Goal: Task Accomplishment & Management: Manage account settings

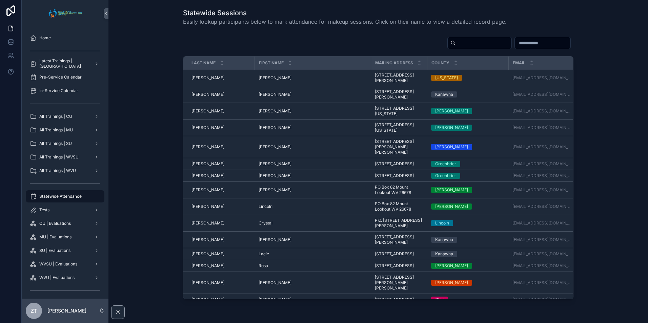
click at [73, 157] on span "All Trainings | WVSU" at bounding box center [58, 156] width 39 height 5
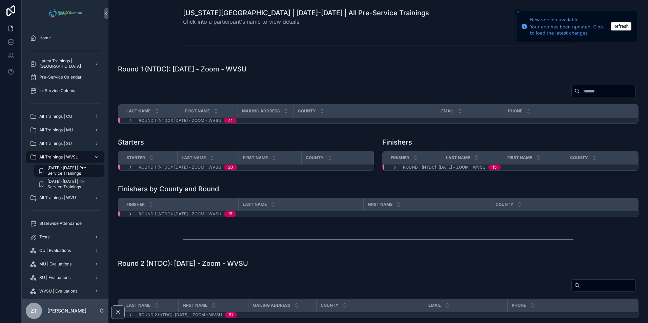
click at [619, 28] on button "Refresh" at bounding box center [620, 26] width 21 height 8
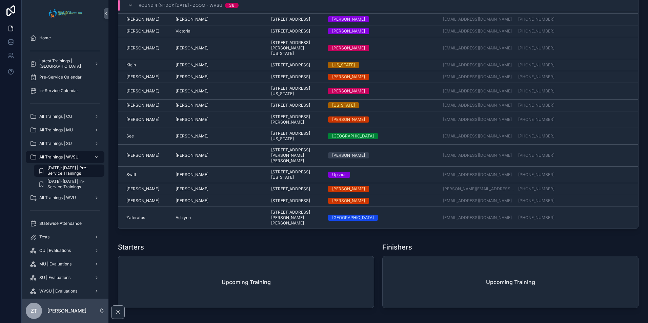
scroll to position [409, 0]
click at [51, 226] on div "Statewide Attendance" at bounding box center [65, 223] width 70 height 11
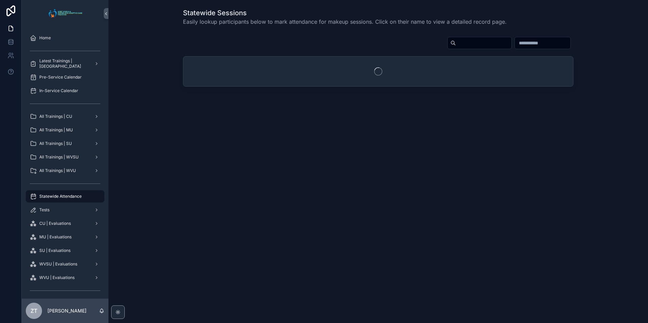
click at [456, 42] on input "scrollable content" at bounding box center [484, 42] width 56 height 9
type input "*******"
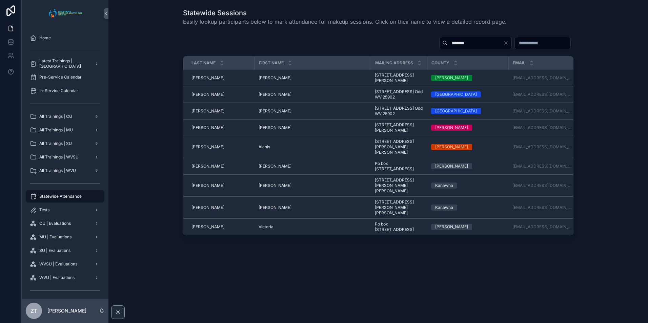
click at [267, 149] on span "Alanis" at bounding box center [264, 146] width 12 height 5
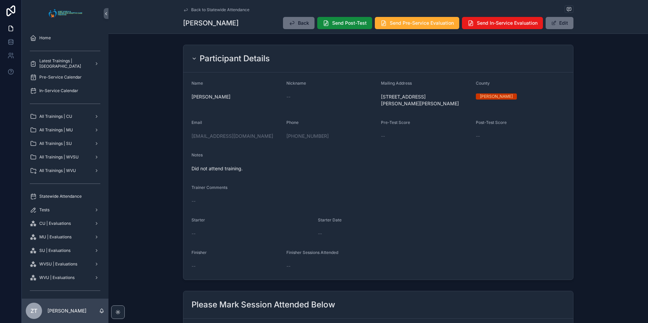
click at [549, 22] on button "Edit" at bounding box center [559, 23] width 28 height 12
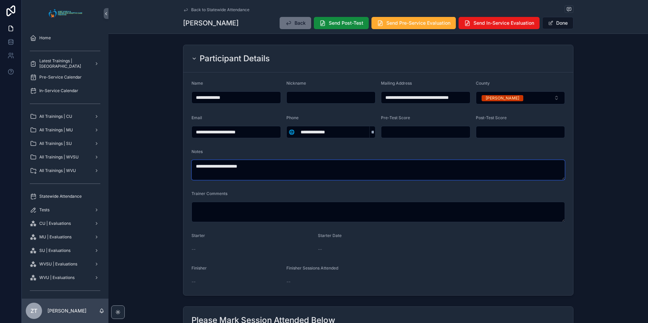
click at [262, 168] on textarea "**********" at bounding box center [377, 170] width 373 height 20
type textarea "**********"
click at [563, 26] on button "Done" at bounding box center [557, 23] width 31 height 12
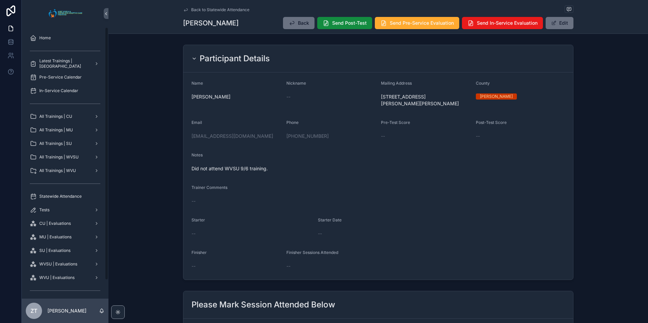
click at [70, 159] on span "All Trainings | WVSU" at bounding box center [58, 156] width 39 height 5
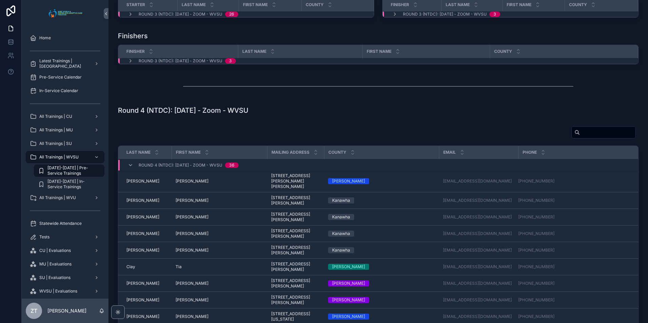
scroll to position [644, 0]
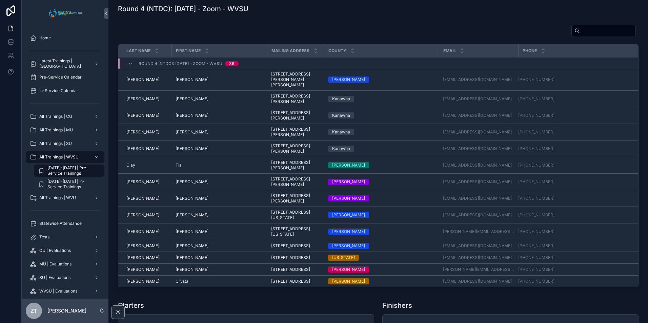
click at [183, 102] on span "[PERSON_NAME]" at bounding box center [191, 98] width 33 height 5
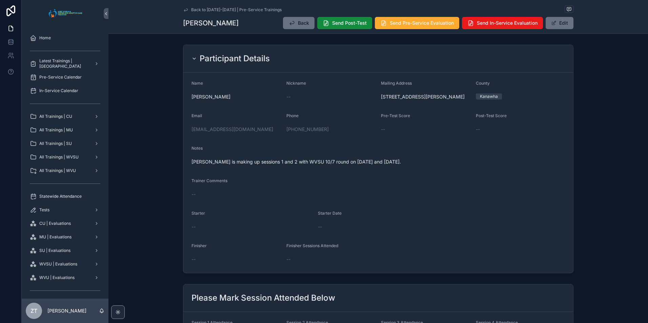
click at [183, 9] on icon "scrollable content" at bounding box center [185, 9] width 5 height 5
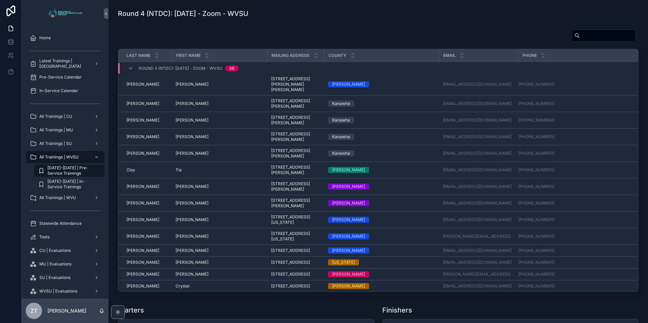
scroll to position [644, 0]
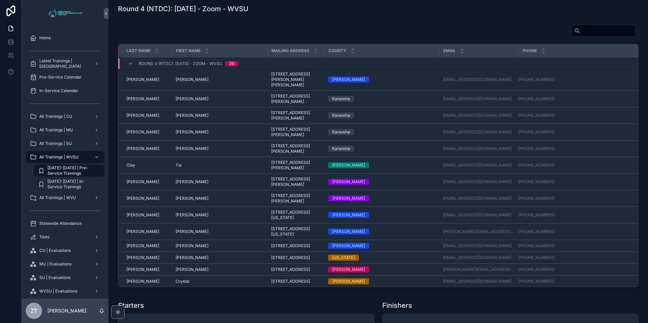
click at [131, 66] on icon "scrollable content" at bounding box center [130, 63] width 5 height 5
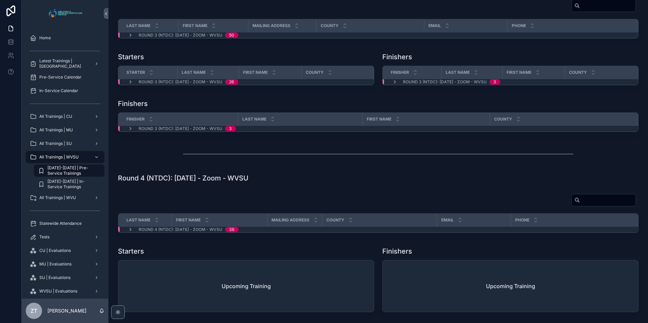
scroll to position [440, 0]
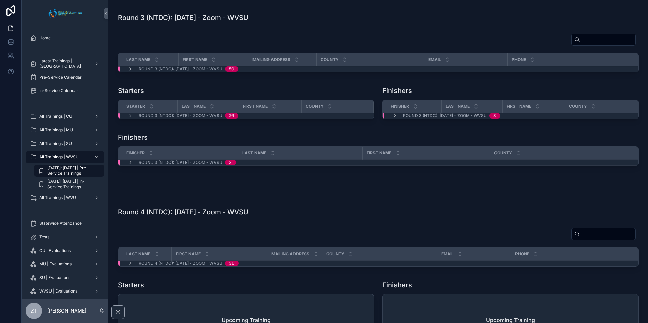
click at [129, 72] on icon "scrollable content" at bounding box center [130, 68] width 5 height 5
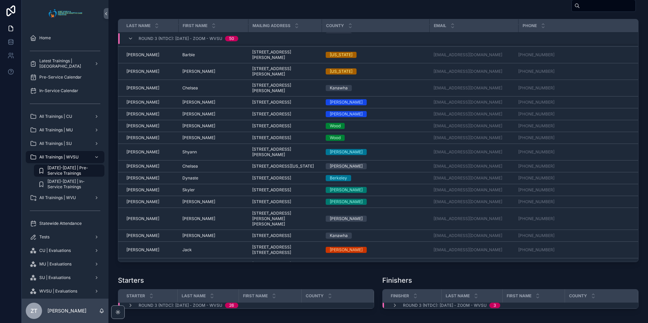
scroll to position [34, 0]
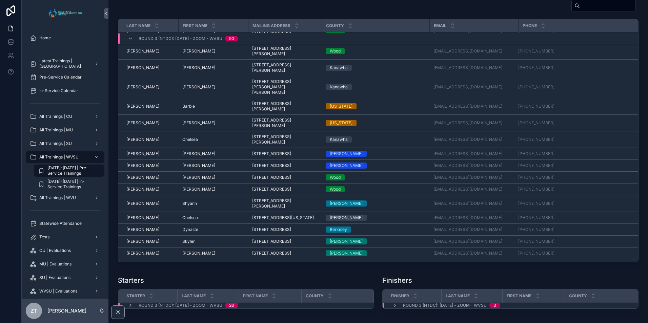
click at [187, 106] on span "Barbie" at bounding box center [188, 106] width 13 height 5
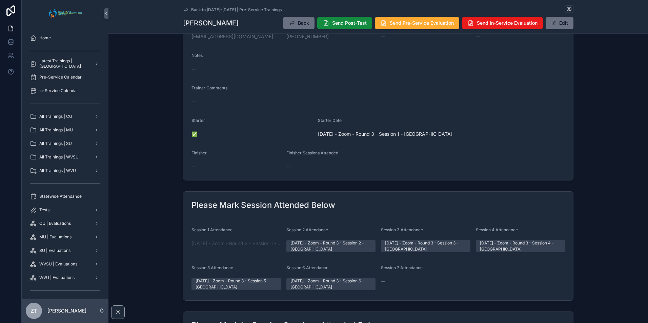
scroll to position [169, 0]
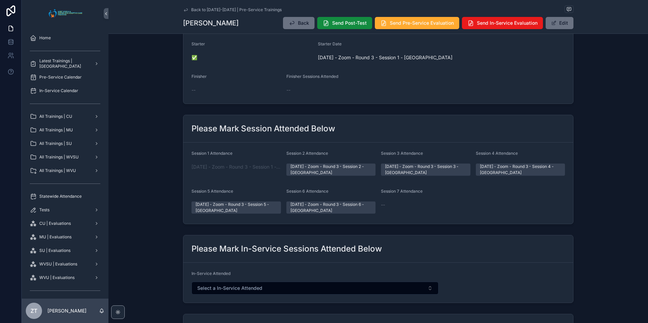
click at [551, 26] on button "Edit" at bounding box center [559, 23] width 28 height 12
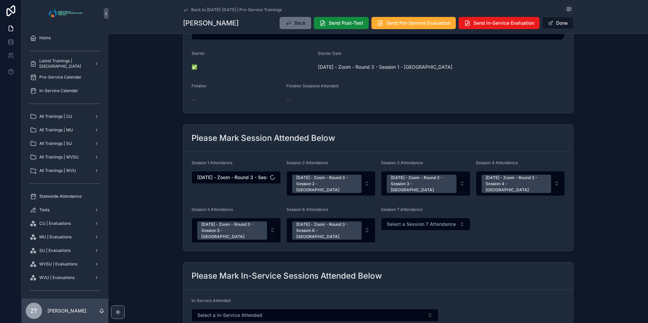
click at [408, 221] on span "Select a Session 7 Attendance" at bounding box center [420, 224] width 69 height 7
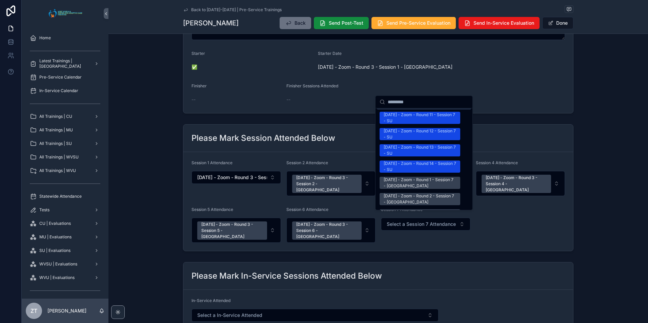
scroll to position [881, 0]
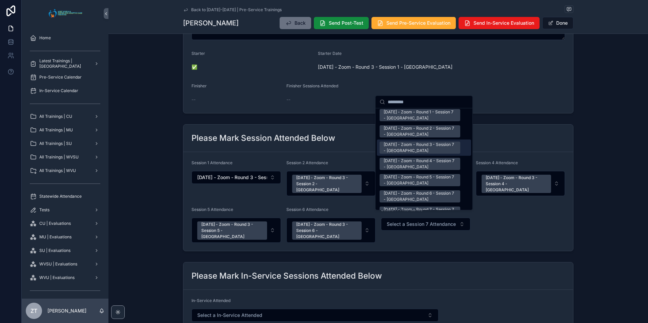
click at [404, 142] on div "[DATE] - Zoom - Round 3 - Session 7 - [GEOGRAPHIC_DATA]" at bounding box center [419, 148] width 72 height 12
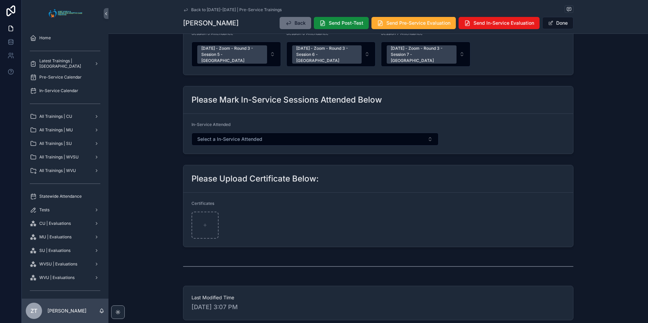
scroll to position [413, 0]
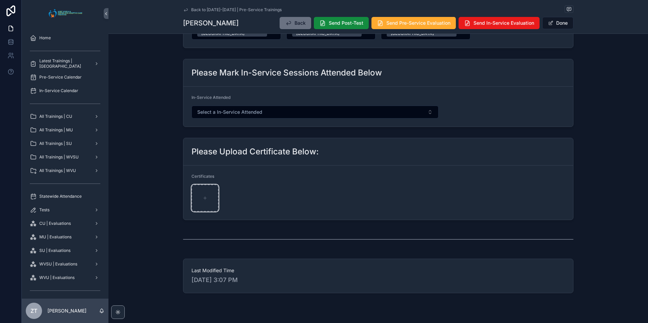
click at [200, 189] on div "scrollable content" at bounding box center [204, 198] width 27 height 27
type input "**********"
click at [335, 22] on span "Send Post-Test" at bounding box center [346, 23] width 35 height 7
click at [402, 26] on span "Send Pre-Service Evaluation" at bounding box center [418, 23] width 64 height 7
click at [560, 20] on button "Done" at bounding box center [557, 23] width 31 height 12
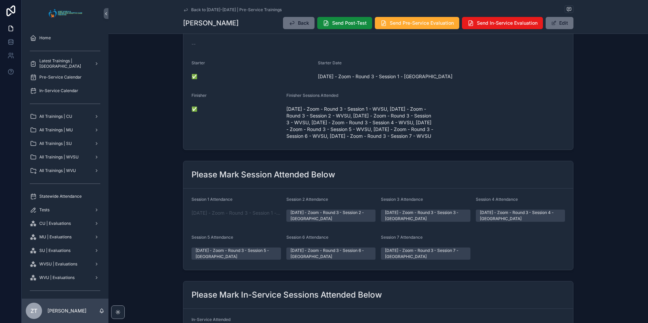
scroll to position [0, 0]
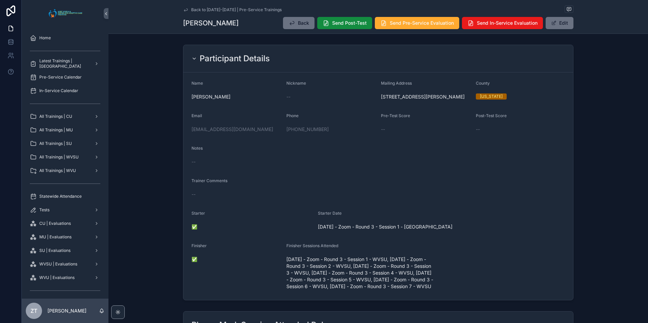
click at [184, 7] on icon "scrollable content" at bounding box center [185, 9] width 5 height 5
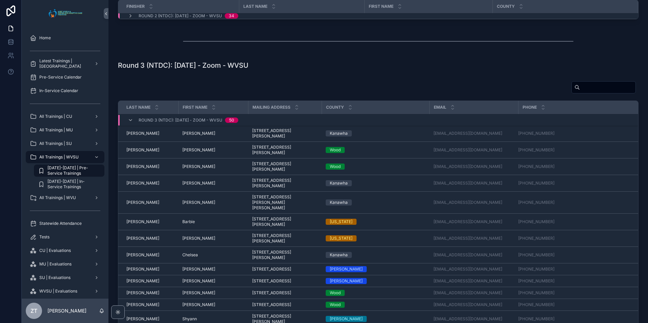
scroll to position [406, 0]
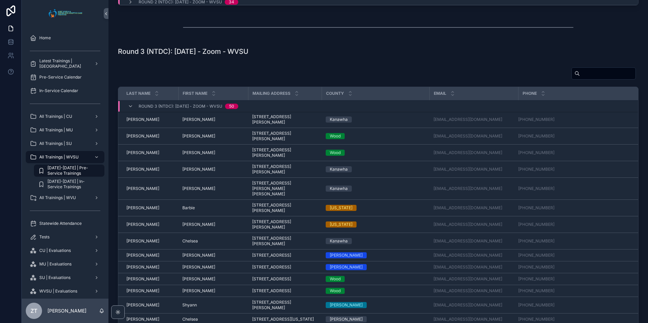
click at [189, 122] on span "[PERSON_NAME]" at bounding box center [198, 119] width 33 height 5
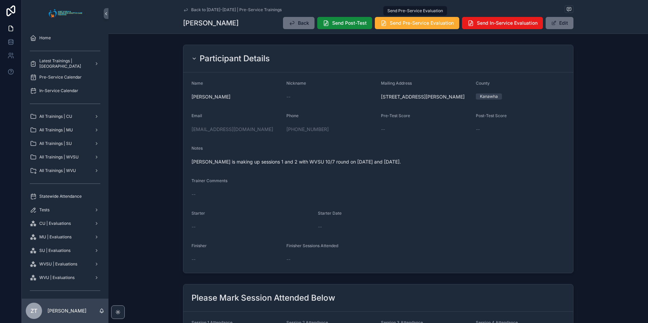
click at [398, 24] on span "Send Pre-Service Evaluation" at bounding box center [422, 23] width 64 height 7
click at [183, 8] on icon "scrollable content" at bounding box center [185, 9] width 5 height 5
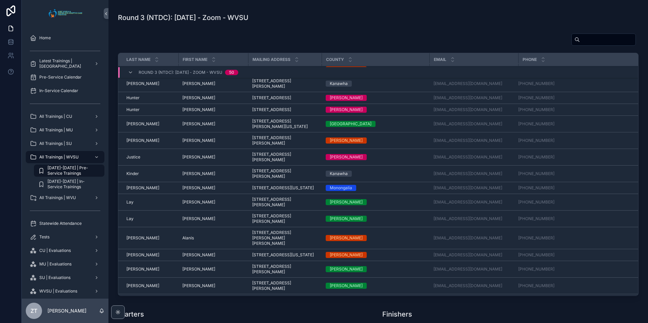
scroll to position [382, 0]
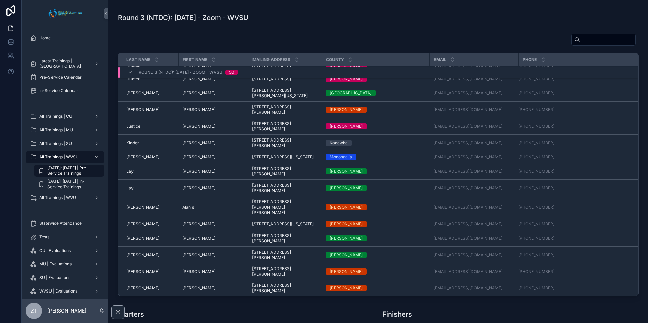
click at [136, 146] on span "Kinder" at bounding box center [132, 142] width 13 height 5
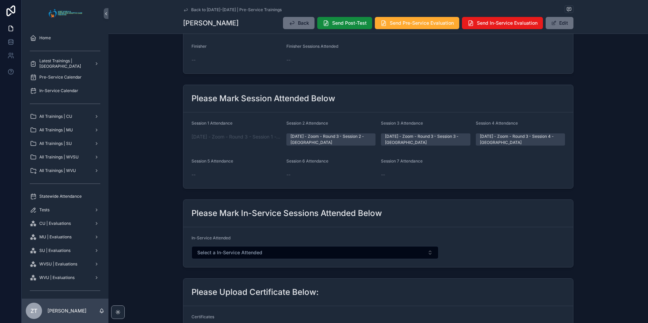
scroll to position [203, 0]
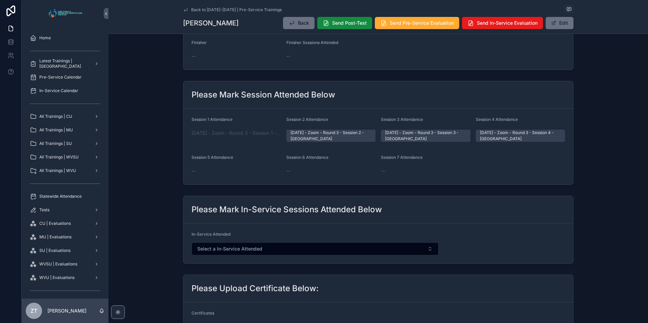
click at [554, 20] on button "Edit" at bounding box center [559, 23] width 28 height 12
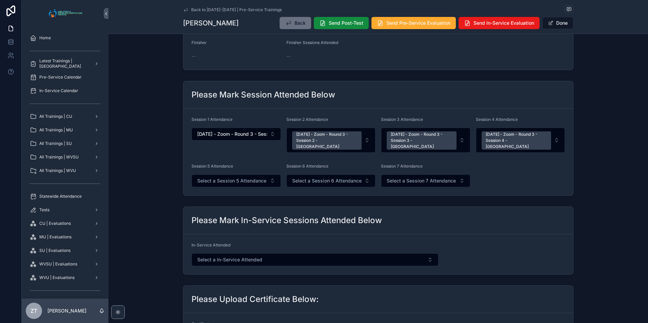
click at [411, 174] on button "Select a Session 7 Attendance" at bounding box center [425, 180] width 89 height 13
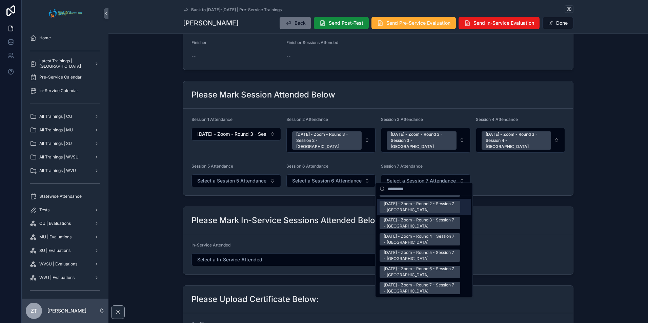
scroll to position [881, 0]
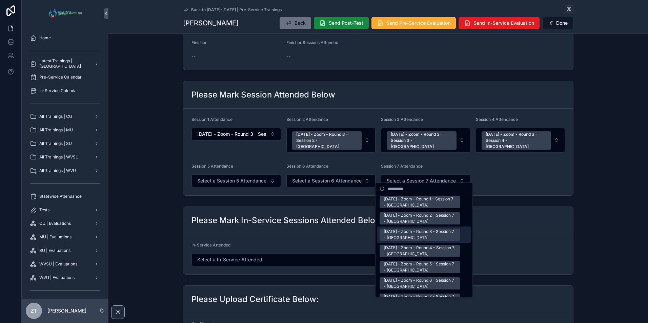
click at [401, 229] on div "[DATE] - Zoom - Round 3 - Session 7 - [GEOGRAPHIC_DATA]" at bounding box center [419, 235] width 72 height 12
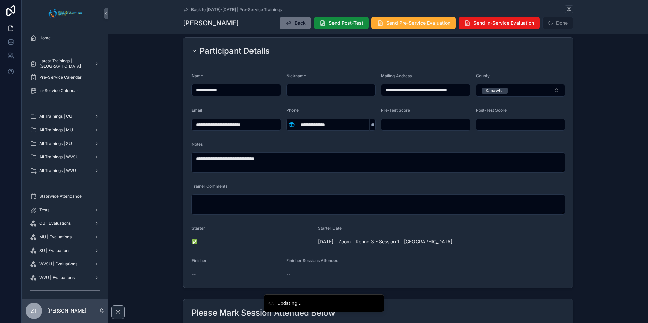
scroll to position [0, 0]
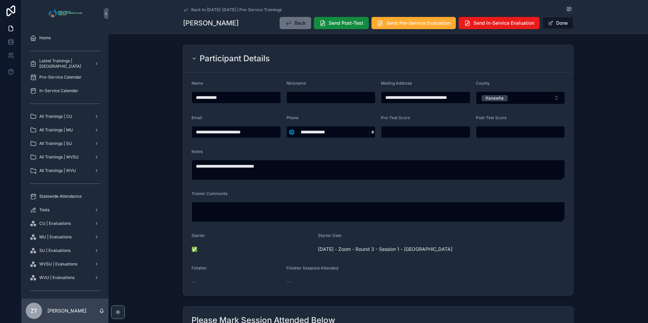
click at [554, 26] on button "Done" at bounding box center [557, 23] width 31 height 12
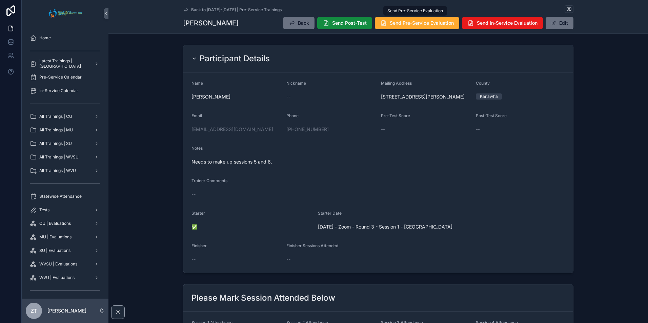
click at [402, 23] on span "Send Pre-Service Evaluation" at bounding box center [422, 23] width 64 height 7
drag, startPoint x: 182, startPoint y: 9, endPoint x: 13, endPoint y: 117, distance: 200.6
click at [183, 9] on icon "scrollable content" at bounding box center [185, 9] width 5 height 5
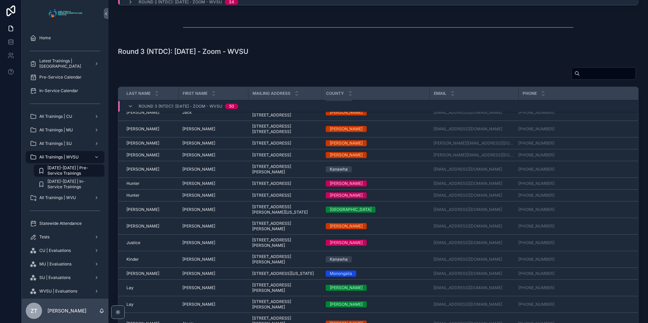
scroll to position [314, 0]
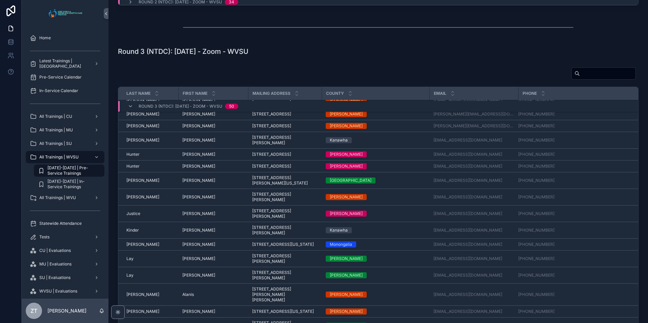
click at [187, 169] on span "[PERSON_NAME]" at bounding box center [198, 166] width 33 height 5
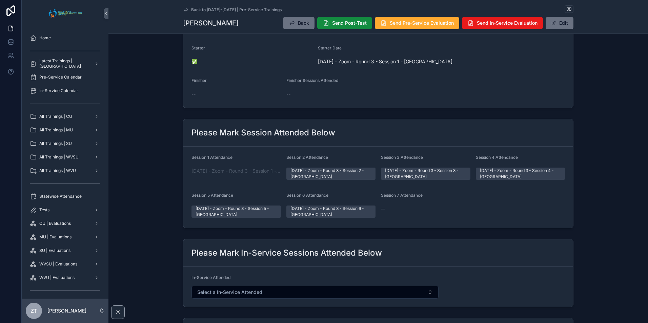
scroll to position [169, 0]
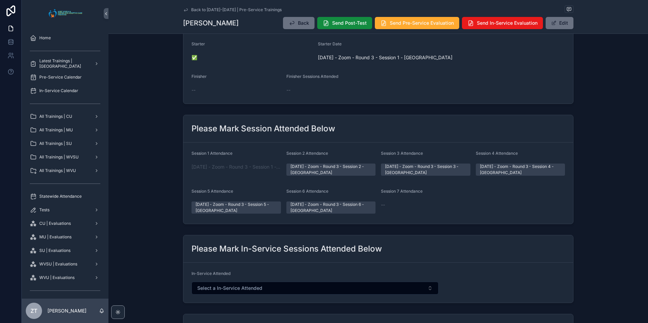
click at [559, 25] on button "Edit" at bounding box center [559, 23] width 28 height 12
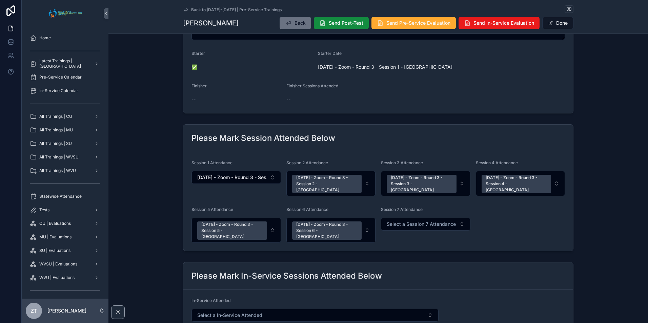
click at [417, 221] on span "Select a Session 7 Attendance" at bounding box center [420, 224] width 69 height 7
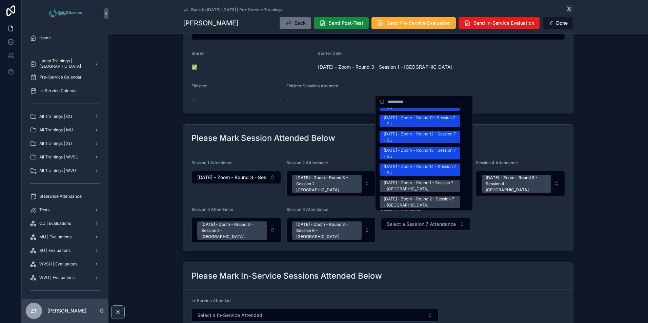
scroll to position [847, 0]
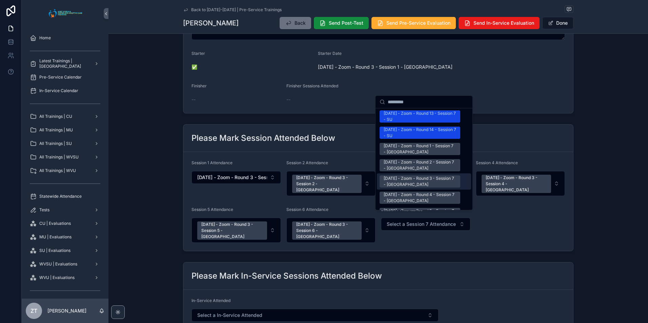
click at [400, 175] on div "[DATE] - Zoom - Round 3 - Session 7 - [GEOGRAPHIC_DATA]" at bounding box center [419, 181] width 72 height 12
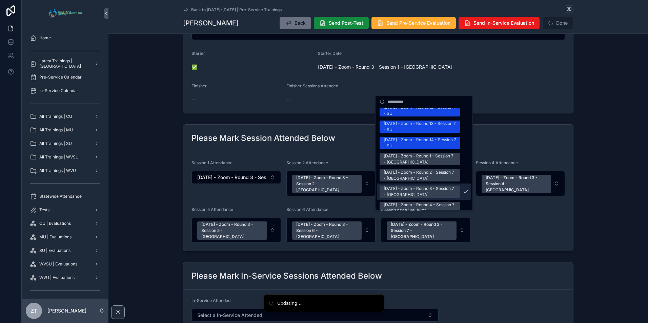
scroll to position [857, 0]
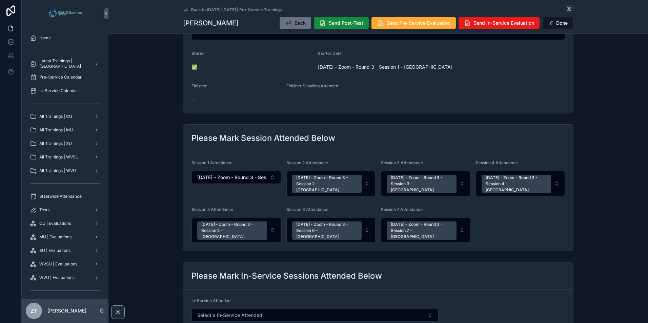
click at [560, 19] on button "Done" at bounding box center [557, 23] width 31 height 12
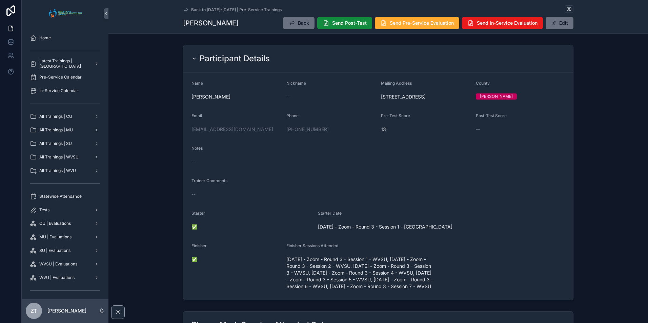
scroll to position [271, 0]
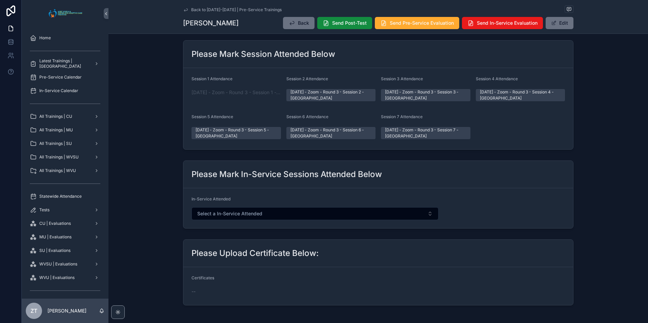
click at [562, 20] on button "Edit" at bounding box center [559, 23] width 28 height 12
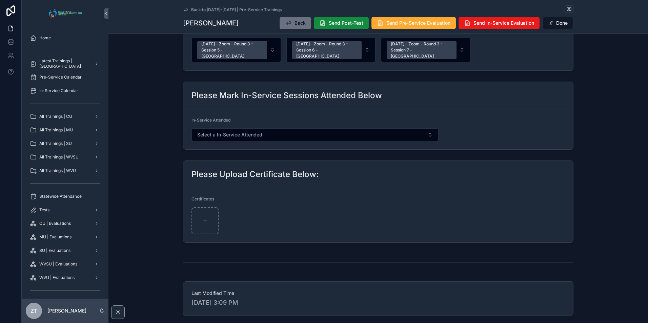
scroll to position [417, 0]
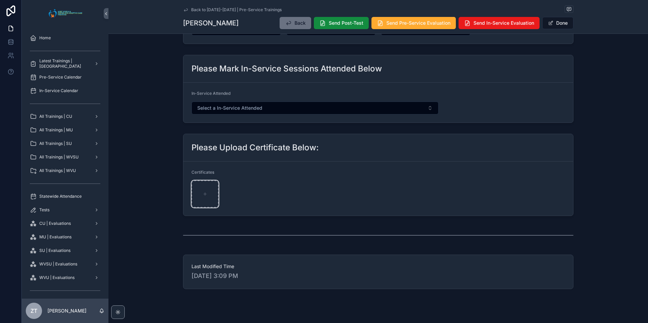
click at [206, 183] on div "scrollable content" at bounding box center [204, 194] width 27 height 27
type input "**********"
click at [557, 23] on button "Done" at bounding box center [557, 23] width 31 height 12
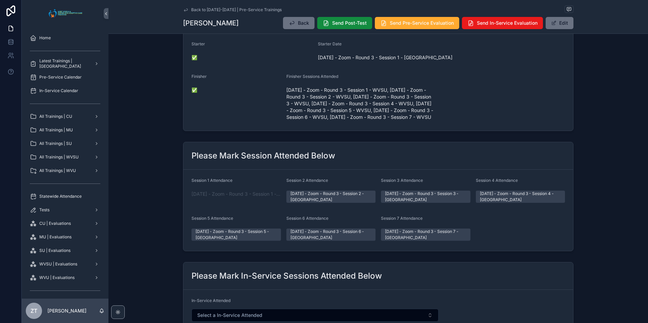
scroll to position [0, 0]
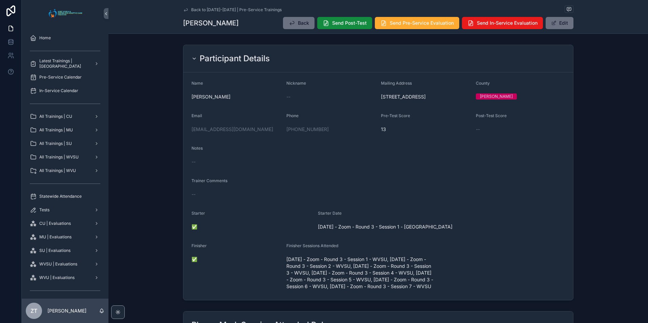
click at [332, 25] on span "Send Post-Test" at bounding box center [349, 23] width 35 height 7
click at [396, 18] on button "Send Pre-Service Evaluation" at bounding box center [417, 23] width 84 height 12
click at [183, 9] on icon "scrollable content" at bounding box center [185, 9] width 5 height 5
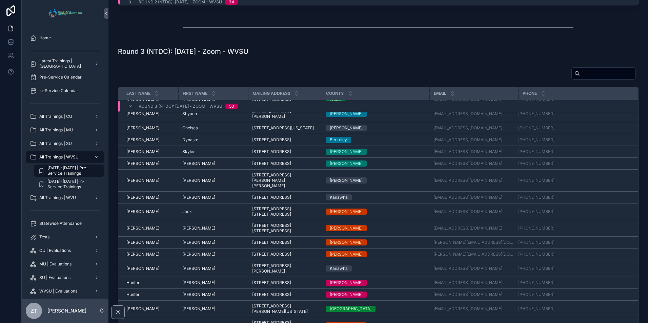
scroll to position [213, 0]
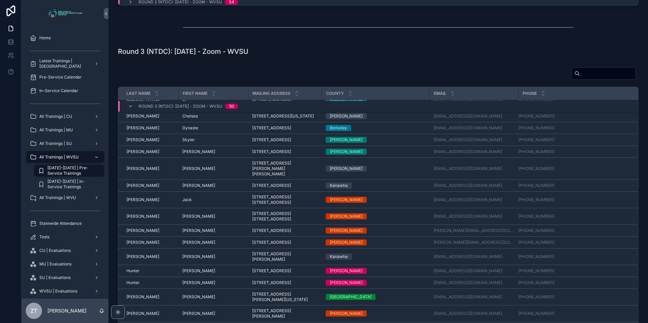
click at [134, 188] on span "[PERSON_NAME]" at bounding box center [142, 185] width 33 height 5
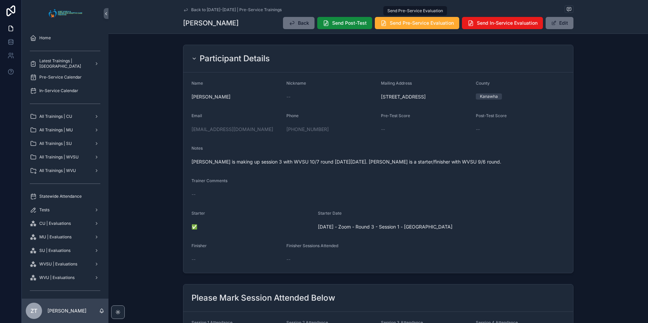
click at [403, 23] on span "Send Pre-Service Evaluation" at bounding box center [422, 23] width 64 height 7
click at [184, 9] on icon "scrollable content" at bounding box center [185, 9] width 3 height 3
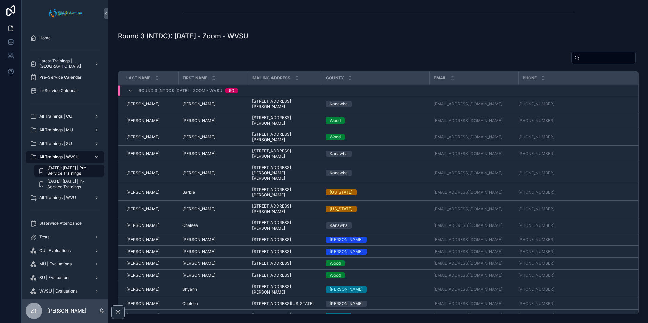
scroll to position [440, 0]
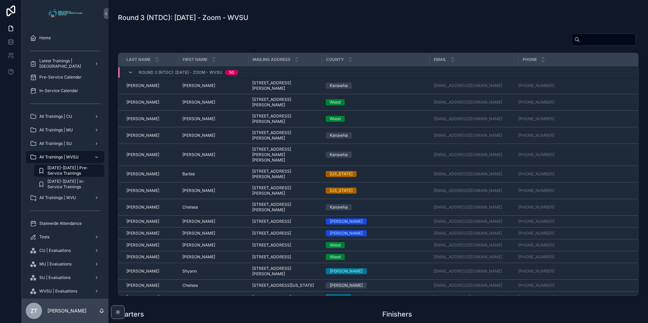
click at [135, 188] on span "[PERSON_NAME]" at bounding box center [142, 190] width 33 height 5
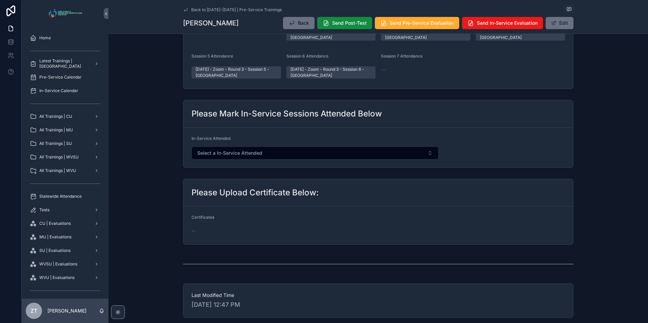
scroll to position [305, 0]
click at [564, 25] on button "Edit" at bounding box center [559, 23] width 28 height 12
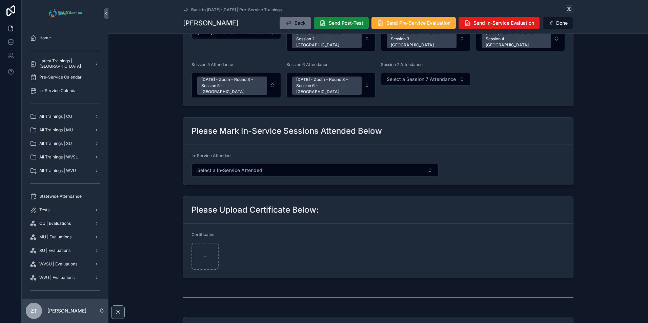
click at [400, 76] on span "Select a Session 7 Attendance" at bounding box center [420, 79] width 69 height 7
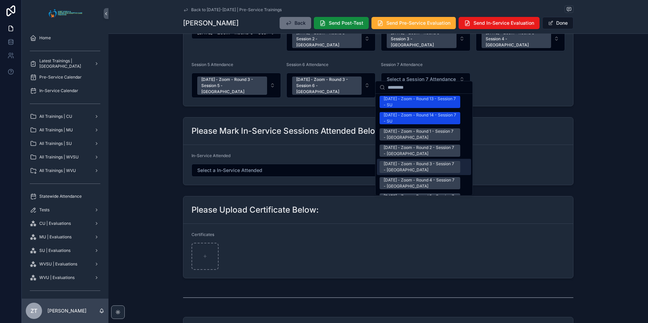
click at [402, 162] on div "[DATE] - Zoom - Round 3 - Session 7 - [GEOGRAPHIC_DATA]" at bounding box center [419, 167] width 72 height 12
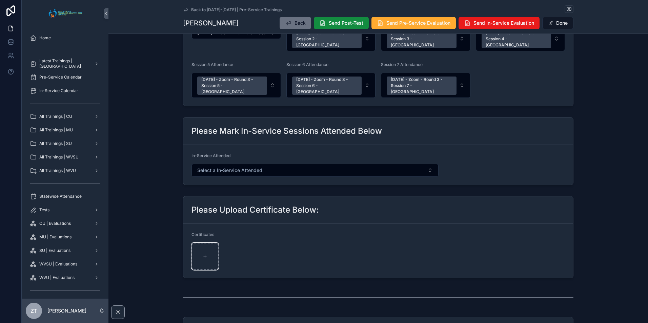
click at [204, 243] on div "scrollable content" at bounding box center [204, 256] width 27 height 27
type input "**********"
click at [335, 23] on span "Send Post-Test" at bounding box center [346, 23] width 35 height 7
click at [549, 20] on span "scrollable content" at bounding box center [550, 22] width 5 height 5
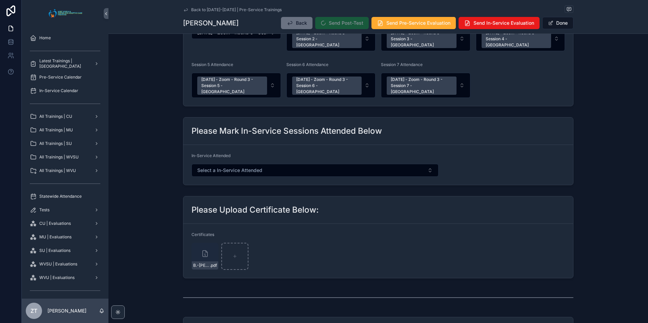
scroll to position [332, 0]
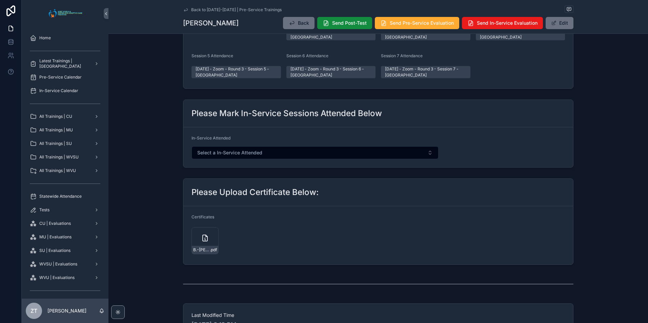
click at [390, 26] on span "Send Pre-Service Evaluation" at bounding box center [422, 23] width 64 height 7
click at [203, 248] on span "B.-[PERSON_NAME]-([US_STATE])" at bounding box center [201, 249] width 17 height 5
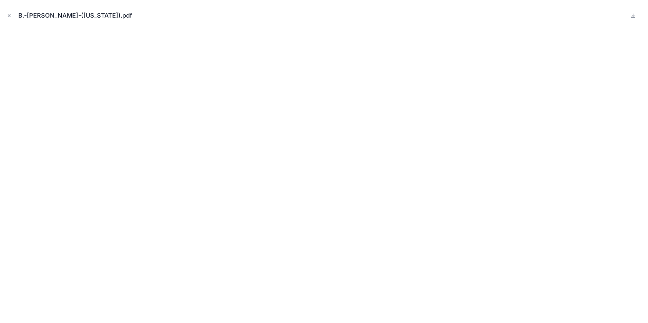
click at [8, 17] on icon "Close modal" at bounding box center [9, 15] width 5 height 5
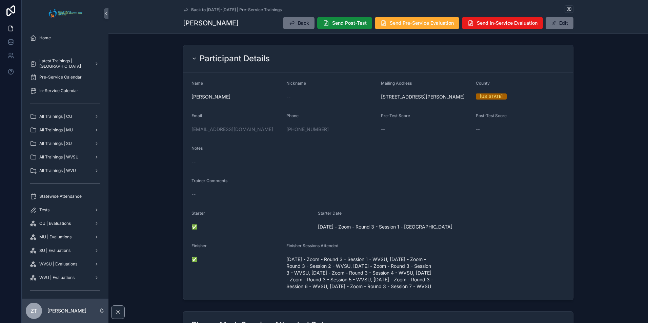
drag, startPoint x: 185, startPoint y: 9, endPoint x: 20, endPoint y: 103, distance: 188.8
click at [185, 9] on icon "scrollable content" at bounding box center [185, 9] width 5 height 5
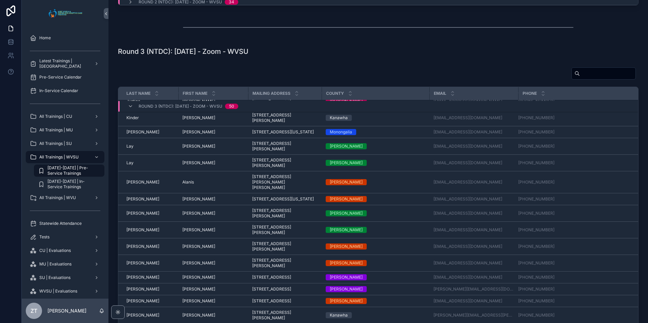
scroll to position [484, 0]
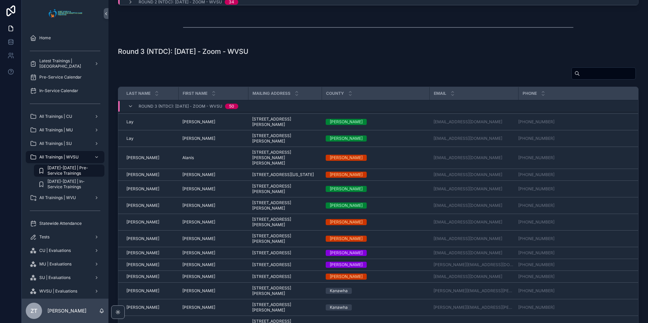
click at [188, 192] on span "[PERSON_NAME]" at bounding box center [198, 188] width 33 height 5
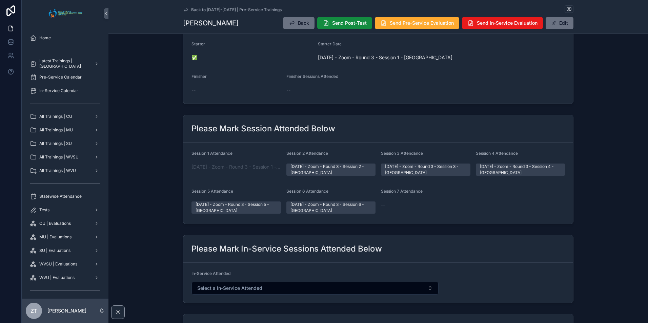
click at [561, 19] on button "Edit" at bounding box center [559, 23] width 28 height 12
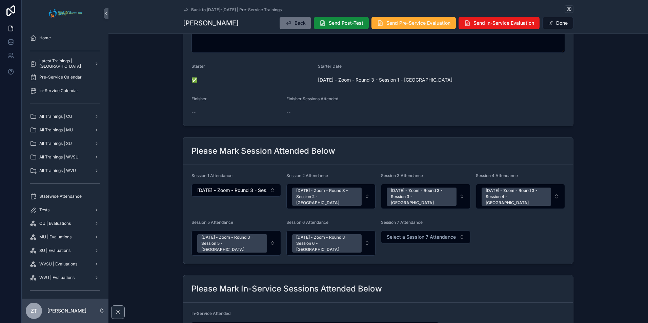
scroll to position [182, 0]
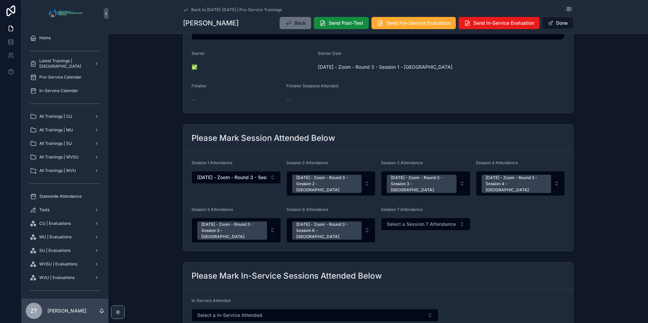
click at [413, 221] on span "Select a Session 7 Attendance" at bounding box center [420, 224] width 69 height 7
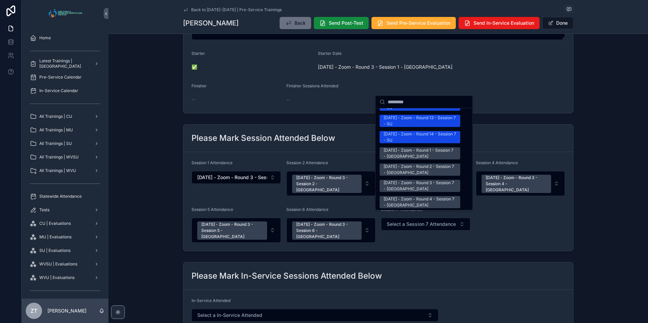
scroll to position [847, 0]
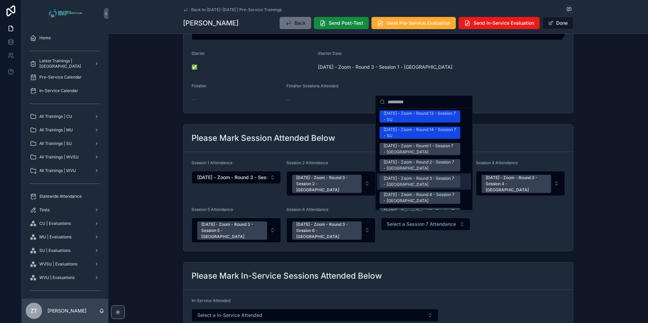
click at [407, 177] on div "[DATE] - Zoom - Round 3 - Session 7 - [GEOGRAPHIC_DATA]" at bounding box center [419, 181] width 72 height 12
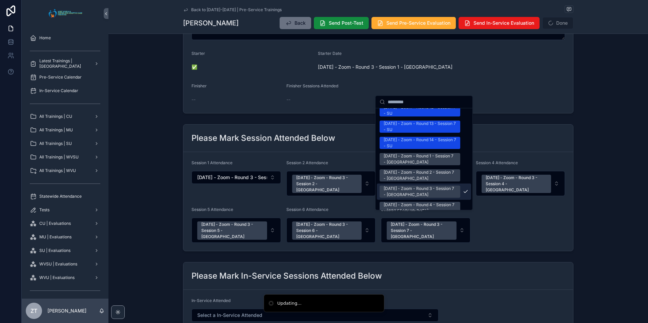
scroll to position [857, 0]
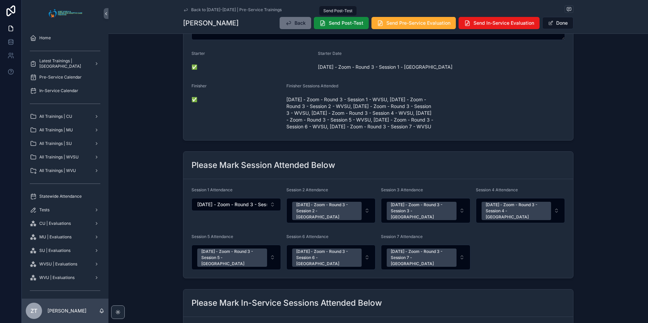
click at [333, 26] on span "Send Post-Test" at bounding box center [346, 23] width 35 height 7
click at [389, 27] on button "Send Pre-Service Evaluation" at bounding box center [413, 23] width 84 height 12
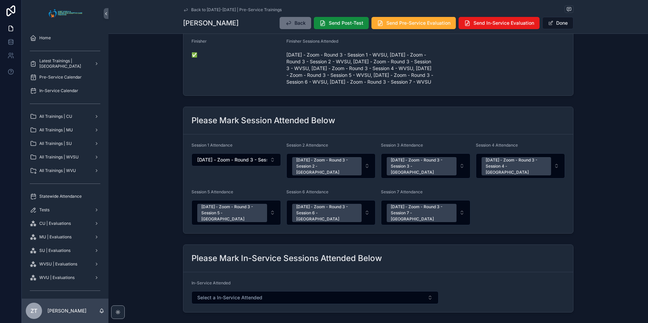
scroll to position [417, 0]
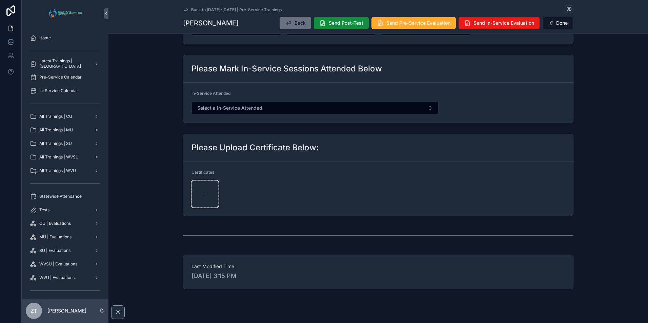
click at [199, 184] on div "scrollable content" at bounding box center [204, 194] width 27 height 27
type input "**********"
click at [561, 24] on button "Done" at bounding box center [557, 23] width 31 height 12
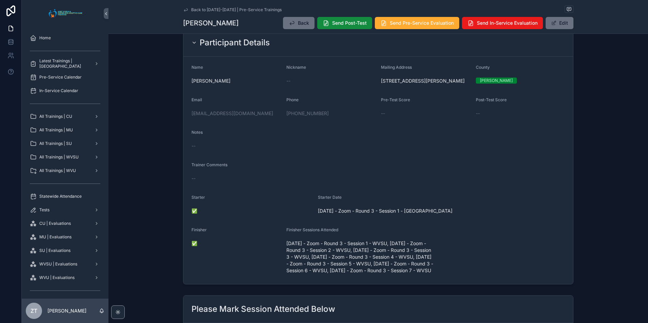
scroll to position [0, 0]
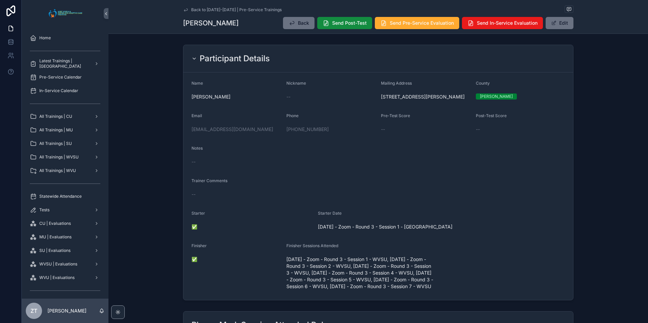
click at [184, 9] on icon "scrollable content" at bounding box center [185, 9] width 3 height 3
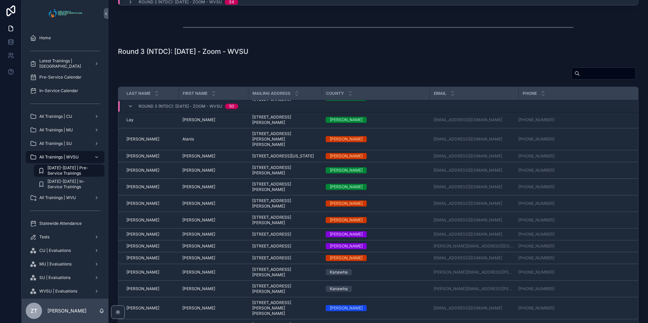
scroll to position [518, 0]
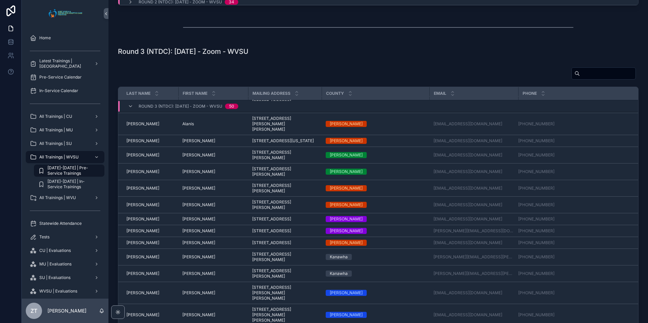
click at [188, 191] on span "[PERSON_NAME]" at bounding box center [198, 188] width 33 height 5
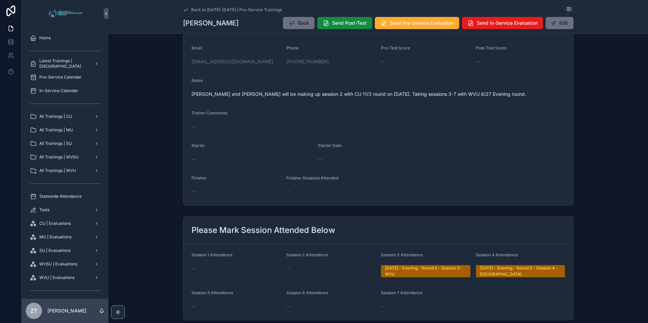
scroll to position [102, 0]
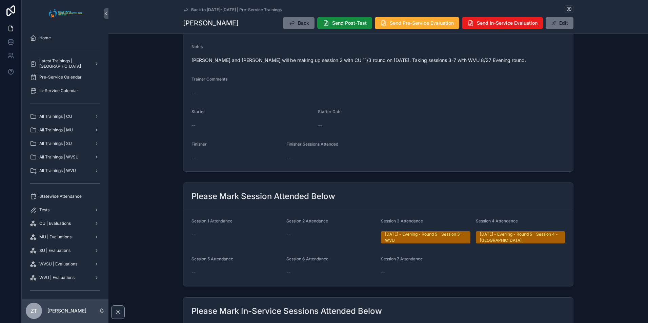
click at [566, 23] on button "Edit" at bounding box center [559, 23] width 28 height 12
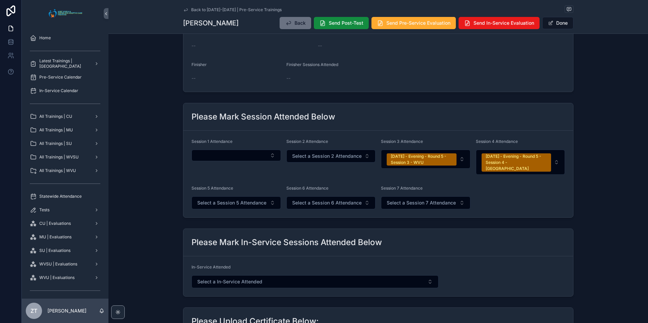
scroll to position [237, 0]
click at [228, 199] on span "Select a Session 5 Attendance" at bounding box center [231, 202] width 69 height 7
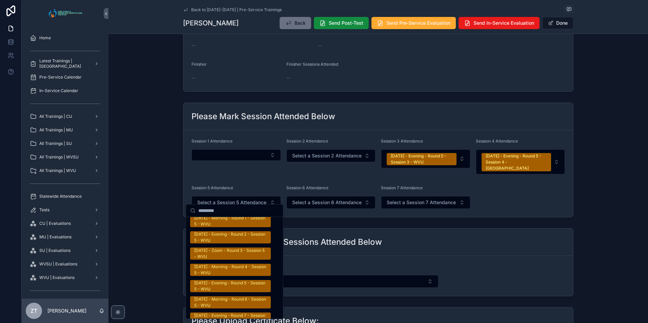
scroll to position [1084, 0]
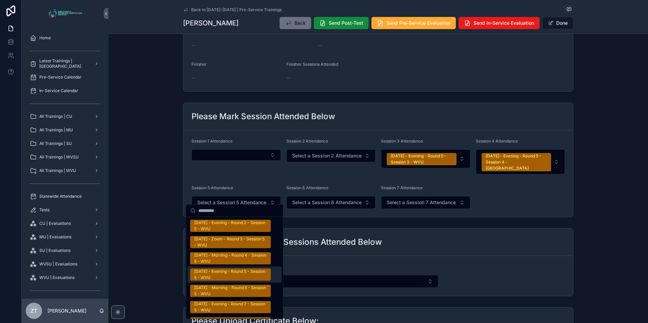
click at [225, 271] on div "[DATE] - Evening - Round 5 - Session 5 - WVU" at bounding box center [230, 275] width 72 height 12
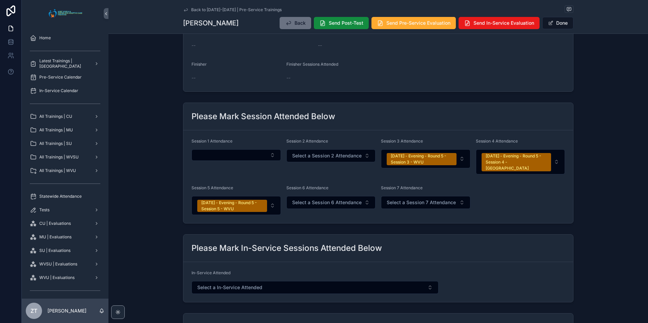
click at [556, 22] on button "Done" at bounding box center [557, 23] width 31 height 12
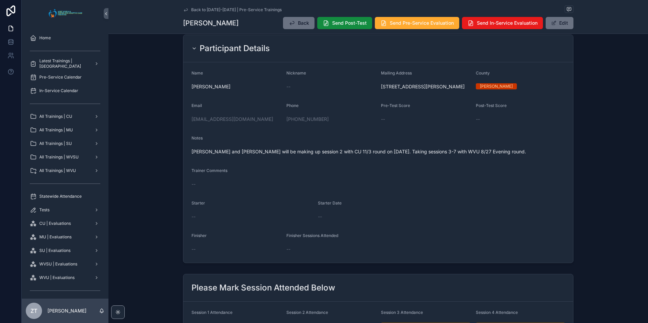
scroll to position [0, 0]
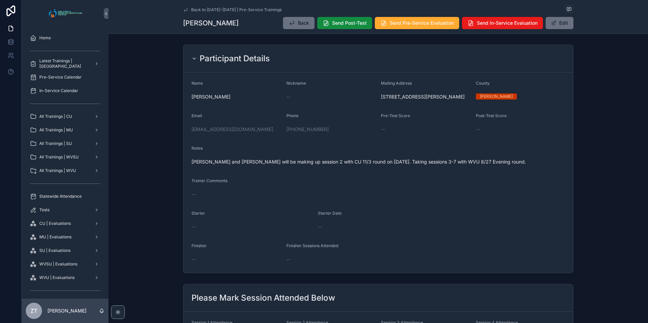
drag, startPoint x: 184, startPoint y: 9, endPoint x: 1, endPoint y: 157, distance: 235.8
click at [184, 9] on icon "scrollable content" at bounding box center [185, 9] width 5 height 5
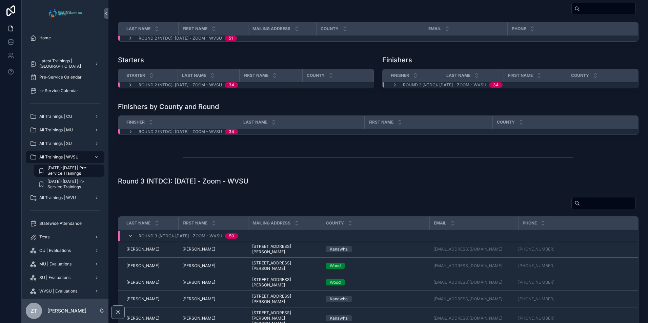
scroll to position [406, 0]
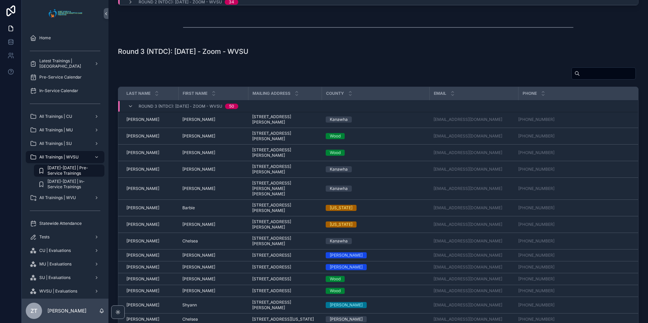
click at [135, 191] on span "[PERSON_NAME]" at bounding box center [142, 188] width 33 height 5
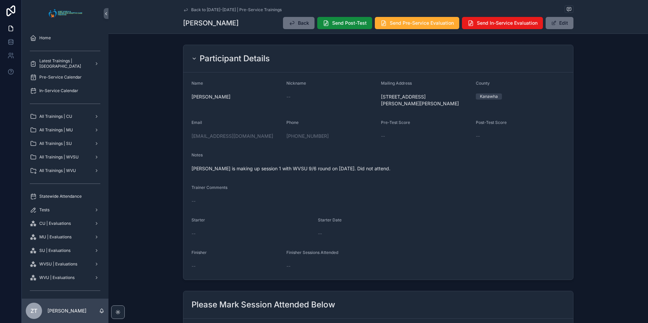
drag, startPoint x: 184, startPoint y: 10, endPoint x: 22, endPoint y: 149, distance: 213.3
click at [184, 10] on icon "scrollable content" at bounding box center [185, 9] width 5 height 5
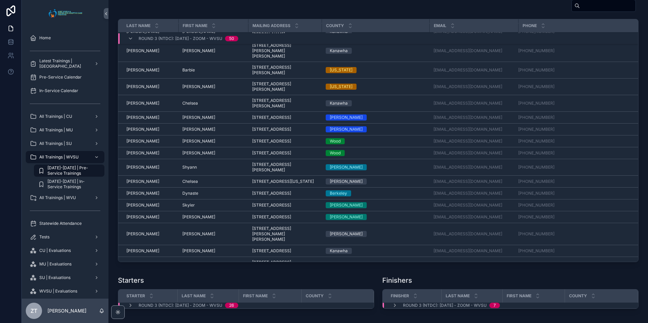
scroll to position [34, 0]
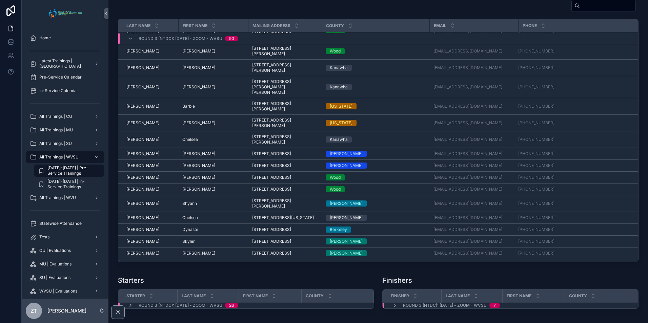
click at [186, 76] on td "[PERSON_NAME]" at bounding box center [213, 68] width 70 height 17
click at [185, 70] on span "[PERSON_NAME]" at bounding box center [198, 67] width 33 height 5
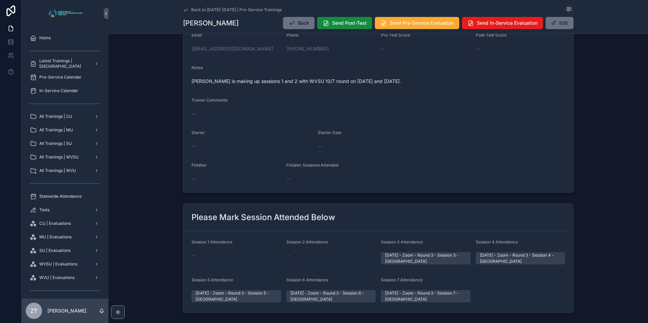
scroll to position [68, 0]
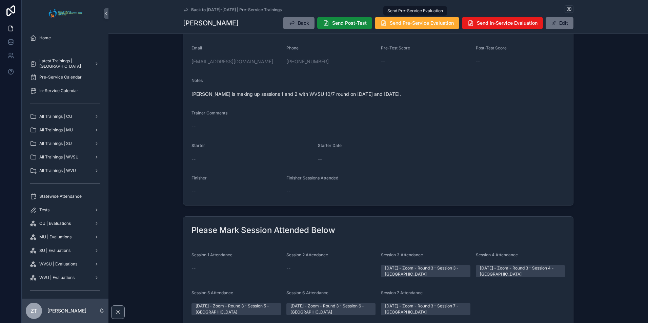
click at [395, 24] on span "Send Pre-Service Evaluation" at bounding box center [422, 23] width 64 height 7
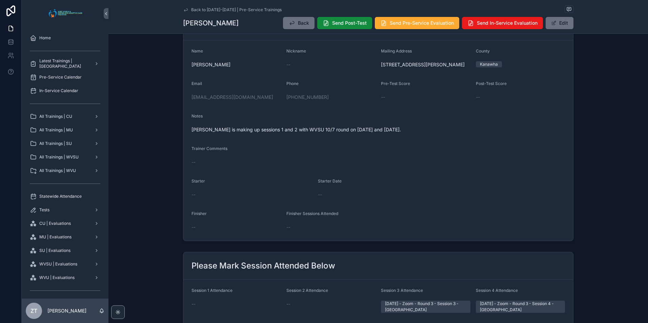
scroll to position [0, 0]
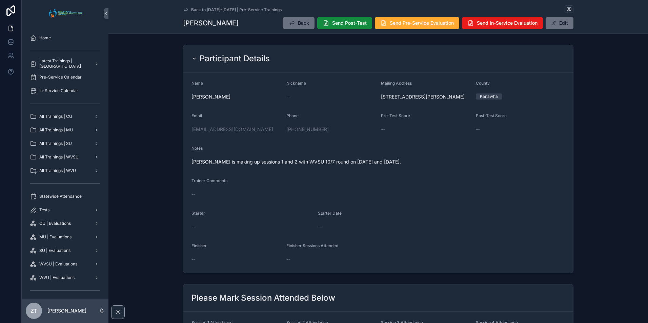
drag, startPoint x: 185, startPoint y: 10, endPoint x: 1, endPoint y: 98, distance: 203.6
click at [185, 10] on icon "scrollable content" at bounding box center [185, 9] width 5 height 5
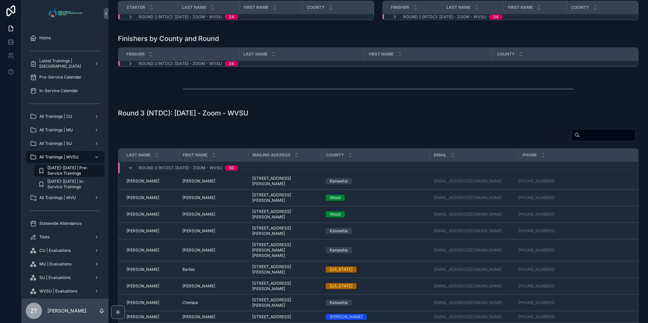
scroll to position [474, 0]
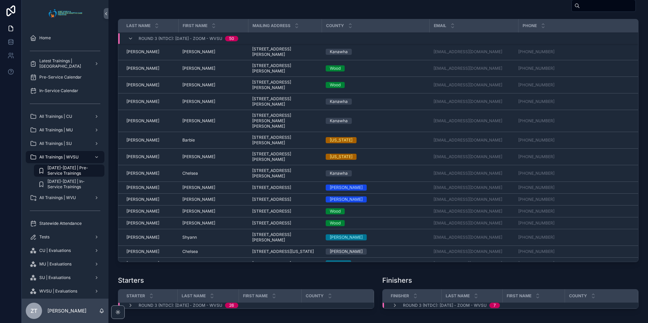
click at [185, 171] on span "Chelsea" at bounding box center [190, 173] width 16 height 5
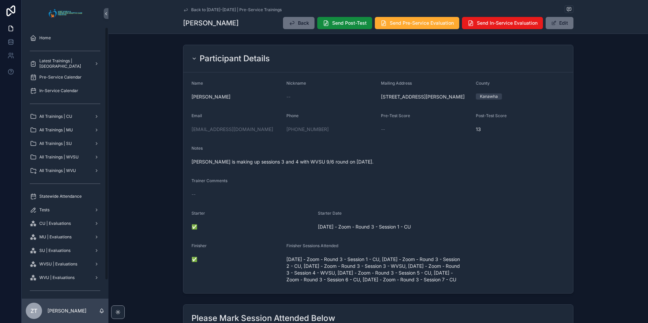
click at [185, 11] on icon "scrollable content" at bounding box center [185, 9] width 5 height 5
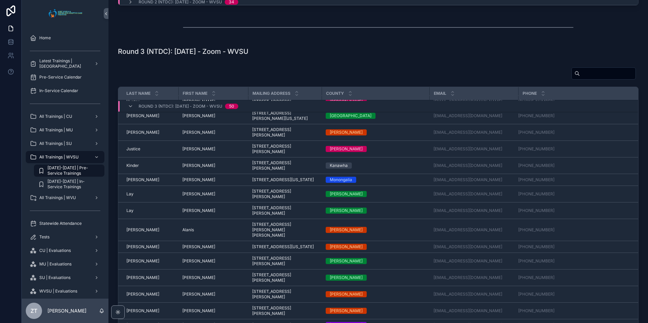
scroll to position [416, 0]
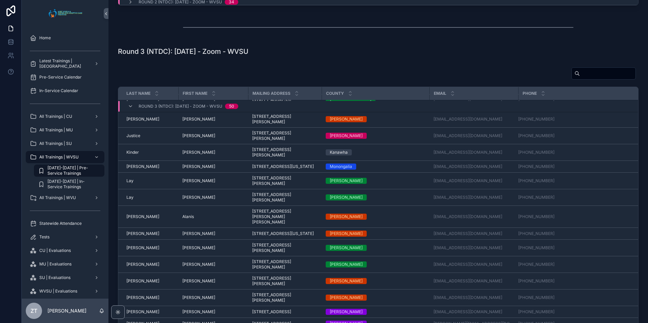
click at [188, 200] on span "[PERSON_NAME]" at bounding box center [198, 197] width 33 height 5
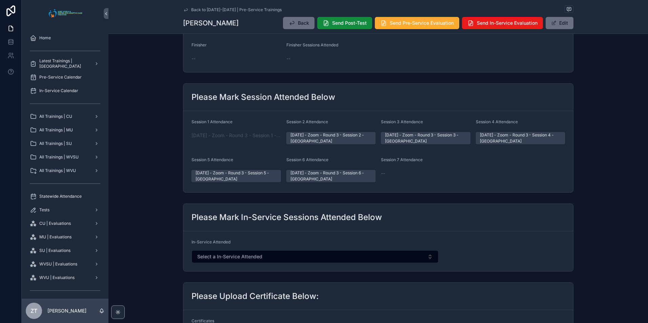
scroll to position [203, 0]
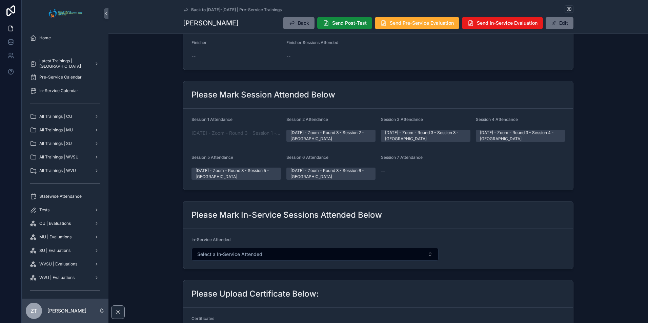
click at [559, 27] on button "Edit" at bounding box center [559, 23] width 28 height 12
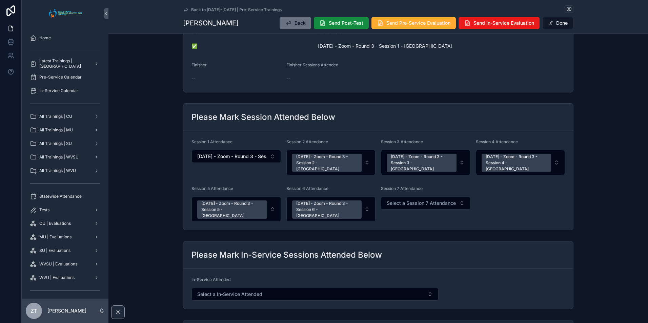
scroll to position [209, 0]
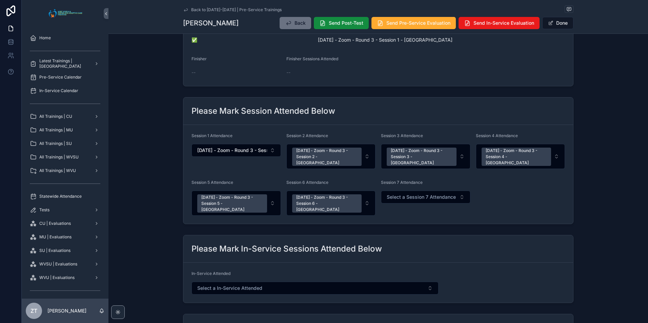
click at [390, 194] on span "Select a Session 7 Attendance" at bounding box center [420, 197] width 69 height 7
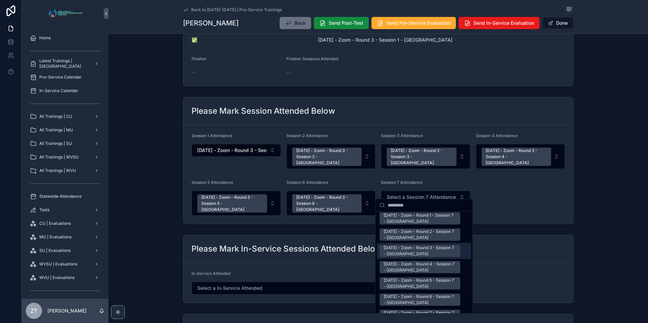
click at [408, 246] on div "[DATE] - Zoom - Round 3 - Session 7 - [GEOGRAPHIC_DATA]" at bounding box center [419, 251] width 72 height 12
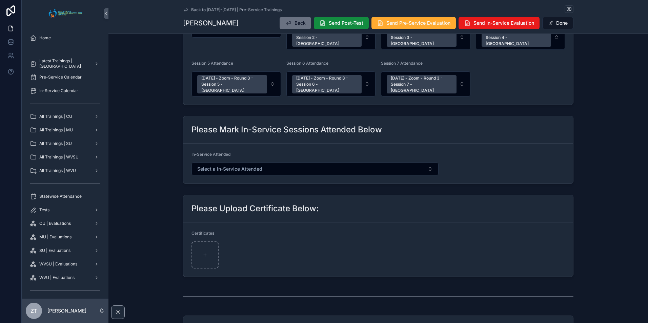
scroll to position [417, 0]
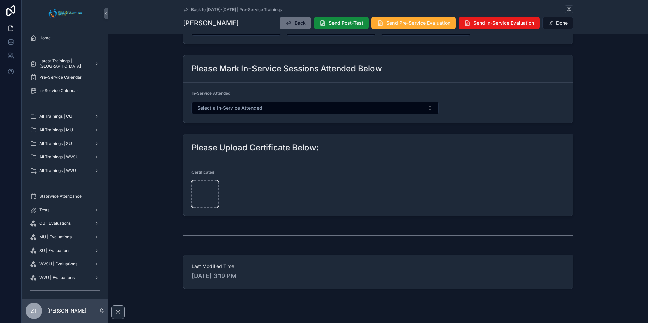
click at [204, 186] on div "scrollable content" at bounding box center [204, 194] width 27 height 27
type input "**********"
click at [553, 22] on button "Done" at bounding box center [557, 23] width 31 height 12
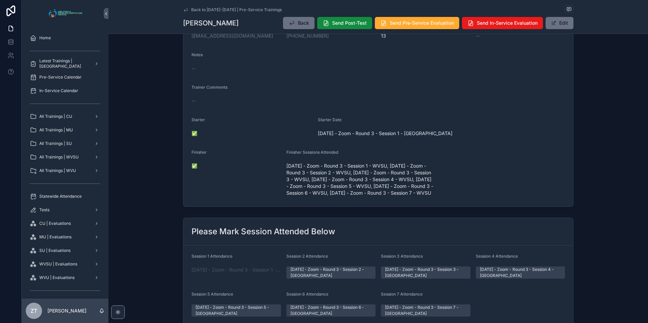
scroll to position [41, 0]
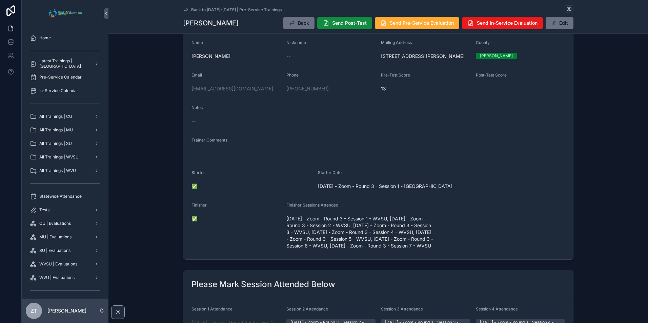
click at [339, 23] on span "Send Post-Test" at bounding box center [349, 23] width 35 height 7
click at [407, 23] on span "Send Pre-Service Evaluation" at bounding box center [422, 23] width 64 height 7
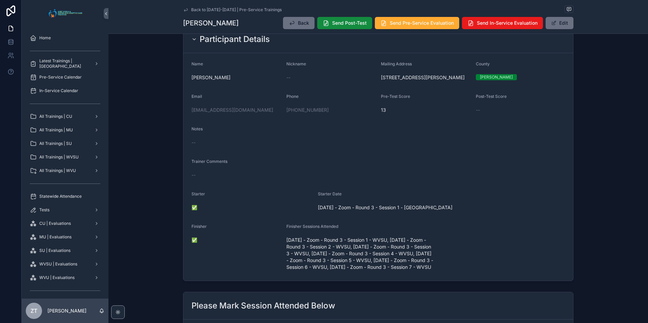
scroll to position [0, 0]
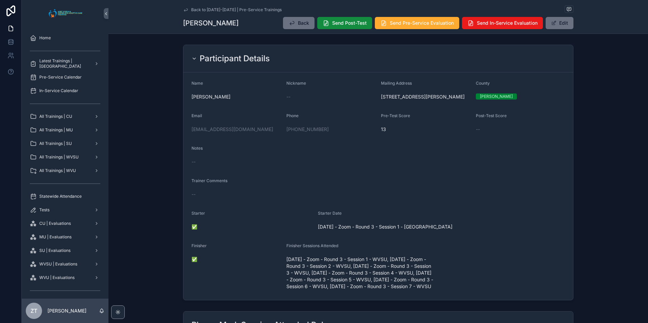
click at [184, 10] on icon "scrollable content" at bounding box center [185, 9] width 5 height 5
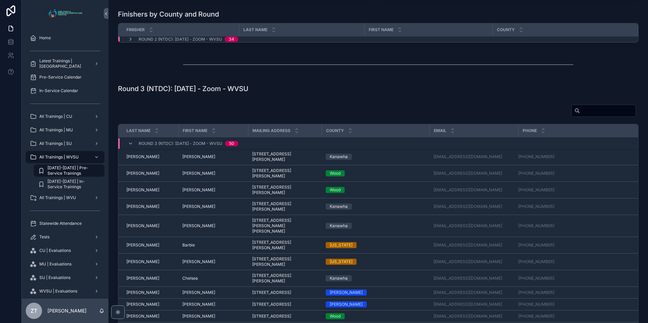
scroll to position [373, 0]
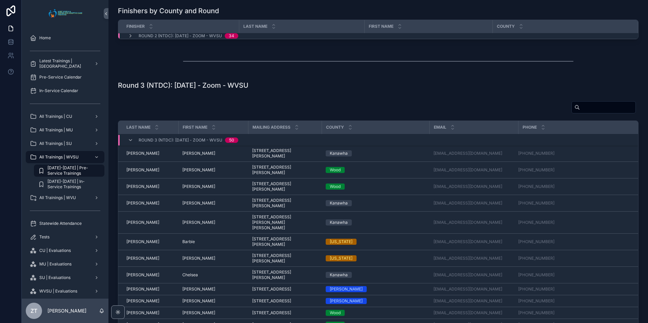
click at [185, 173] on span "[PERSON_NAME]" at bounding box center [198, 169] width 33 height 5
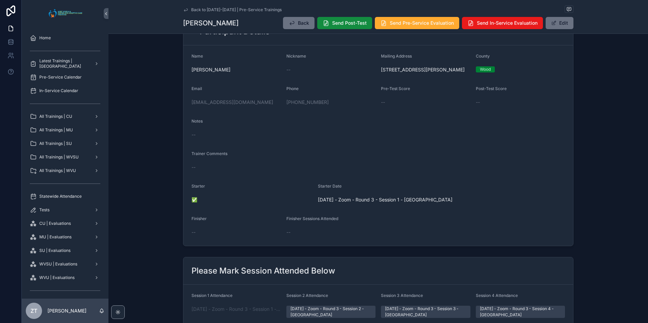
scroll to position [237, 0]
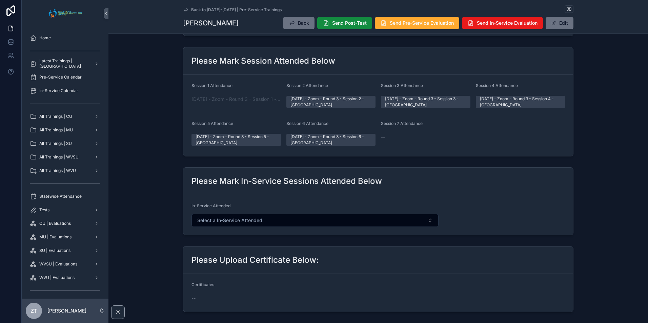
click at [553, 28] on button "Edit" at bounding box center [559, 23] width 28 height 12
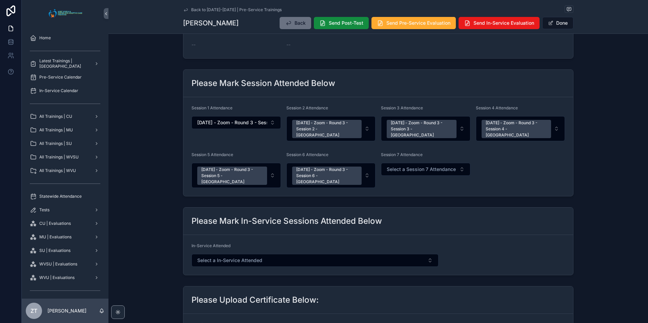
scroll to position [259, 0]
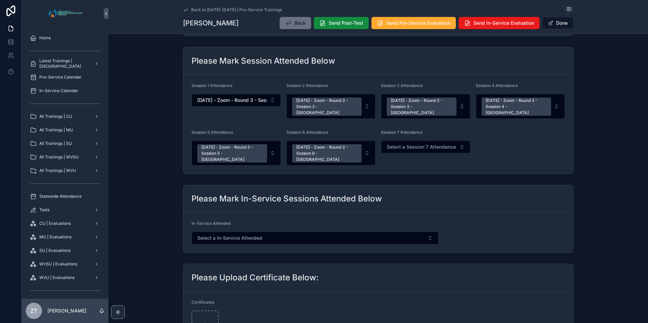
click at [400, 144] on span "Select a Session 7 Attendance" at bounding box center [420, 147] width 69 height 7
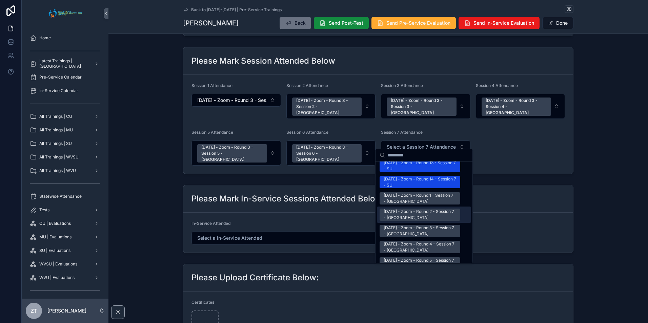
scroll to position [881, 0]
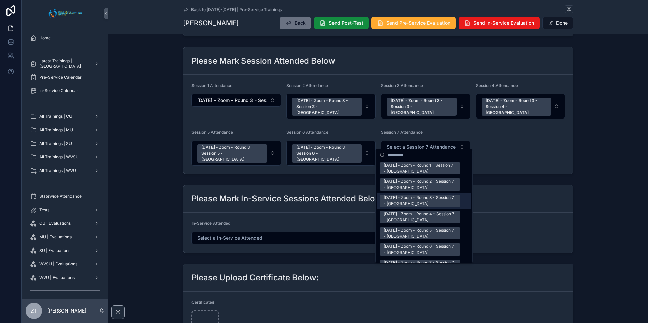
click at [409, 199] on div "[DATE] - Zoom - Round 3 - Session 7 - [GEOGRAPHIC_DATA]" at bounding box center [419, 201] width 72 height 12
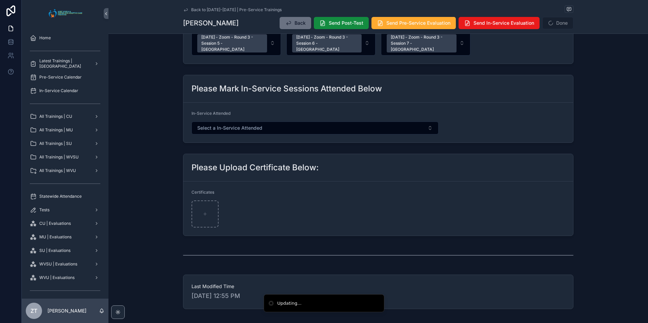
scroll to position [390, 0]
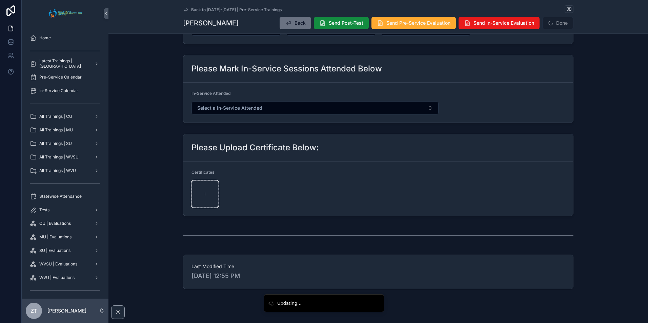
click at [206, 184] on div "scrollable content" at bounding box center [204, 194] width 27 height 27
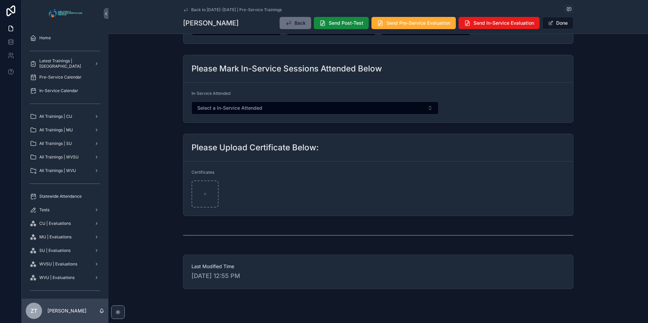
scroll to position [417, 0]
type input "**********"
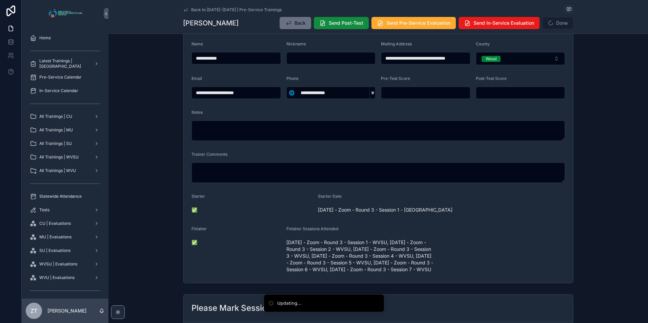
scroll to position [0, 0]
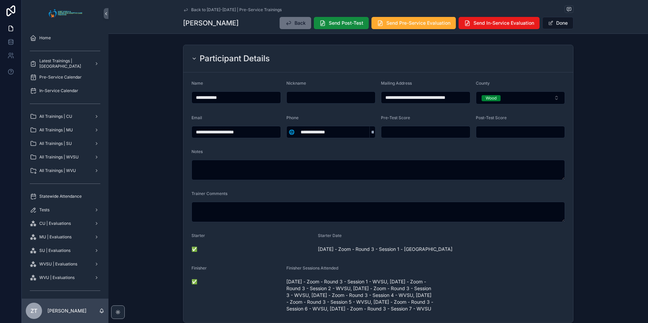
click at [552, 26] on button "Done" at bounding box center [557, 23] width 31 height 12
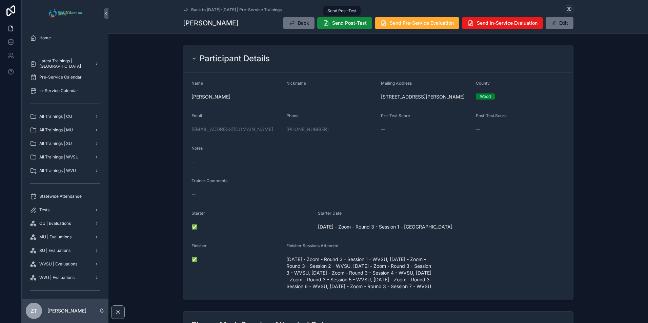
click at [334, 28] on button "Send Post-Test" at bounding box center [344, 23] width 55 height 12
click at [411, 24] on span "Send Pre-Service Evaluation" at bounding box center [422, 23] width 64 height 7
click at [184, 10] on icon "scrollable content" at bounding box center [185, 9] width 3 height 3
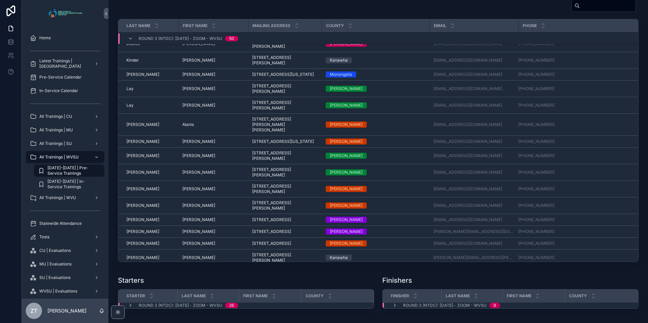
scroll to position [484, 0]
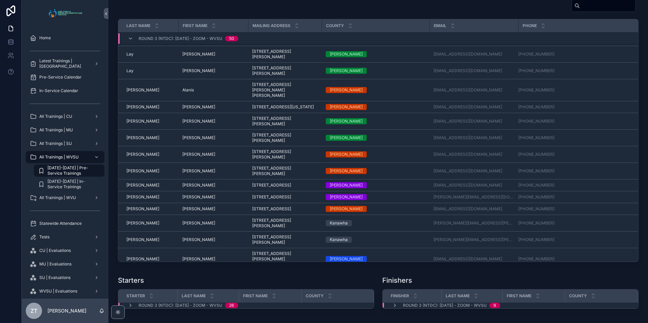
click at [132, 188] on span "[PERSON_NAME]" at bounding box center [142, 185] width 33 height 5
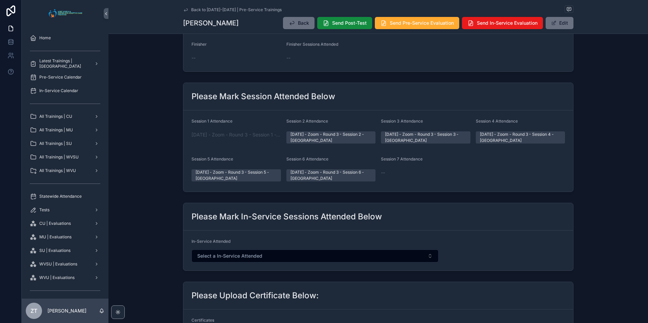
scroll to position [203, 0]
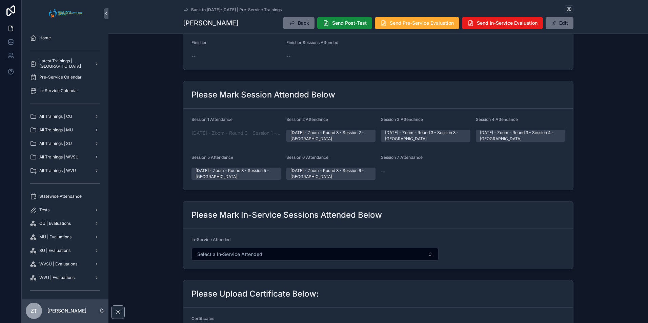
click at [556, 26] on button "Edit" at bounding box center [559, 23] width 28 height 12
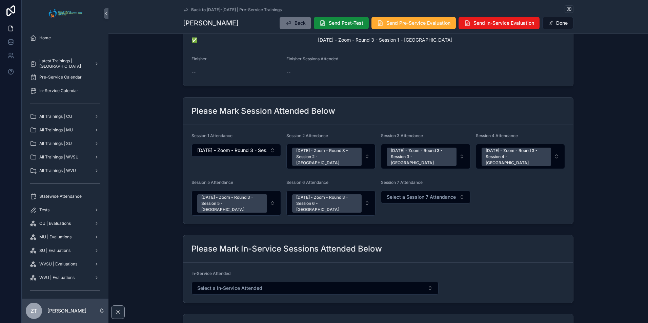
click at [407, 194] on span "Select a Session 7 Attendance" at bounding box center [420, 197] width 69 height 7
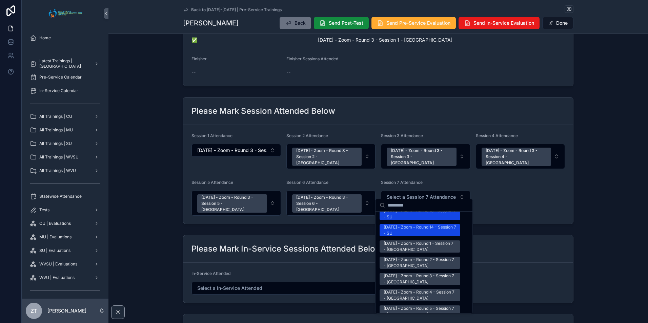
scroll to position [881, 0]
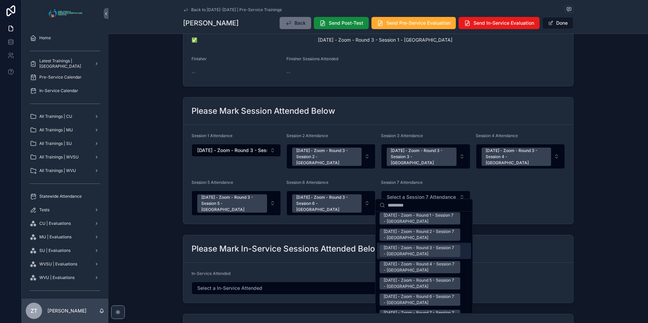
click at [412, 245] on div "[DATE] - Zoom - Round 3 - Session 7 - [GEOGRAPHIC_DATA]" at bounding box center [419, 251] width 72 height 12
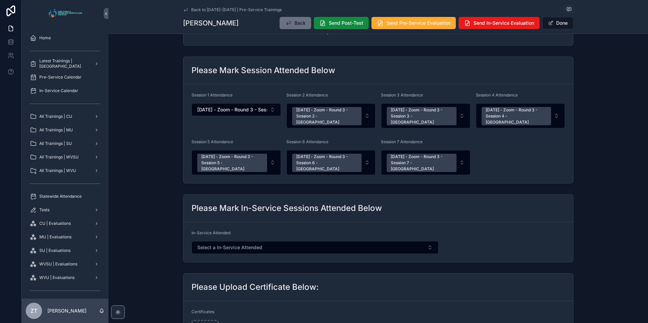
scroll to position [417, 0]
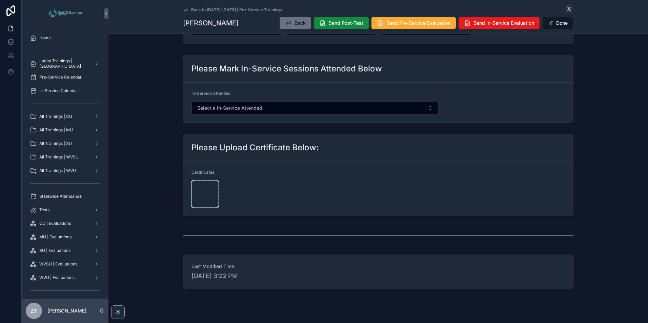
click at [197, 182] on div "scrollable content" at bounding box center [204, 194] width 27 height 27
type input "**********"
click at [554, 23] on button "Done" at bounding box center [557, 23] width 31 height 12
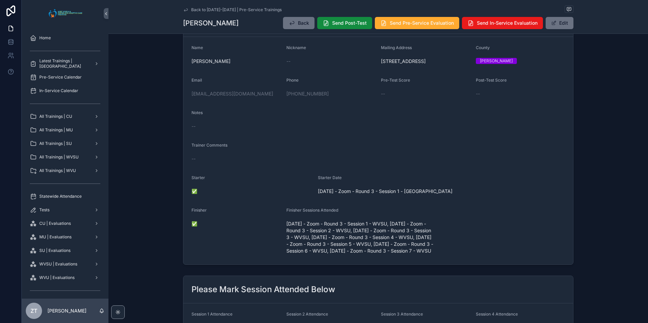
scroll to position [0, 0]
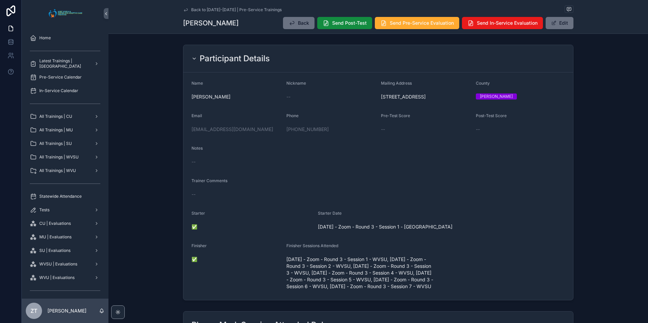
click at [343, 29] on button "Send Post-Test" at bounding box center [344, 23] width 55 height 12
click at [403, 24] on span "Send Pre-Service Evaluation" at bounding box center [422, 23] width 64 height 7
click at [184, 8] on icon "scrollable content" at bounding box center [185, 9] width 5 height 5
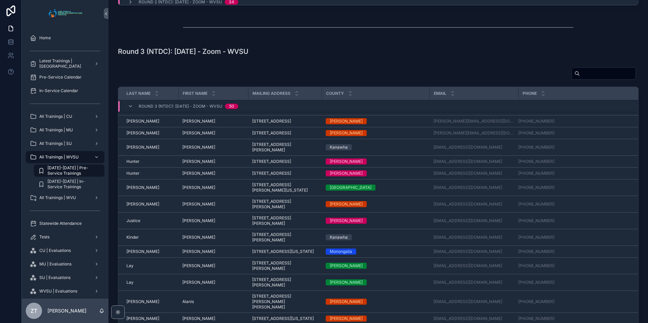
scroll to position [314, 0]
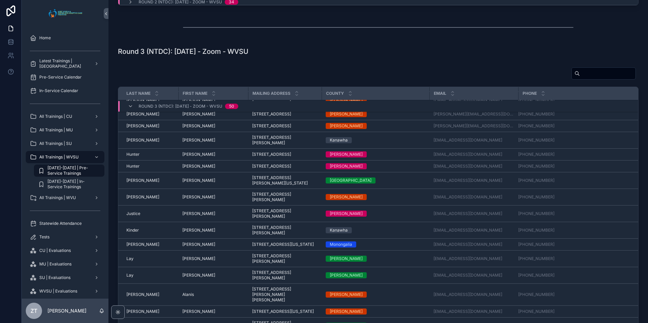
click at [191, 157] on span "[PERSON_NAME]" at bounding box center [198, 154] width 33 height 5
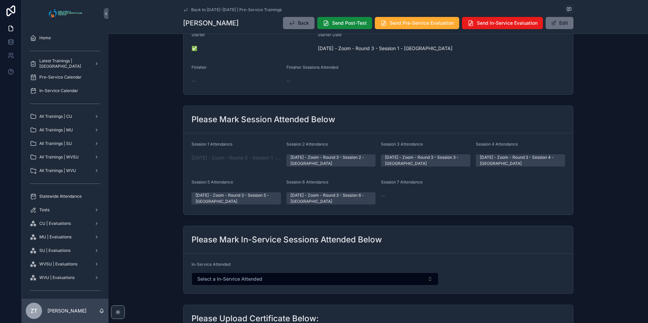
scroll to position [203, 0]
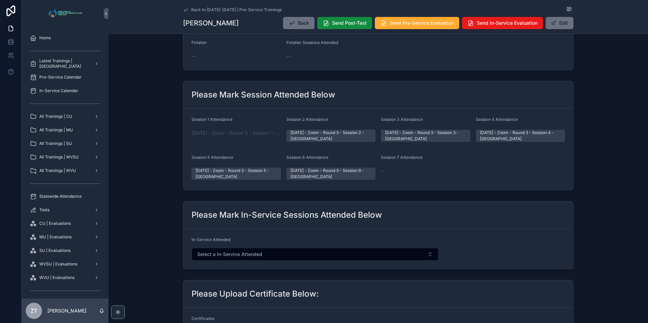
click at [562, 19] on button "Edit" at bounding box center [559, 23] width 28 height 12
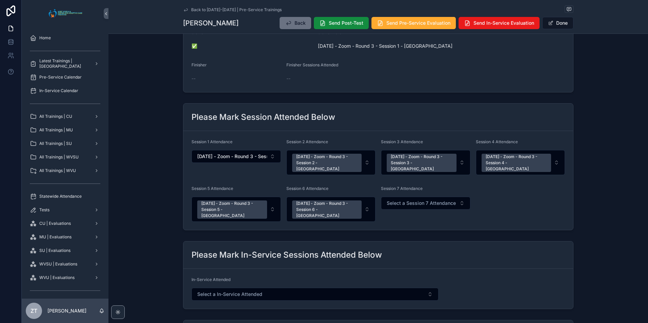
scroll to position [226, 0]
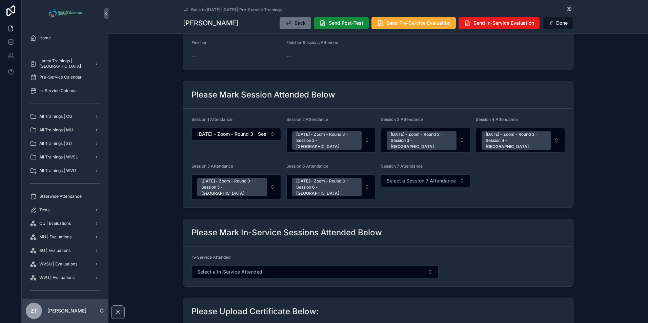
click at [417, 177] on span "Select a Session 7 Attendance" at bounding box center [420, 180] width 69 height 7
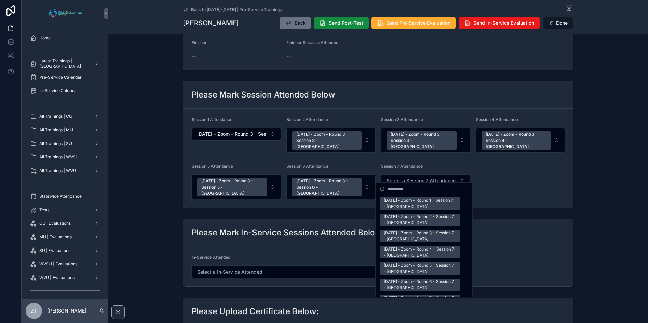
scroll to position [881, 0]
click at [407, 232] on div "[DATE] - Zoom - Round 3 - Session 7 - [GEOGRAPHIC_DATA]" at bounding box center [419, 235] width 72 height 12
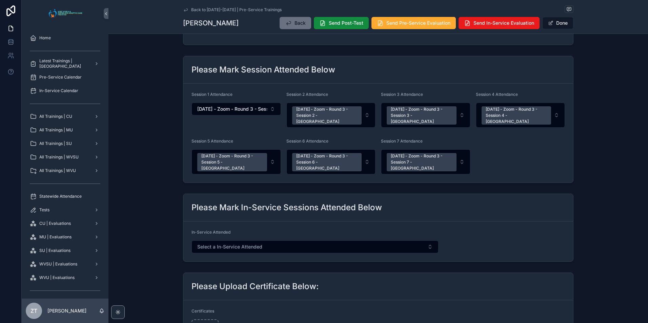
scroll to position [390, 0]
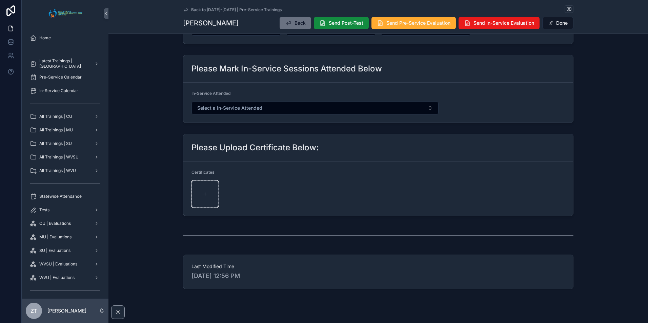
click at [206, 186] on div "scrollable content" at bounding box center [204, 194] width 27 height 27
type input "**********"
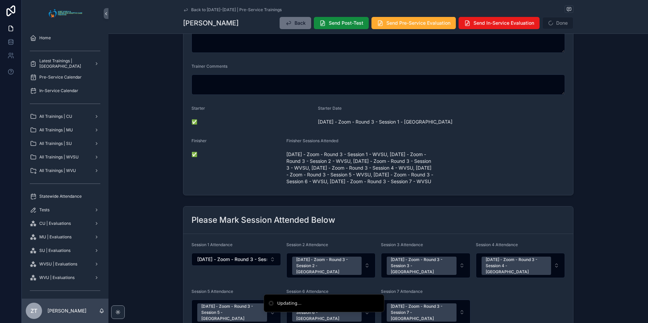
scroll to position [78, 0]
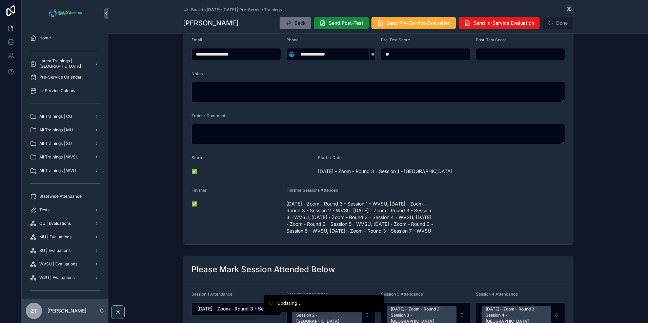
click at [335, 27] on button "Send Post-Test" at bounding box center [341, 23] width 55 height 12
click at [394, 24] on span "Send Pre-Service Evaluation" at bounding box center [418, 23] width 64 height 7
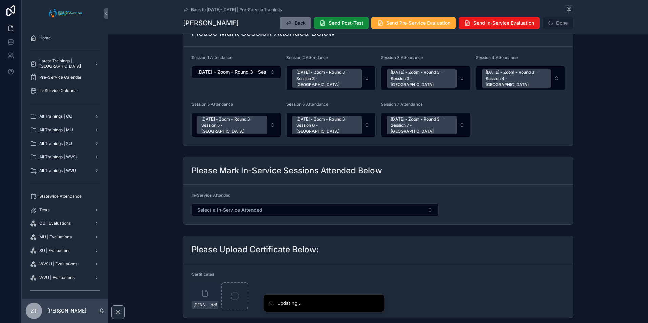
scroll to position [315, 0]
click at [187, 10] on link "Back to [DATE]-[DATE] | Pre-Service Trainings" at bounding box center [232, 9] width 99 height 5
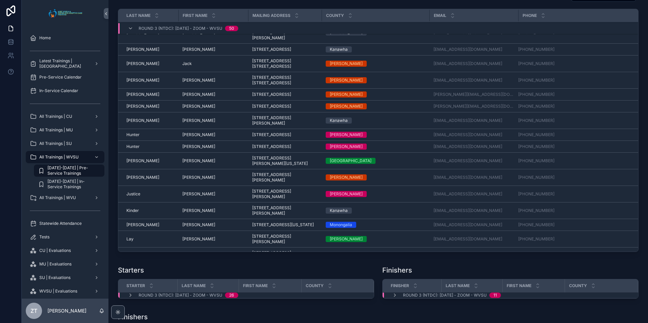
scroll to position [280, 0]
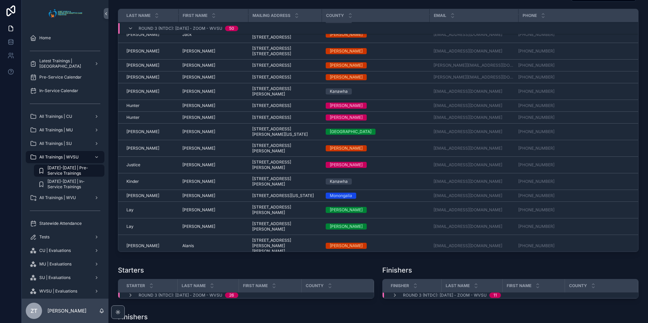
click at [189, 108] on span "[PERSON_NAME]" at bounding box center [198, 105] width 33 height 5
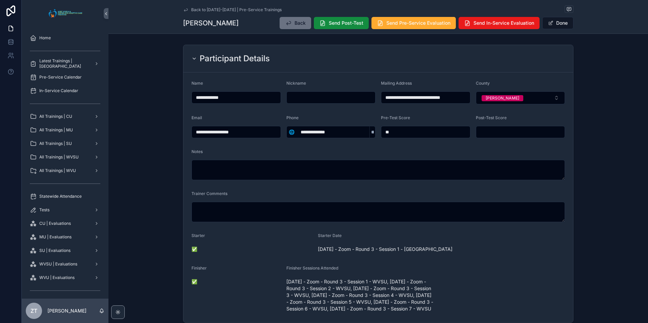
click at [559, 24] on button "Done" at bounding box center [557, 23] width 31 height 12
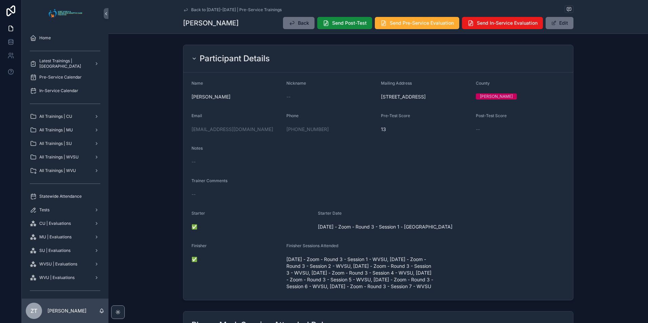
click at [183, 7] on icon "scrollable content" at bounding box center [185, 9] width 5 height 5
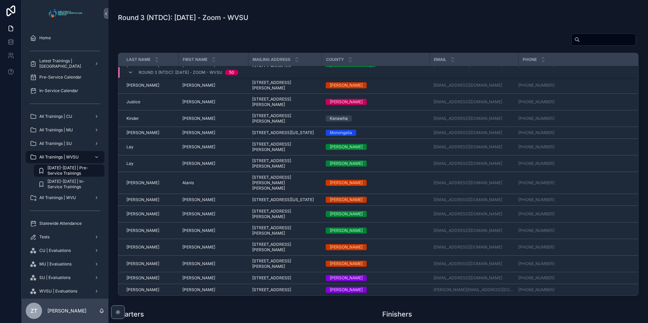
scroll to position [382, 0]
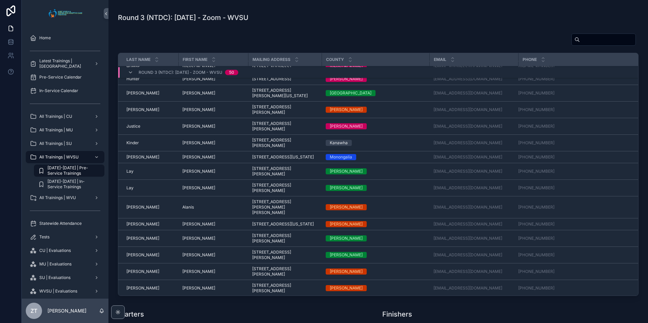
click at [138, 96] on span "[PERSON_NAME]" at bounding box center [142, 92] width 33 height 5
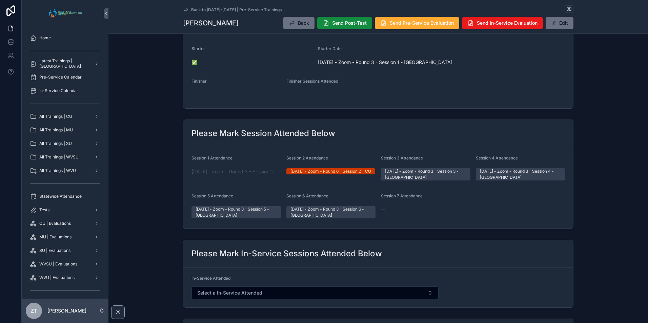
scroll to position [203, 0]
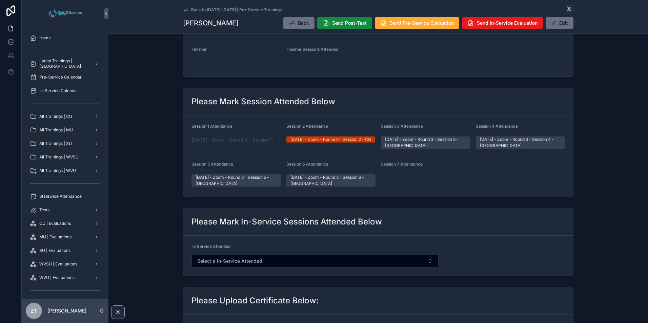
click at [564, 24] on button "Edit" at bounding box center [559, 23] width 28 height 12
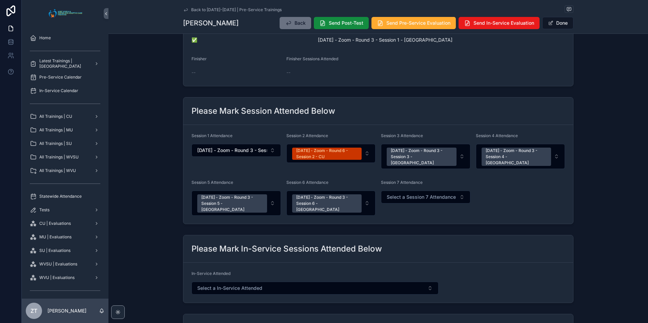
click at [415, 194] on span "Select a Session 7 Attendance" at bounding box center [420, 197] width 69 height 7
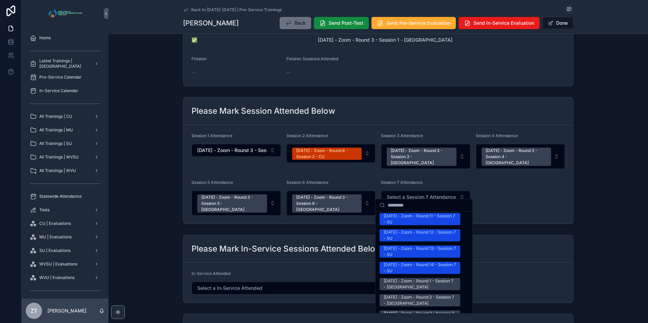
scroll to position [881, 0]
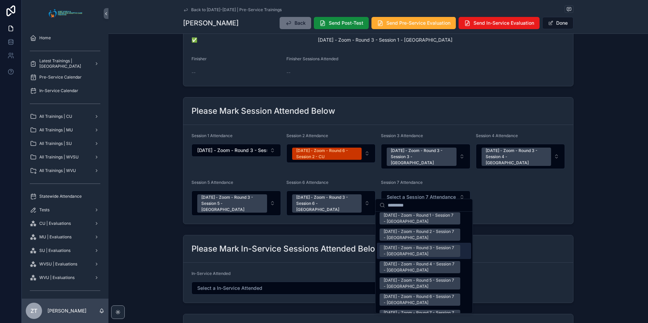
click at [404, 245] on div "[DATE] - Zoom - Round 3 - Session 7 - [GEOGRAPHIC_DATA]" at bounding box center [419, 251] width 72 height 12
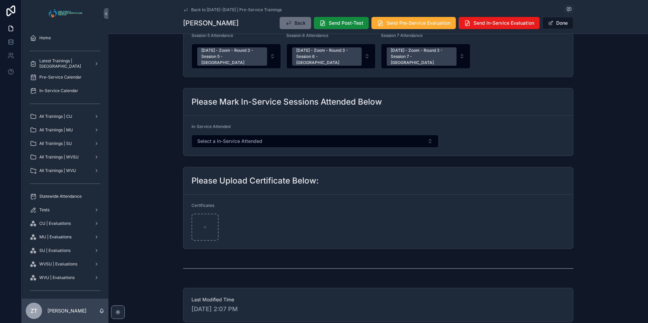
scroll to position [402, 0]
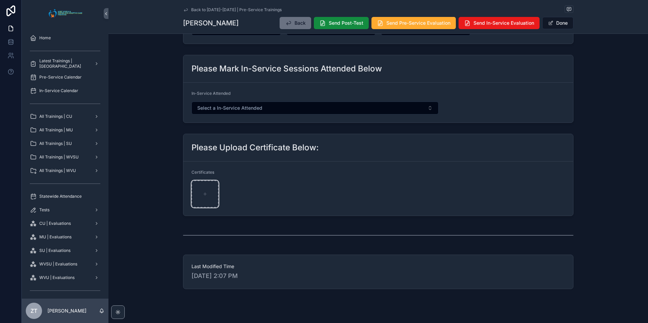
click at [198, 181] on div "scrollable content" at bounding box center [204, 194] width 27 height 27
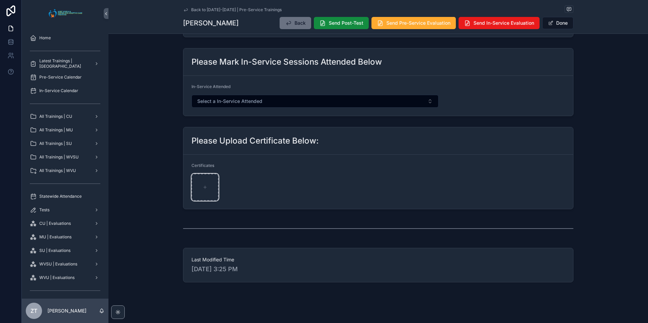
type input "**********"
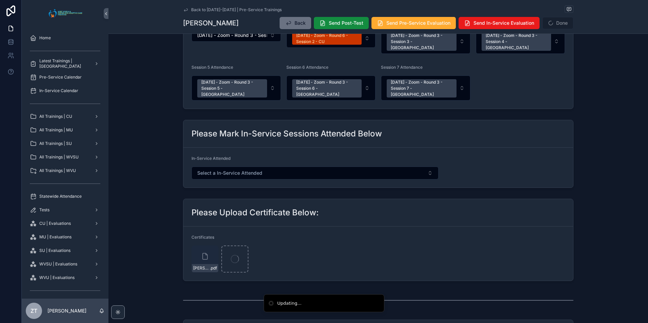
scroll to position [328, 0]
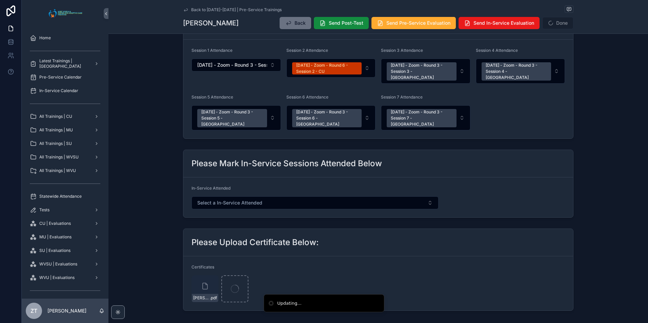
click at [351, 24] on span "Send Post-Test" at bounding box center [346, 23] width 35 height 7
click at [404, 21] on span "Send Pre-Service Evaluation" at bounding box center [418, 23] width 64 height 7
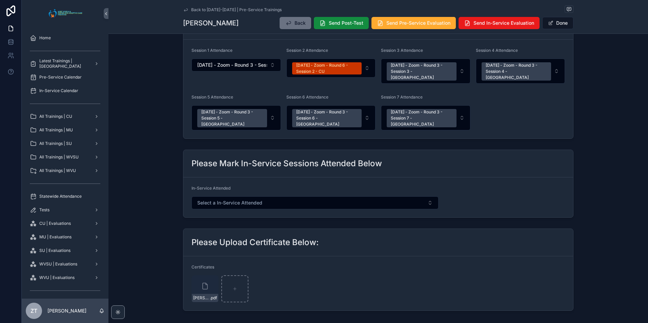
click at [548, 24] on span "scrollable content" at bounding box center [550, 22] width 5 height 5
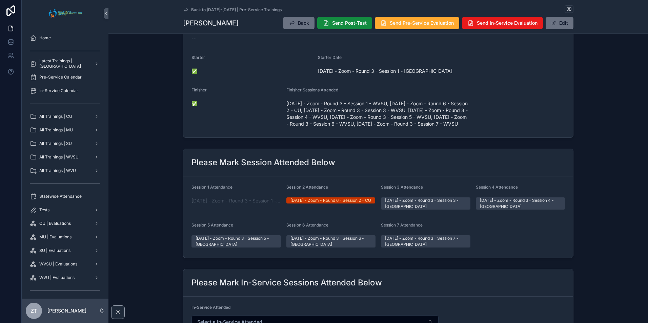
scroll to position [0, 0]
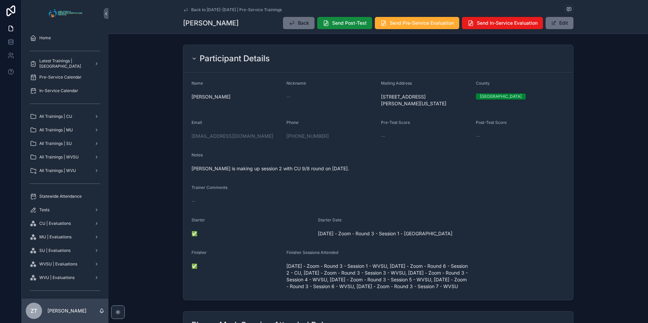
click at [184, 10] on icon "scrollable content" at bounding box center [185, 9] width 3 height 3
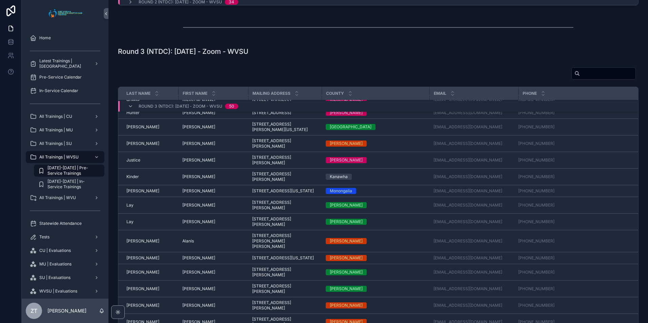
scroll to position [416, 0]
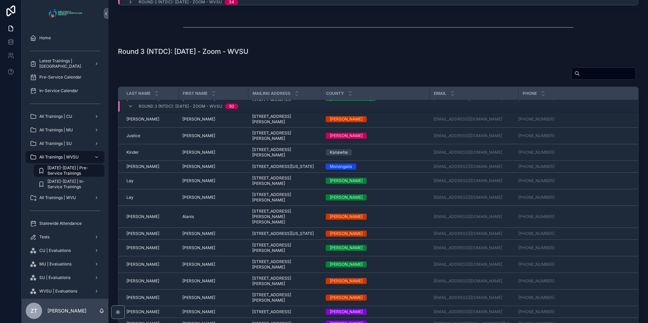
click at [188, 184] on span "[PERSON_NAME]" at bounding box center [198, 180] width 33 height 5
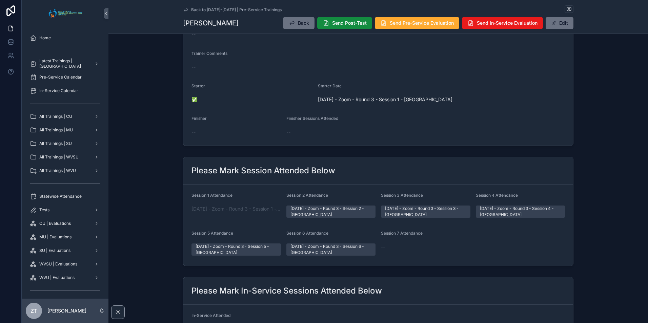
scroll to position [203, 0]
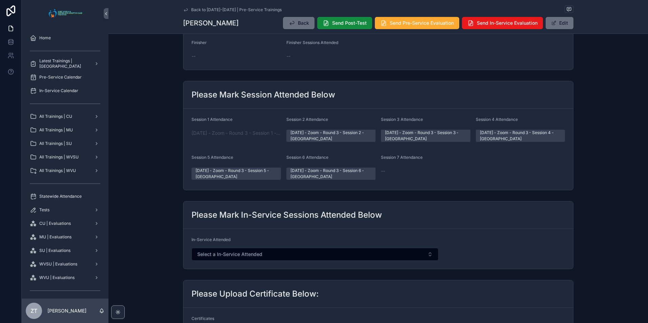
click at [558, 22] on button "Edit" at bounding box center [559, 23] width 28 height 12
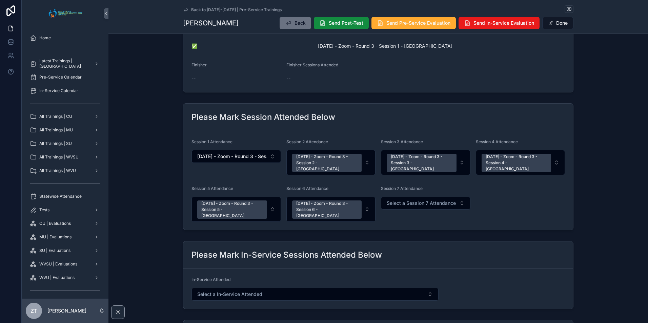
scroll to position [209, 0]
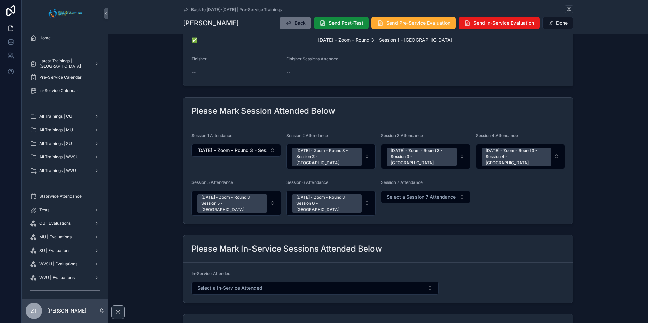
click at [422, 194] on span "Select a Session 7 Attendance" at bounding box center [420, 197] width 69 height 7
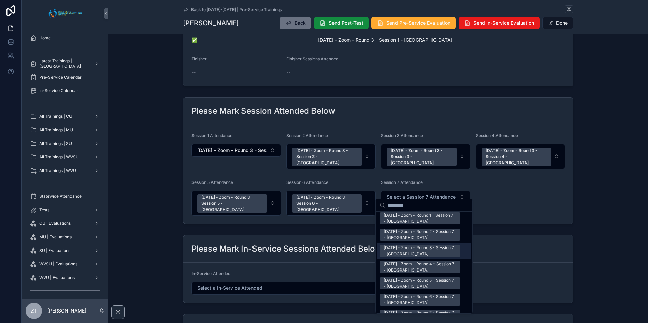
click at [399, 245] on div "[DATE] - Zoom - Round 3 - Session 7 - [GEOGRAPHIC_DATA]" at bounding box center [419, 251] width 72 height 12
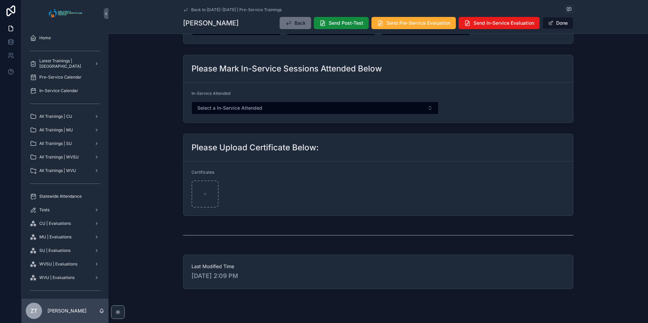
scroll to position [417, 0]
click at [199, 181] on div "scrollable content" at bounding box center [204, 194] width 27 height 27
type input "**********"
click at [549, 22] on span "scrollable content" at bounding box center [550, 22] width 5 height 5
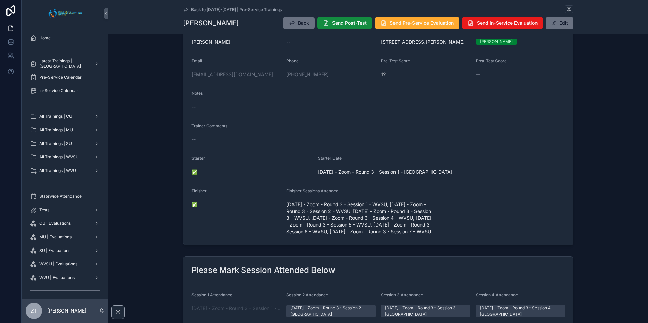
scroll to position [0, 0]
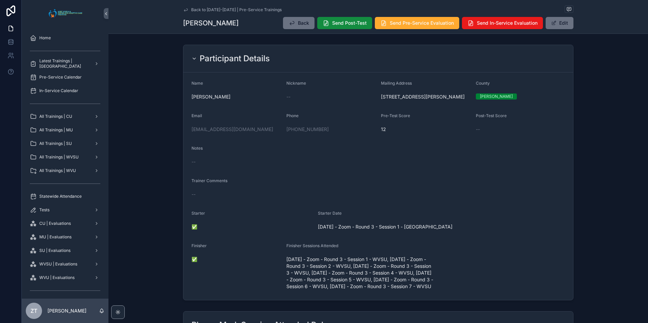
click at [335, 26] on button "Send Post-Test" at bounding box center [344, 23] width 55 height 12
click at [399, 26] on span "Send Pre-Service Evaluation" at bounding box center [422, 23] width 64 height 7
click at [185, 10] on icon "scrollable content" at bounding box center [185, 9] width 3 height 3
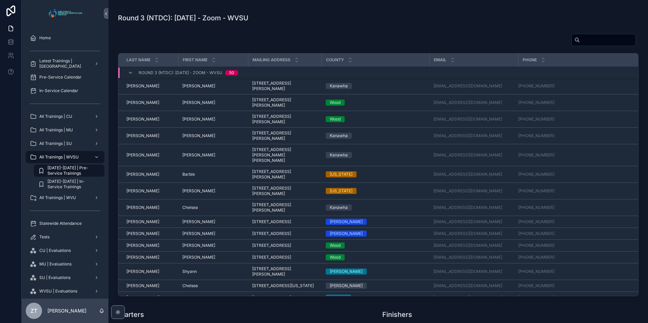
scroll to position [440, 0]
click at [190, 219] on span "[PERSON_NAME]" at bounding box center [198, 221] width 33 height 5
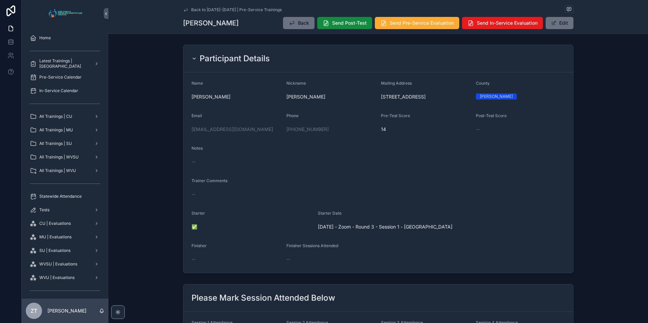
click at [558, 26] on button "Edit" at bounding box center [559, 23] width 28 height 12
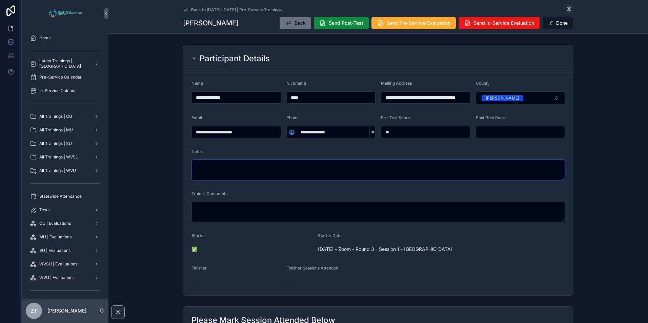
click at [280, 174] on textarea "scrollable content" at bounding box center [377, 170] width 373 height 20
type textarea "*"
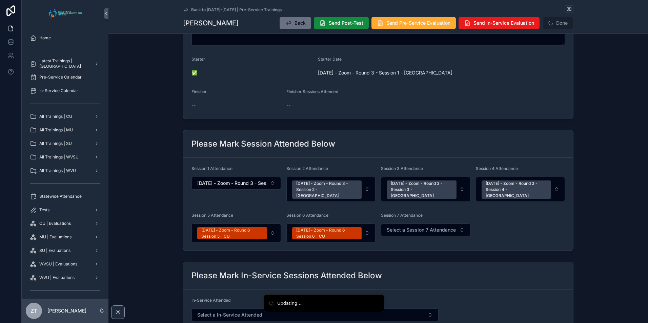
scroll to position [203, 0]
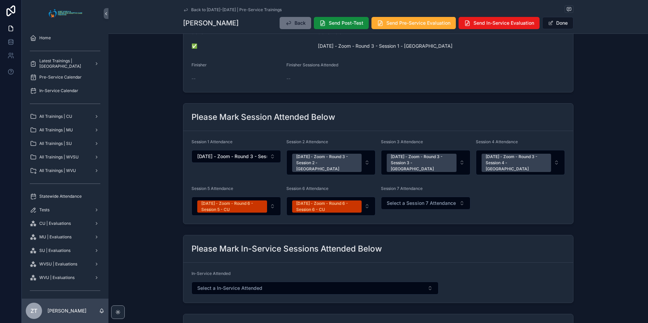
type textarea "**********"
click at [425, 201] on button "Select a Session 7 Attendance" at bounding box center [425, 203] width 89 height 13
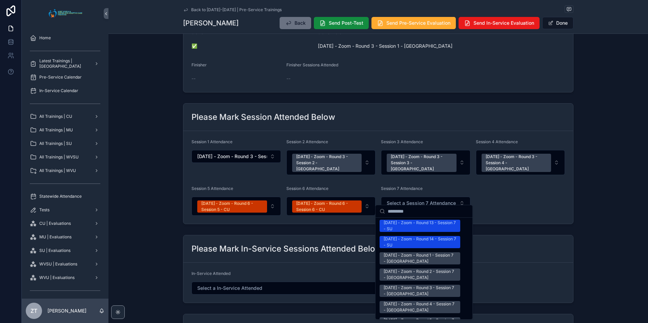
scroll to position [881, 0]
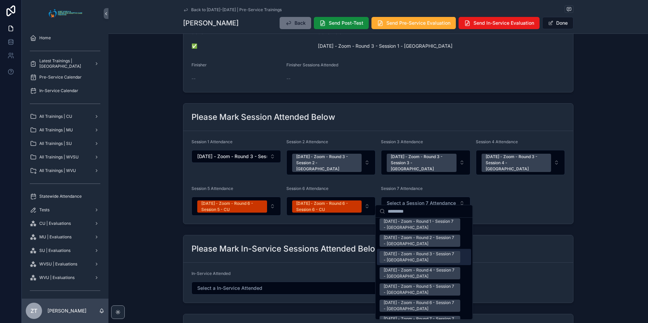
click at [413, 251] on div "[DATE] - Zoom - Round 3 - Session 7 - [GEOGRAPHIC_DATA]" at bounding box center [419, 257] width 72 height 12
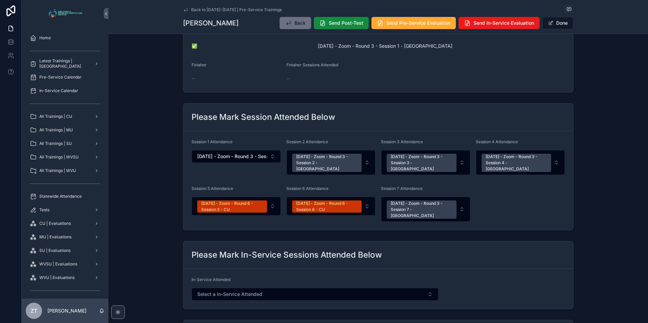
click at [542, 25] on button "Done" at bounding box center [557, 23] width 31 height 12
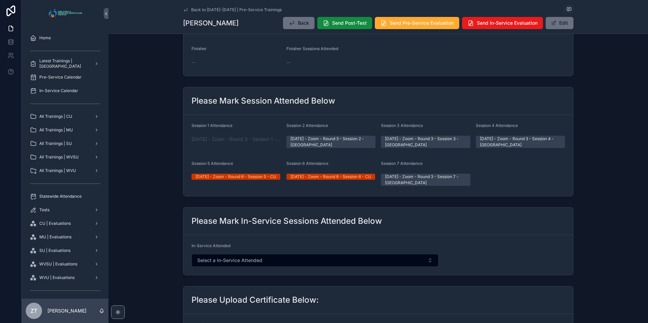
scroll to position [0, 0]
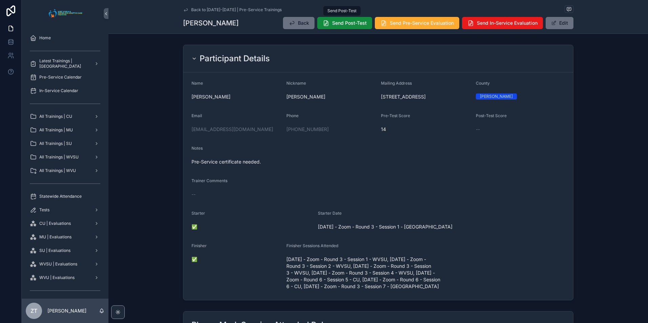
click at [348, 27] on button "Send Post-Test" at bounding box center [344, 23] width 55 height 12
click at [398, 26] on span "Send Pre-Service Evaluation" at bounding box center [422, 23] width 64 height 7
click at [555, 22] on button "Edit" at bounding box center [559, 23] width 28 height 12
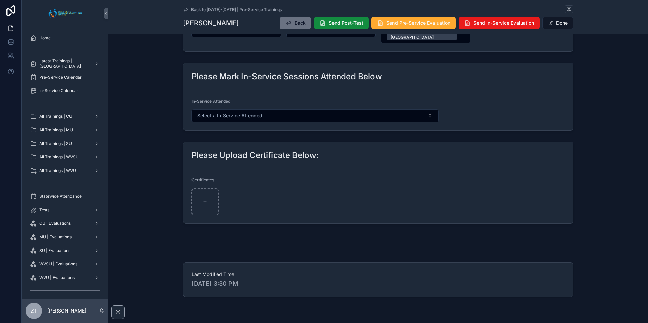
scroll to position [417, 0]
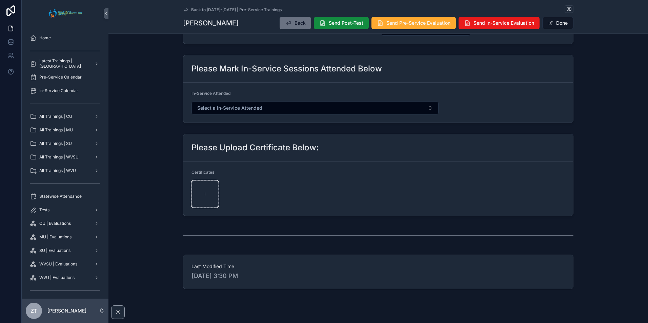
click at [207, 183] on div "scrollable content" at bounding box center [204, 194] width 27 height 27
type input "**********"
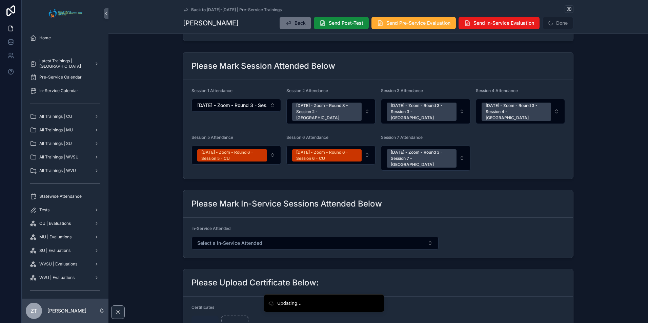
scroll to position [281, 0]
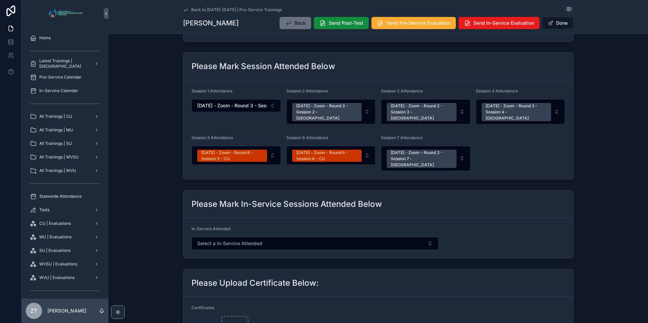
click at [549, 23] on span "scrollable content" at bounding box center [550, 22] width 5 height 5
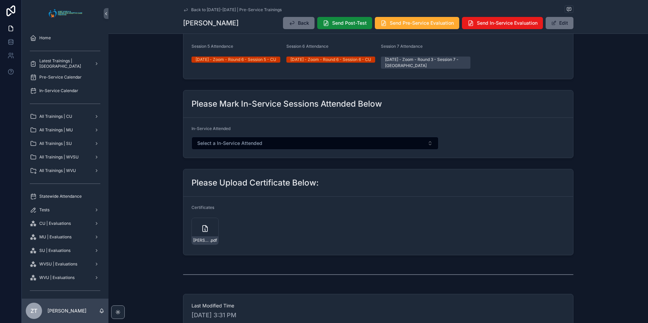
scroll to position [400, 0]
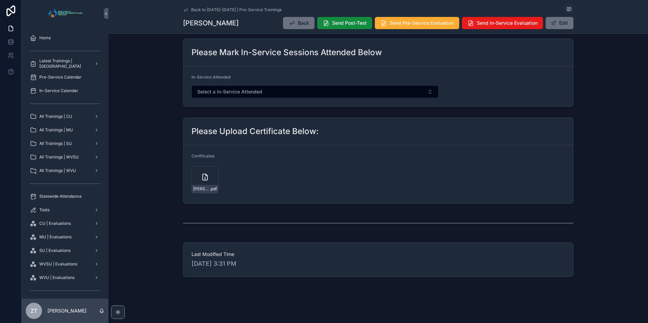
click at [209, 184] on div "[PERSON_NAME]-[PERSON_NAME]-([PERSON_NAME]) .pdf" at bounding box center [204, 179] width 27 height 27
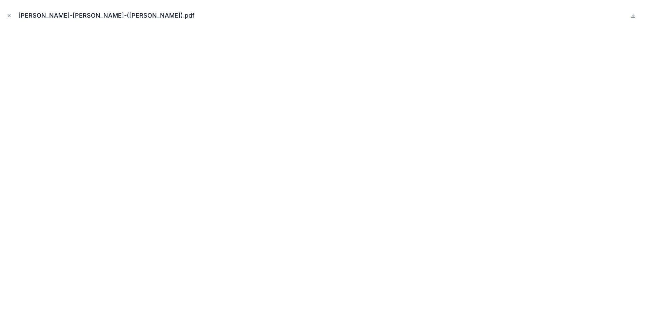
click at [7, 15] on icon "Close modal" at bounding box center [9, 15] width 5 height 5
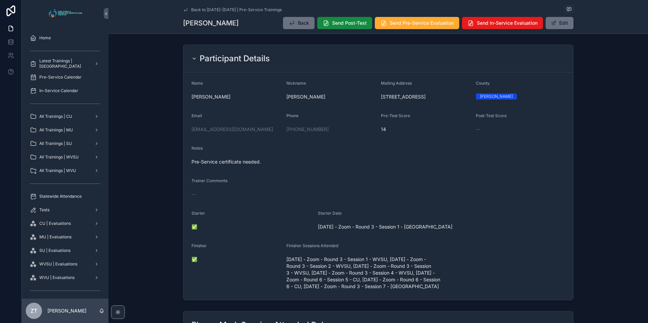
click at [549, 22] on button "Edit" at bounding box center [559, 23] width 28 height 12
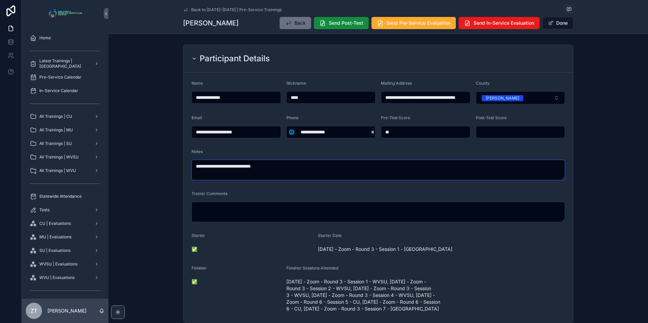
click at [239, 170] on textarea "**********" at bounding box center [377, 170] width 373 height 20
click at [554, 25] on button "Done" at bounding box center [557, 23] width 31 height 12
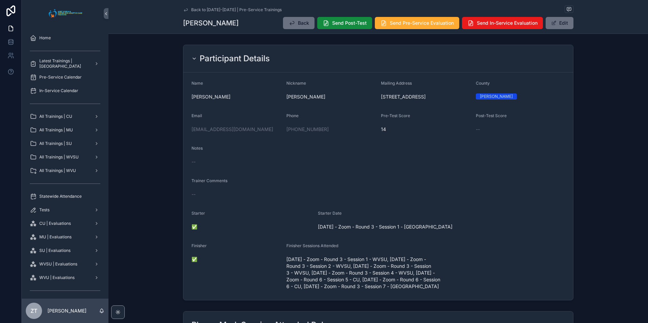
click at [186, 8] on icon "scrollable content" at bounding box center [185, 9] width 5 height 5
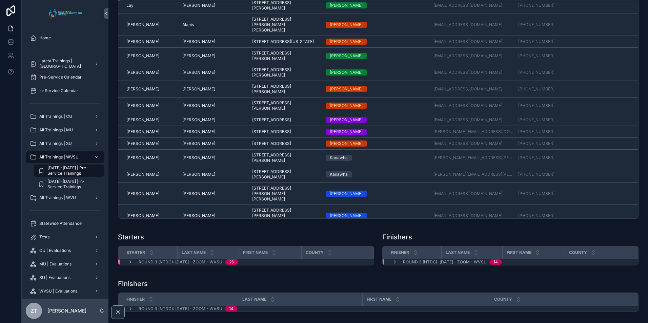
scroll to position [518, 0]
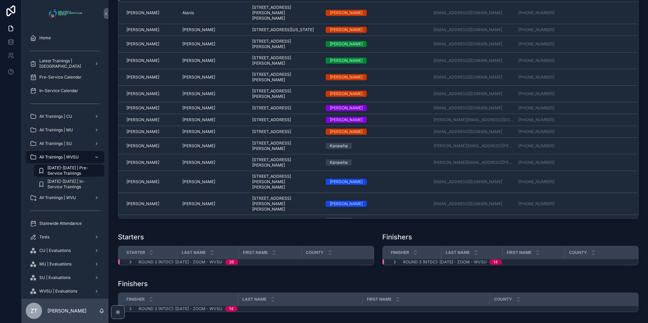
click at [132, 97] on span "[PERSON_NAME]" at bounding box center [142, 93] width 33 height 5
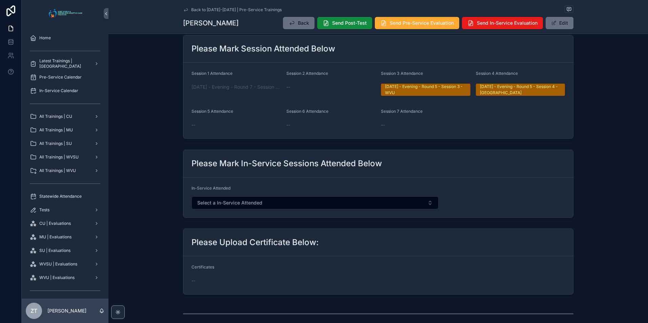
scroll to position [237, 0]
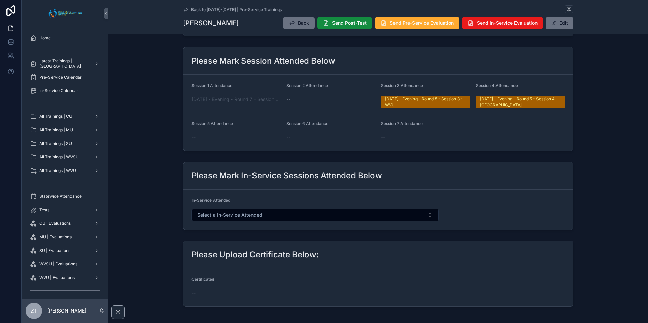
click at [551, 24] on span "scrollable content" at bounding box center [553, 22] width 5 height 5
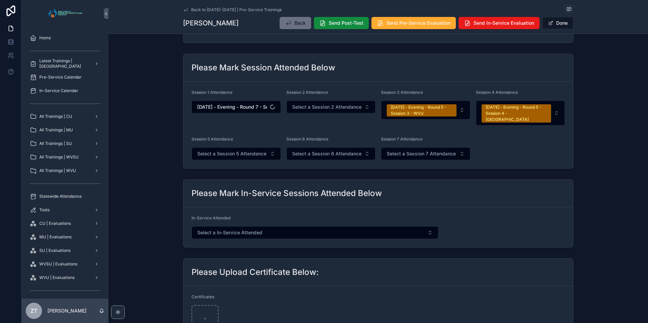
click at [223, 150] on span "Select a Session 5 Attendance" at bounding box center [231, 153] width 69 height 7
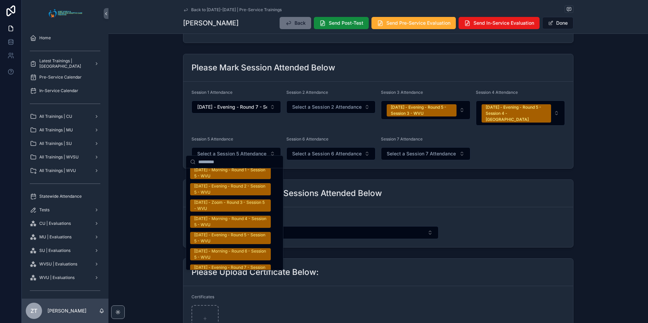
scroll to position [1084, 0]
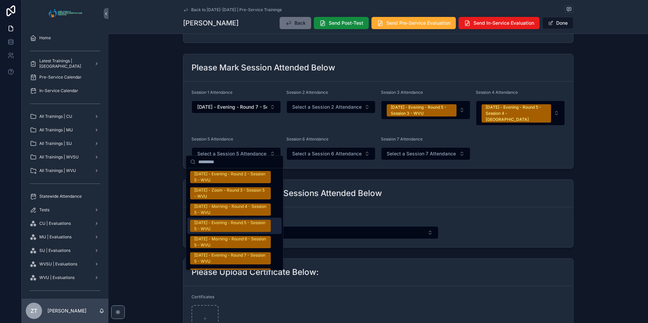
click at [221, 220] on div "[DATE] - Evening - Round 5 - Session 5 - WVU" at bounding box center [230, 226] width 72 height 12
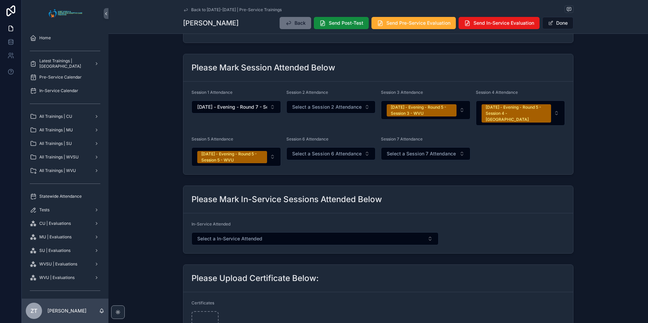
click at [558, 22] on button "Done" at bounding box center [557, 23] width 31 height 12
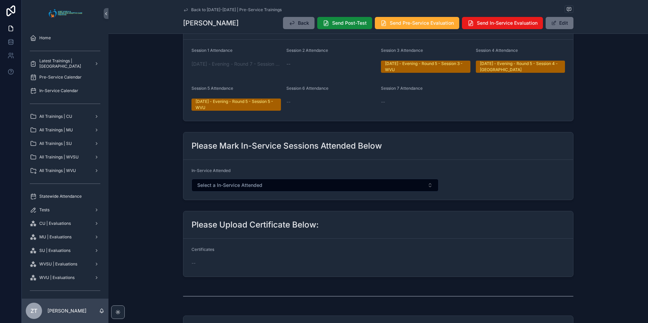
scroll to position [237, 0]
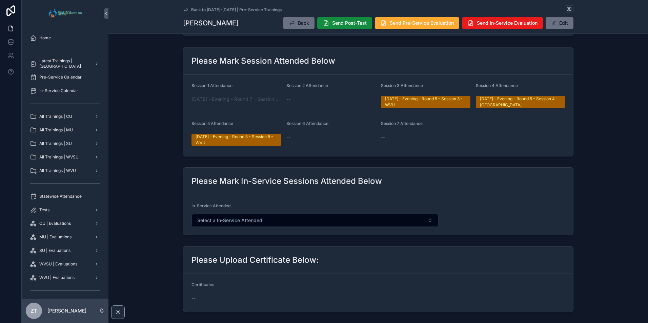
drag, startPoint x: 183, startPoint y: 8, endPoint x: 12, endPoint y: 7, distance: 171.1
click at [183, 8] on icon "scrollable content" at bounding box center [185, 9] width 5 height 5
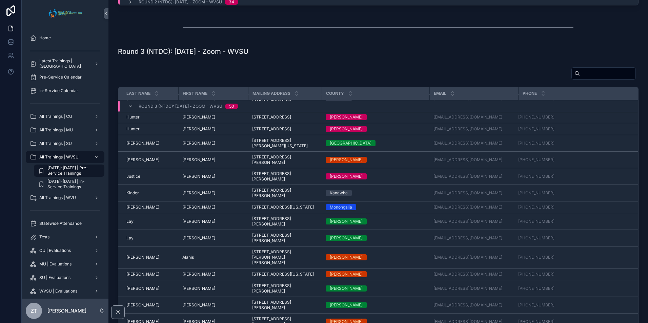
scroll to position [382, 0]
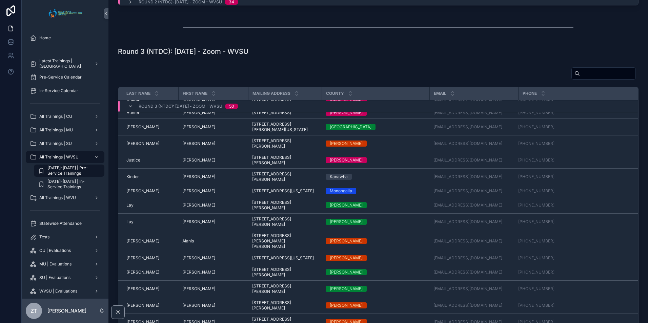
click at [134, 194] on span "[PERSON_NAME]" at bounding box center [142, 190] width 33 height 5
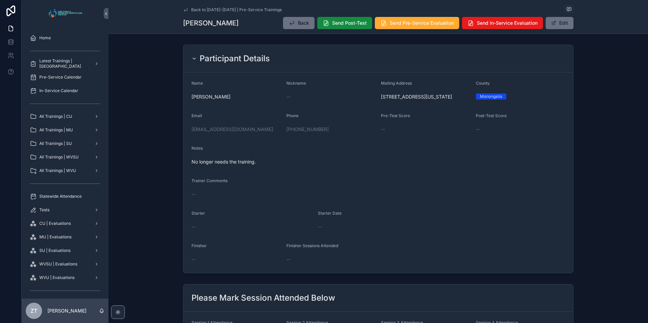
click at [183, 8] on icon "scrollable content" at bounding box center [185, 9] width 5 height 5
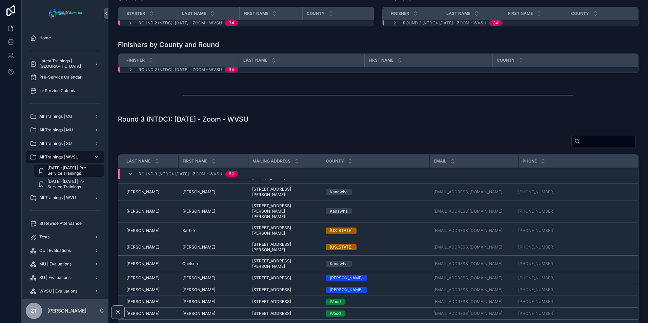
scroll to position [34, 0]
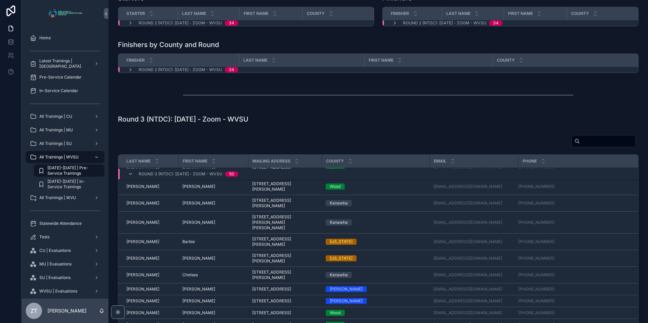
click at [192, 189] on span "[PERSON_NAME]" at bounding box center [198, 186] width 33 height 5
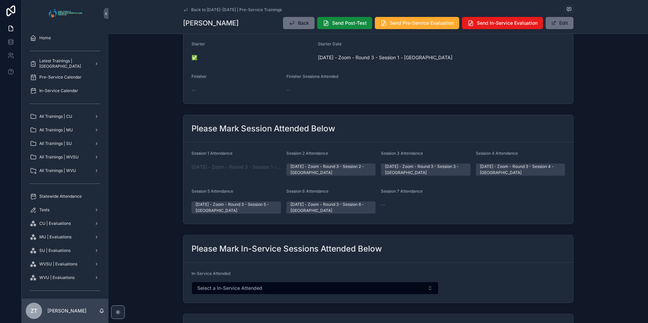
click at [555, 20] on button "Edit" at bounding box center [559, 23] width 28 height 12
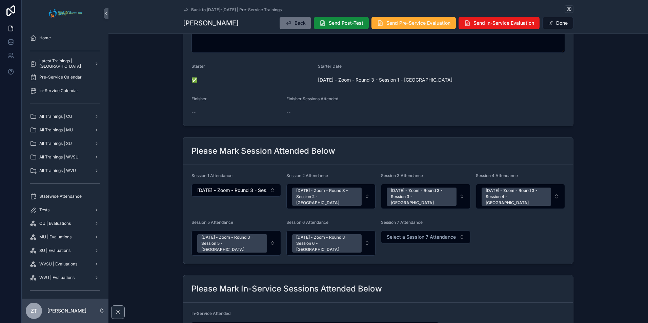
scroll to position [182, 0]
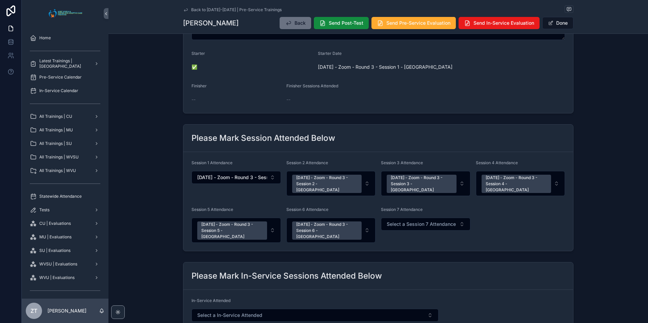
click at [420, 221] on span "Select a Session 7 Attendance" at bounding box center [420, 224] width 69 height 7
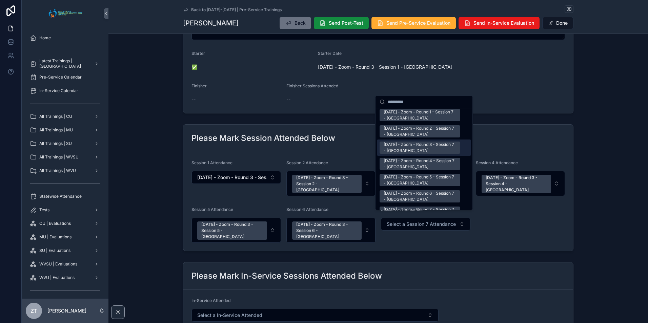
click at [406, 142] on div "[DATE] - Zoom - Round 3 - Session 7 - [GEOGRAPHIC_DATA]" at bounding box center [419, 148] width 72 height 12
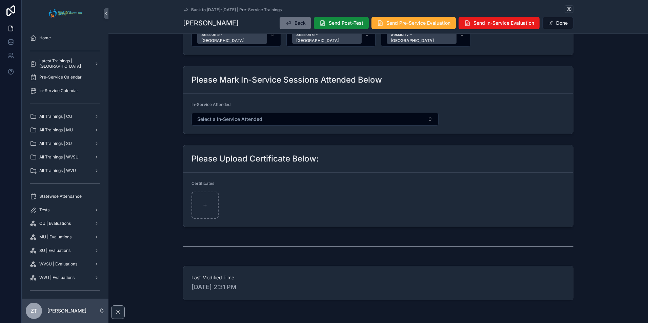
scroll to position [385, 0]
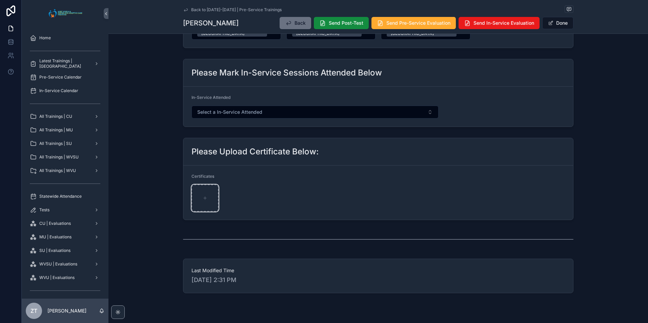
click at [202, 191] on div "scrollable content" at bounding box center [204, 198] width 27 height 27
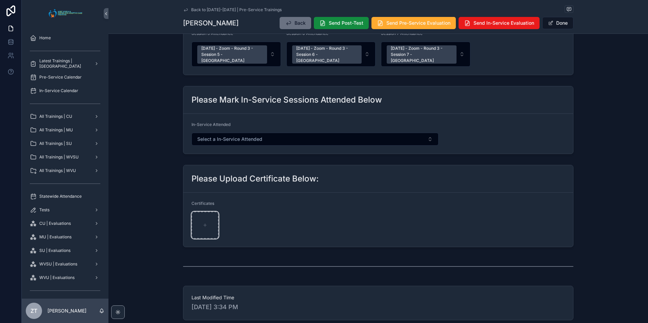
scroll to position [413, 0]
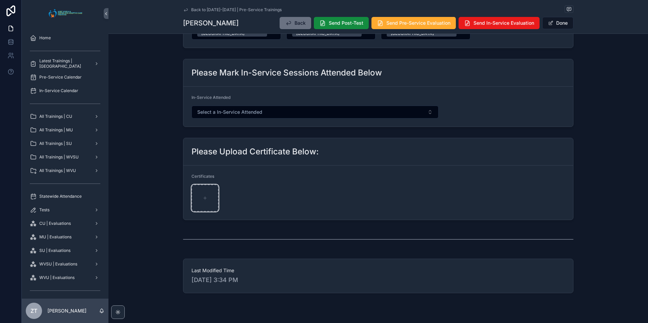
type input "**********"
click at [553, 19] on button "Done" at bounding box center [557, 23] width 31 height 12
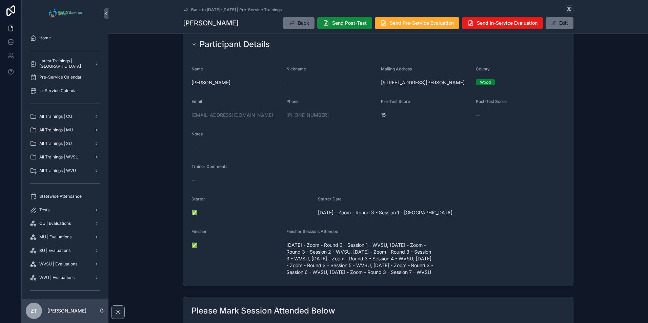
scroll to position [0, 0]
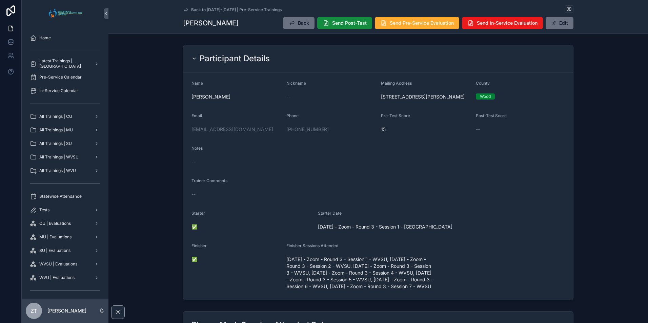
click at [344, 26] on span "Send Post-Test" at bounding box center [349, 23] width 35 height 7
click at [391, 26] on button "Send Pre-Service Evaluation" at bounding box center [417, 23] width 84 height 12
click at [185, 10] on icon "scrollable content" at bounding box center [185, 9] width 5 height 5
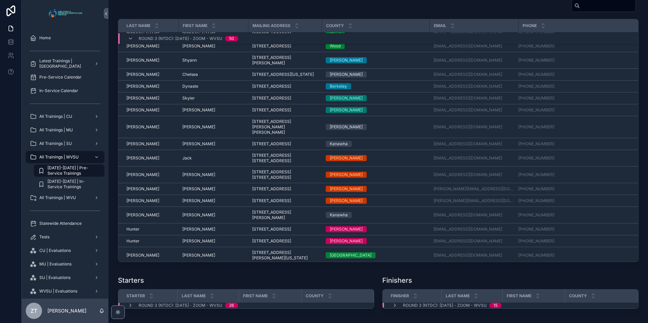
scroll to position [179, 0]
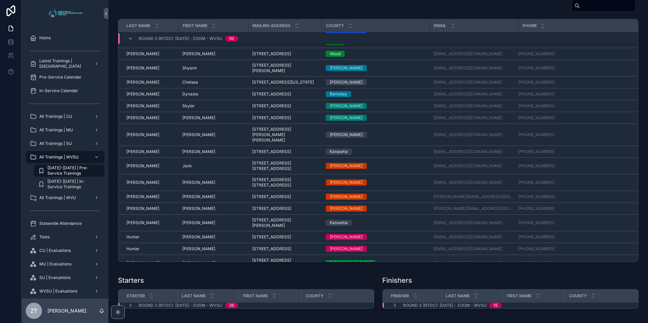
click at [137, 226] on span "[PERSON_NAME]" at bounding box center [142, 222] width 33 height 5
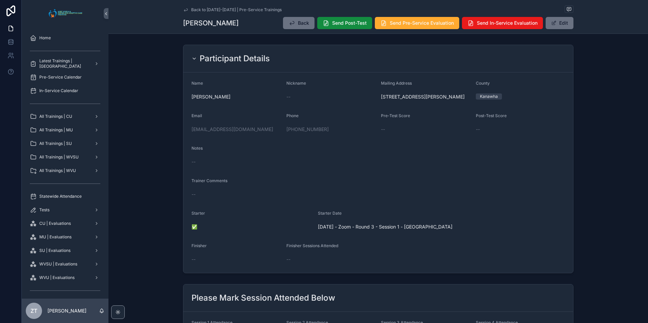
click at [553, 26] on button "Edit" at bounding box center [559, 23] width 28 height 12
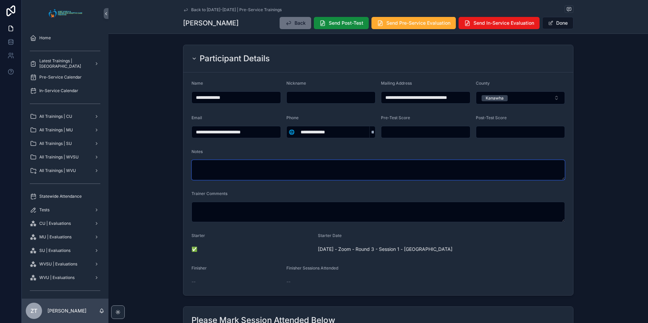
click at [265, 174] on textarea "scrollable content" at bounding box center [377, 170] width 373 height 20
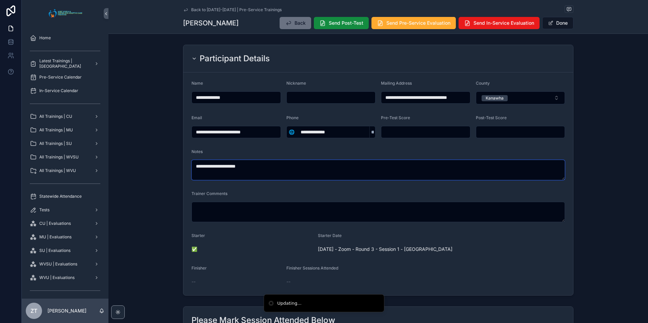
type textarea "**********"
click at [565, 25] on button "Done" at bounding box center [557, 23] width 31 height 12
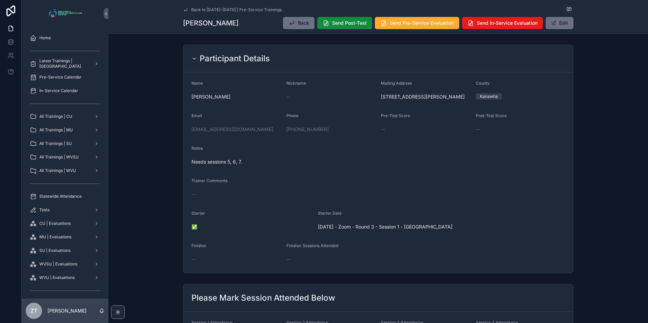
click at [184, 9] on icon "scrollable content" at bounding box center [185, 9] width 5 height 5
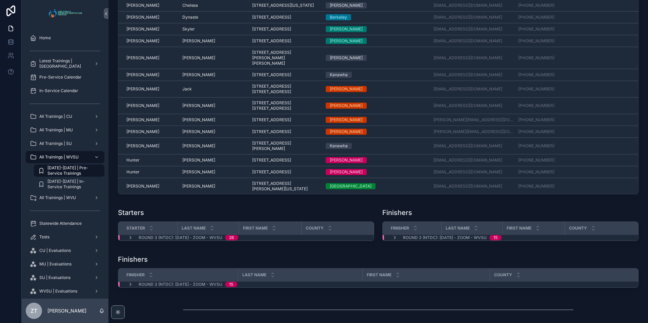
scroll to position [551, 0]
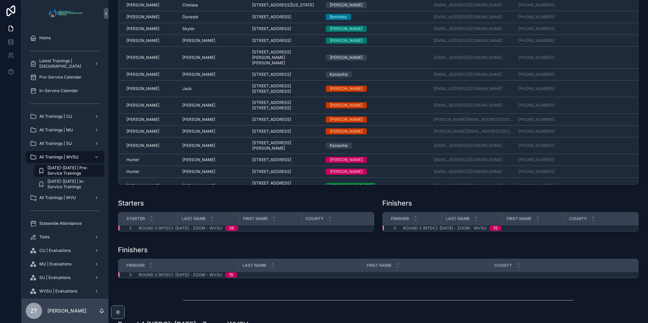
click at [189, 148] on span "[PERSON_NAME]" at bounding box center [198, 145] width 33 height 5
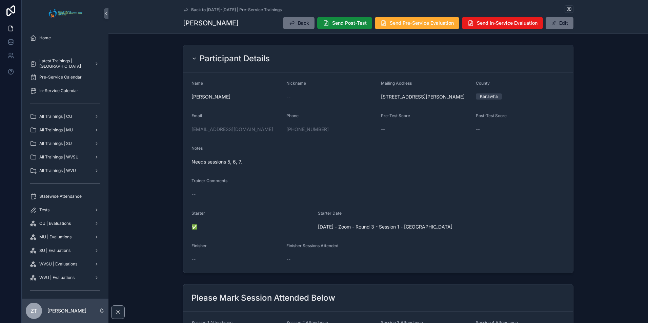
click at [415, 20] on span "Send Pre-Service Evaluation" at bounding box center [422, 23] width 64 height 7
click at [184, 9] on icon "scrollable content" at bounding box center [185, 9] width 5 height 5
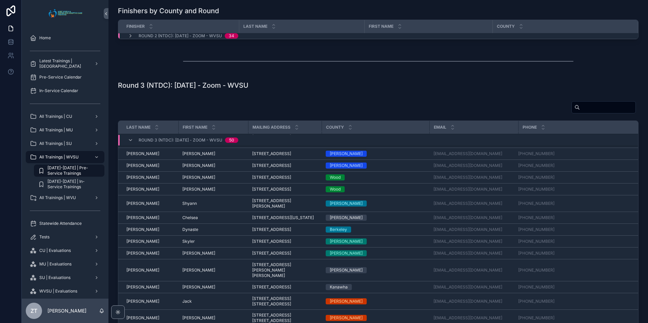
scroll to position [102, 0]
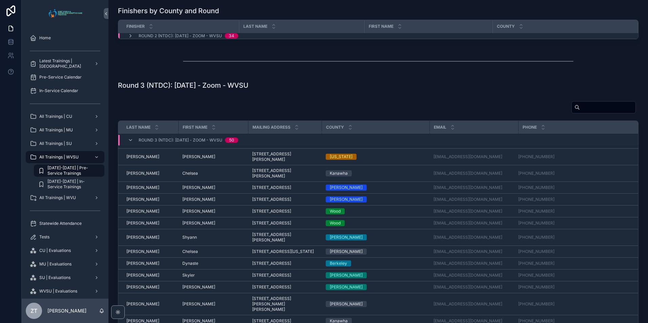
click at [189, 200] on span "[PERSON_NAME]" at bounding box center [198, 199] width 33 height 5
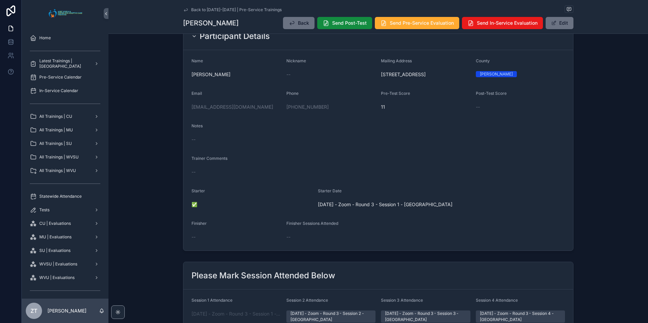
scroll to position [203, 0]
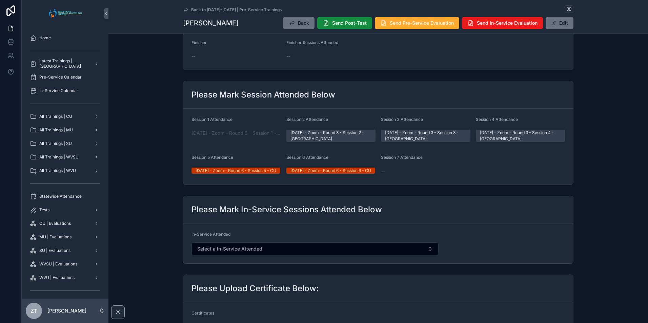
click at [551, 26] on button "Edit" at bounding box center [559, 23] width 28 height 12
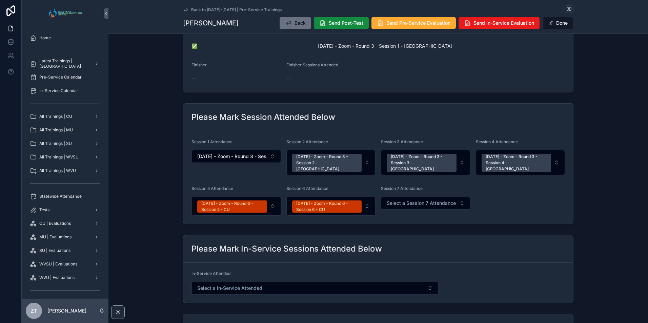
scroll to position [209, 0]
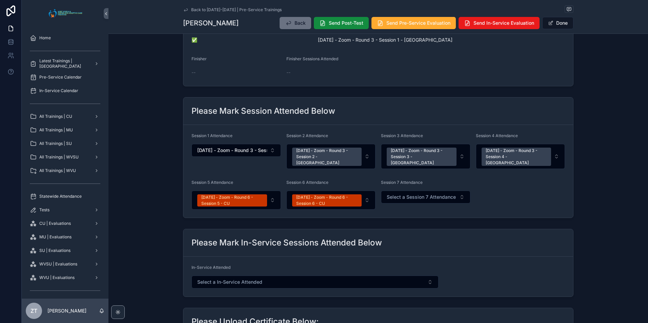
click at [388, 194] on span "Select a Session 7 Attendance" at bounding box center [420, 197] width 69 height 7
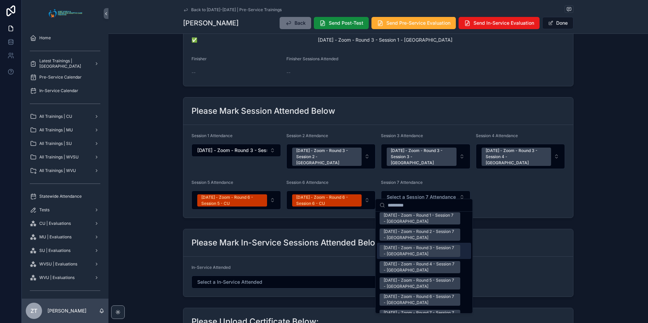
click at [406, 245] on div "[DATE] - Zoom - Round 3 - Session 7 - [GEOGRAPHIC_DATA]" at bounding box center [419, 251] width 72 height 12
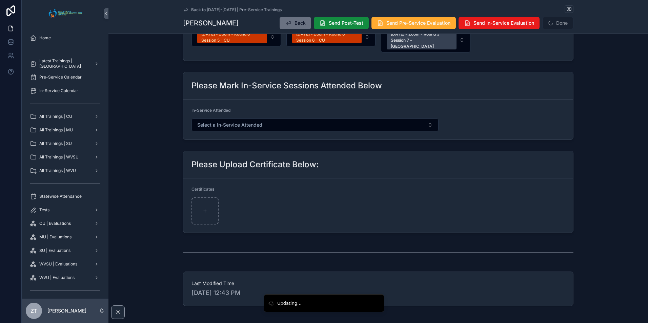
scroll to position [390, 0]
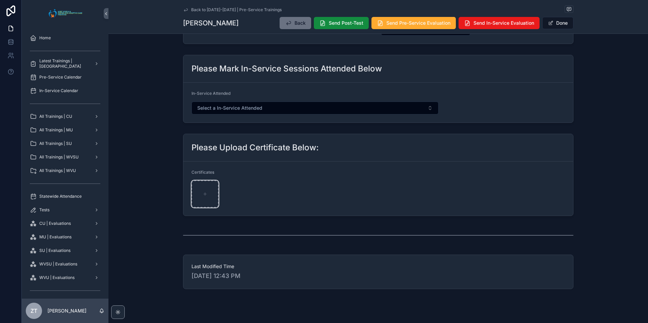
click at [206, 187] on div "scrollable content" at bounding box center [204, 194] width 27 height 27
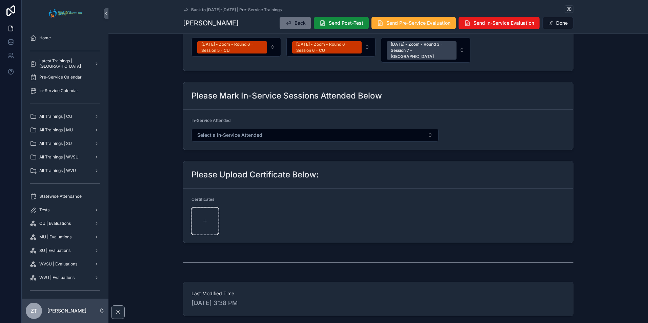
scroll to position [417, 0]
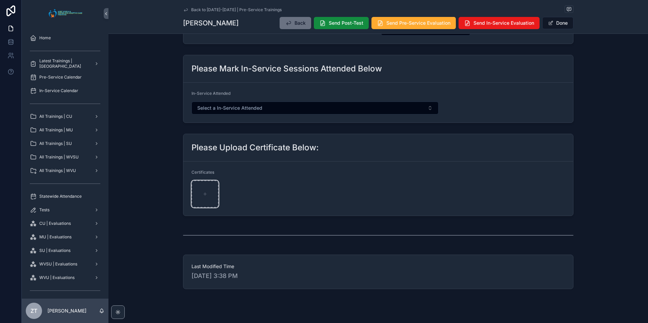
type input "**********"
click at [554, 23] on button "Done" at bounding box center [557, 23] width 31 height 12
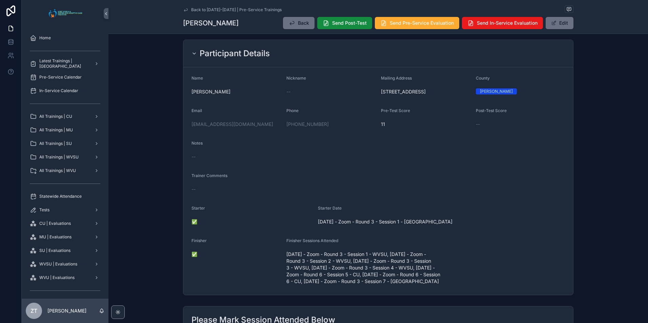
scroll to position [0, 0]
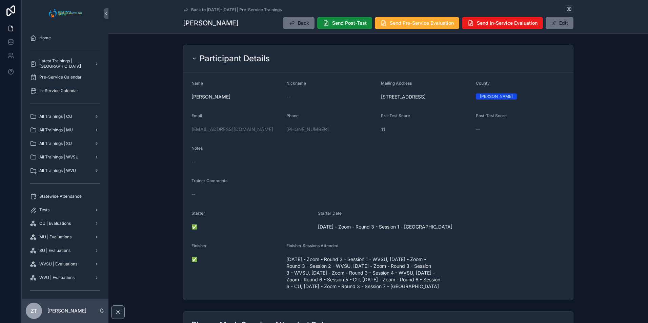
click at [337, 25] on span "Send Post-Test" at bounding box center [349, 23] width 35 height 7
click at [409, 25] on span "Send Pre-Service Evaluation" at bounding box center [422, 23] width 64 height 7
drag, startPoint x: 186, startPoint y: 10, endPoint x: 60, endPoint y: 69, distance: 138.5
click at [186, 10] on icon "scrollable content" at bounding box center [185, 9] width 5 height 5
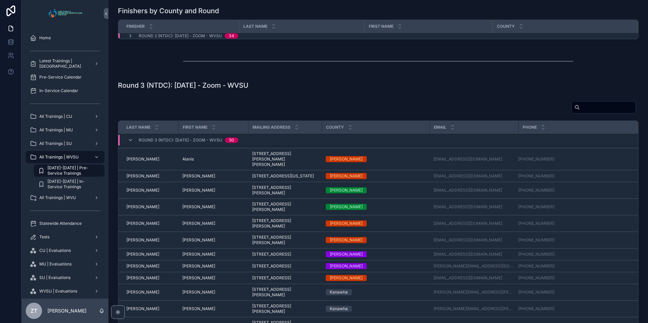
scroll to position [518, 0]
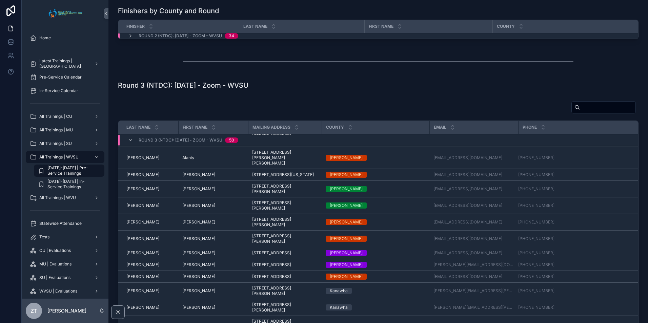
click at [183, 208] on span "[PERSON_NAME]" at bounding box center [198, 205] width 33 height 5
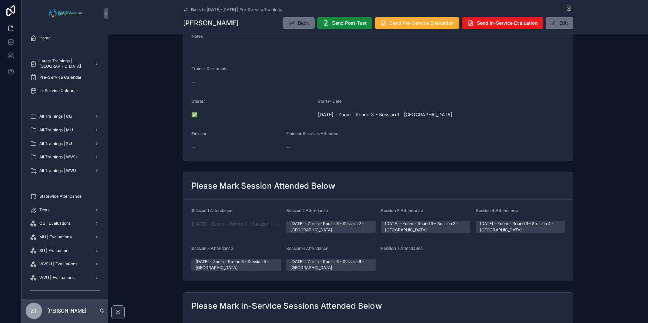
scroll to position [169, 0]
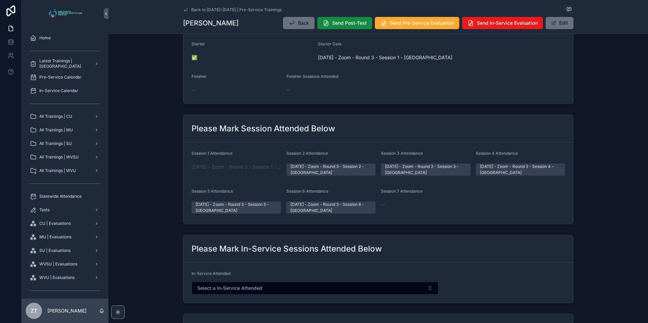
click at [562, 22] on button "Edit" at bounding box center [559, 23] width 28 height 12
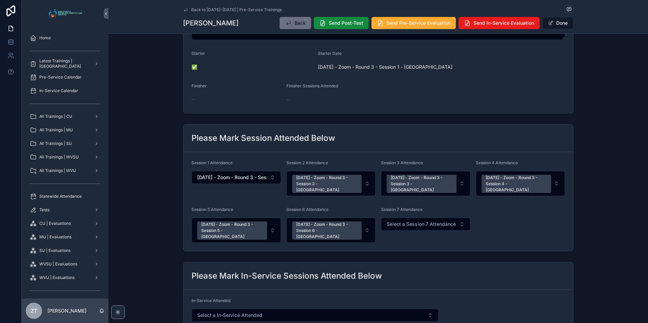
click at [403, 221] on span "Select a Session 7 Attendance" at bounding box center [420, 224] width 69 height 7
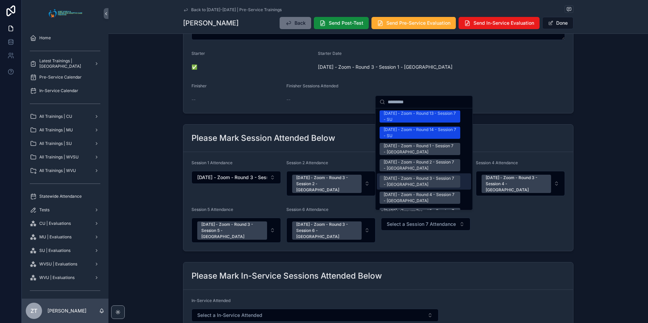
click at [401, 175] on div "[DATE] - Zoom - Round 3 - Session 7 - [GEOGRAPHIC_DATA]" at bounding box center [419, 181] width 72 height 12
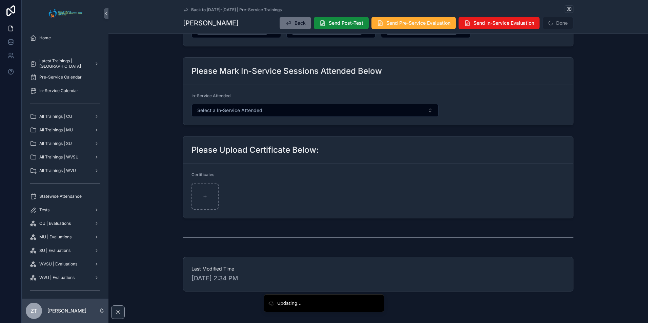
scroll to position [390, 0]
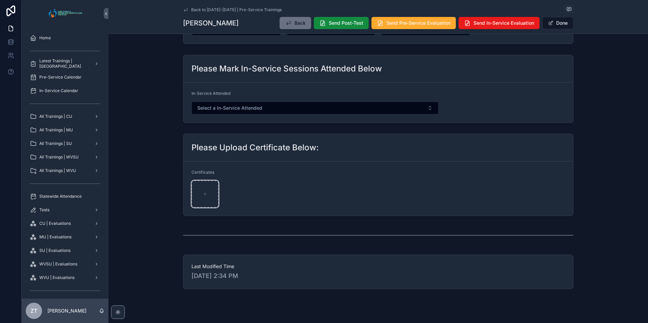
click at [209, 185] on div "scrollable content" at bounding box center [204, 194] width 27 height 27
type input "**********"
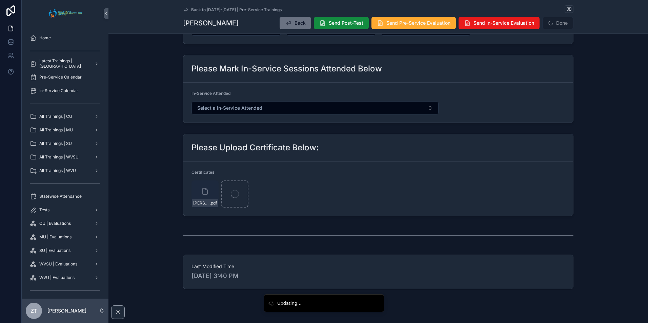
click at [334, 20] on span "Send Post-Test" at bounding box center [346, 23] width 35 height 7
click at [408, 25] on span "Send Pre-Service Evaluation" at bounding box center [418, 23] width 64 height 7
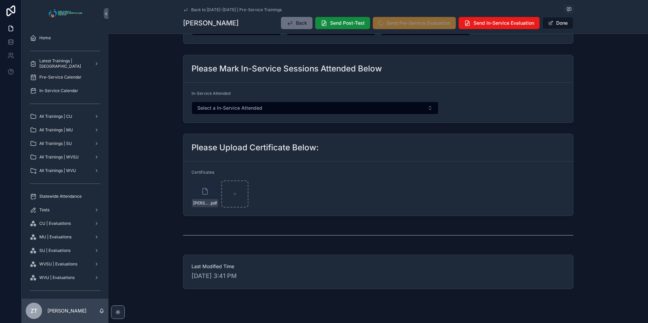
click at [551, 22] on button "Done" at bounding box center [557, 23] width 31 height 12
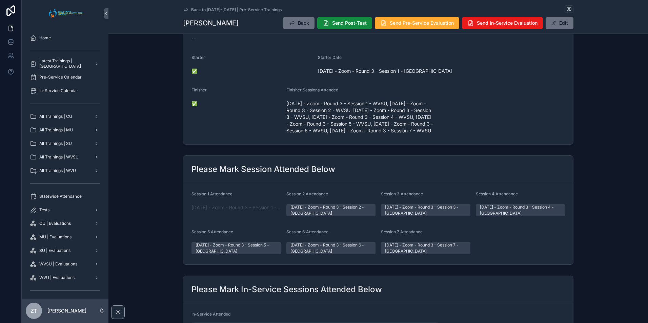
scroll to position [0, 0]
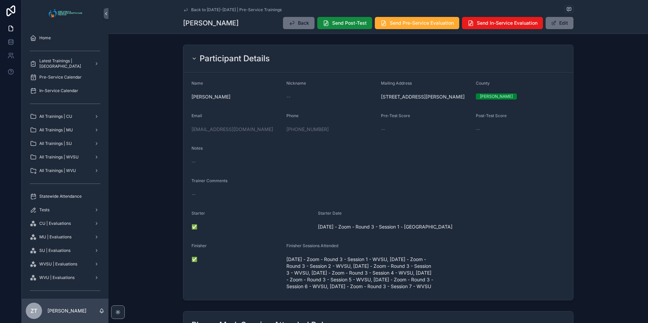
drag, startPoint x: 182, startPoint y: 8, endPoint x: 22, endPoint y: 81, distance: 176.0
click at [183, 8] on icon "scrollable content" at bounding box center [185, 9] width 5 height 5
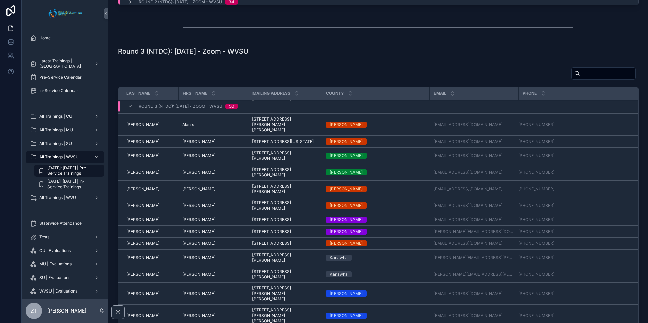
scroll to position [518, 0]
click at [132, 234] on span "[PERSON_NAME]" at bounding box center [142, 230] width 33 height 5
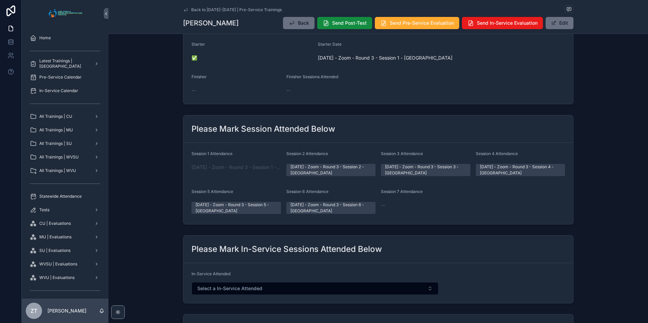
scroll to position [169, 0]
click at [555, 26] on button "Edit" at bounding box center [559, 23] width 28 height 12
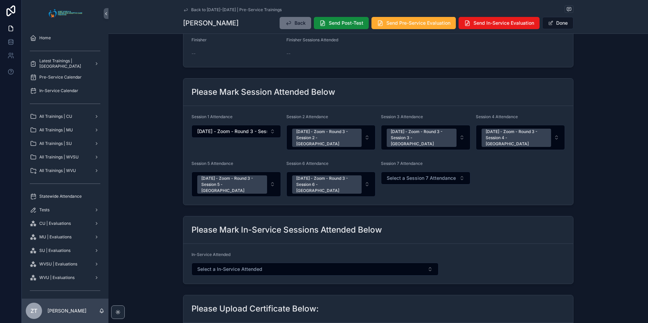
scroll to position [234, 0]
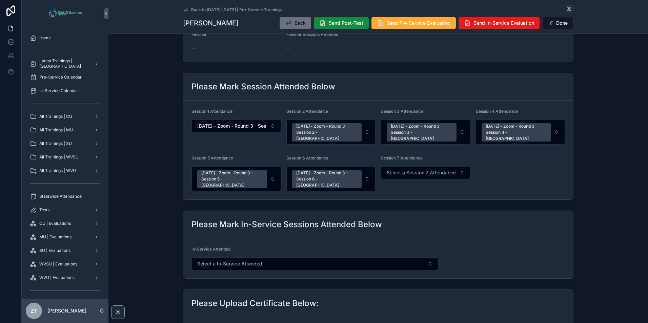
click at [401, 169] on span "Select a Session 7 Attendance" at bounding box center [420, 172] width 69 height 7
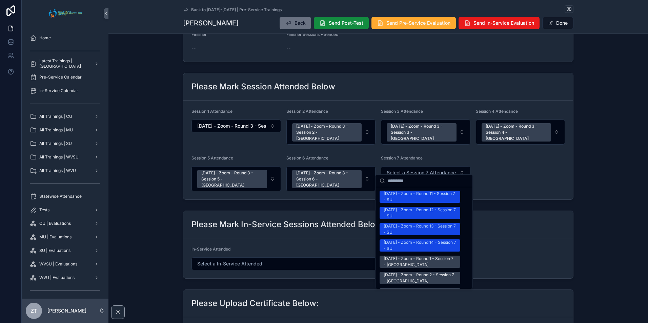
scroll to position [847, 0]
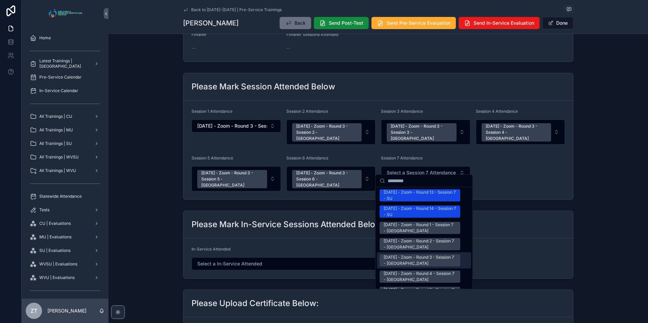
click at [427, 254] on div "[DATE] - Zoom - Round 3 - Session 7 - [GEOGRAPHIC_DATA]" at bounding box center [419, 260] width 72 height 12
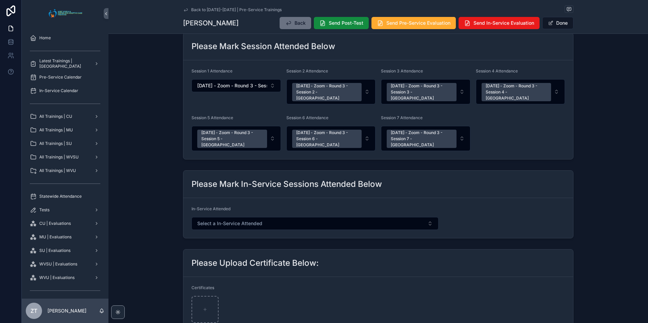
scroll to position [417, 0]
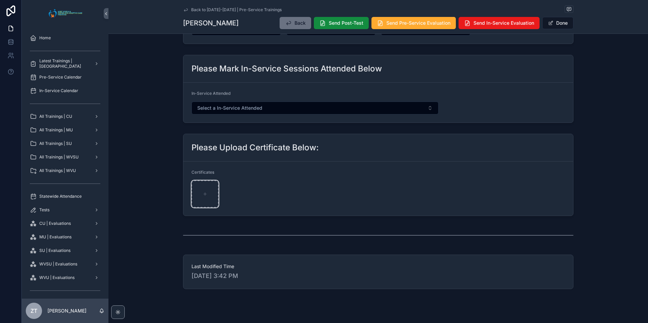
click at [210, 181] on div "scrollable content" at bounding box center [204, 194] width 27 height 27
type input "**********"
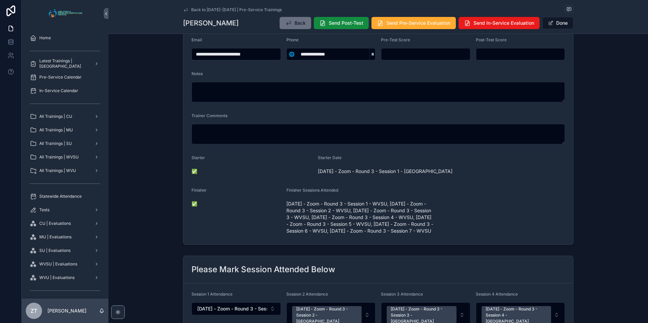
scroll to position [0, 0]
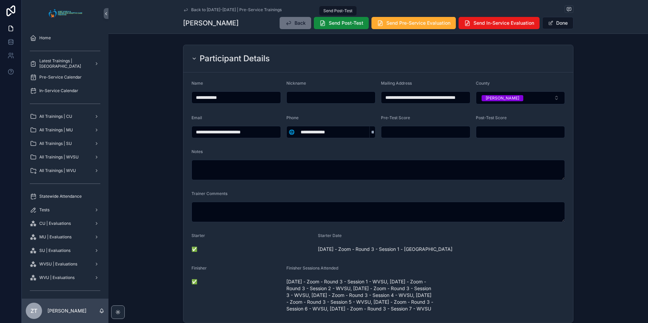
click at [333, 23] on span "Send Post-Test" at bounding box center [346, 23] width 35 height 7
click at [562, 24] on button "Done" at bounding box center [557, 23] width 31 height 12
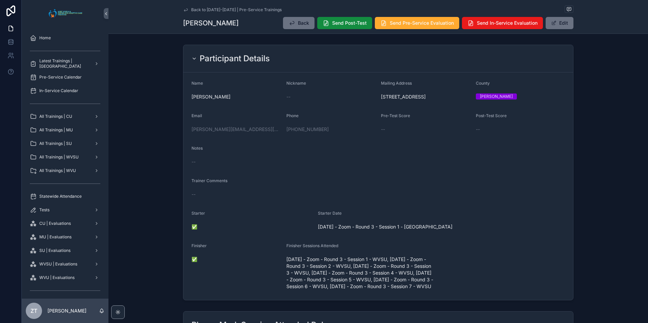
click at [424, 23] on span "Send Pre-Service Evaluation" at bounding box center [422, 23] width 64 height 7
click at [183, 9] on icon "scrollable content" at bounding box center [185, 9] width 5 height 5
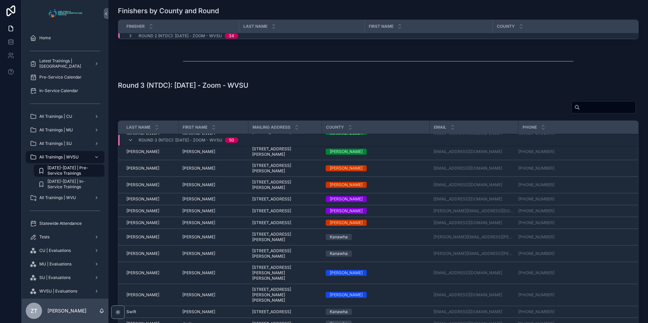
scroll to position [607, 0]
click at [132, 226] on span "[PERSON_NAME]" at bounding box center [142, 222] width 33 height 5
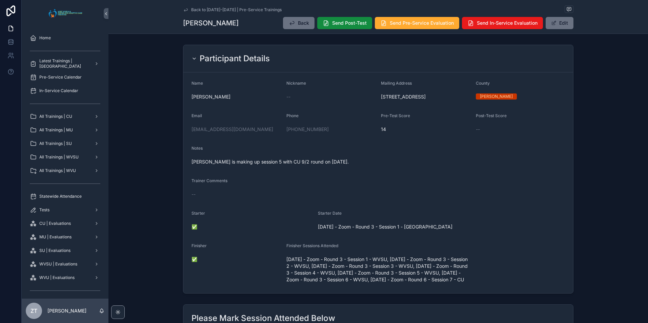
click at [562, 24] on button "Edit" at bounding box center [559, 23] width 28 height 12
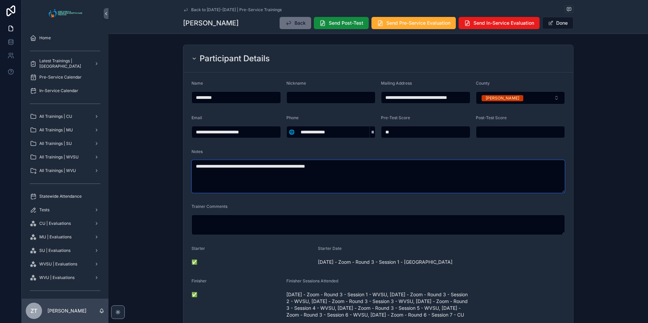
click at [366, 162] on textarea "**********" at bounding box center [377, 176] width 373 height 33
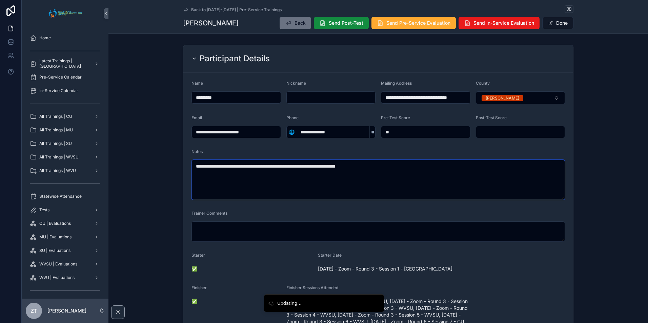
type textarea "**********"
click at [561, 21] on button "Done" at bounding box center [557, 23] width 31 height 12
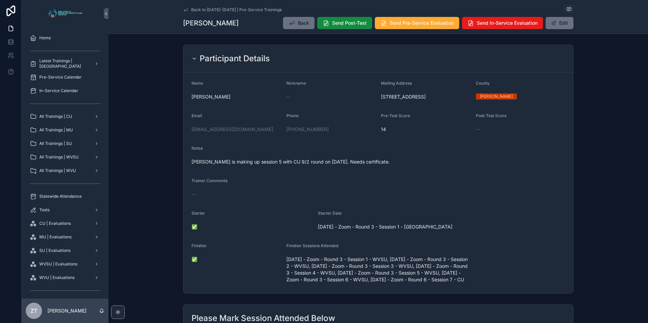
click at [345, 26] on span "Send Post-Test" at bounding box center [349, 23] width 35 height 7
click at [403, 27] on button "Send Pre-Service Evaluation" at bounding box center [417, 23] width 84 height 12
click at [185, 9] on icon "scrollable content" at bounding box center [185, 9] width 3 height 3
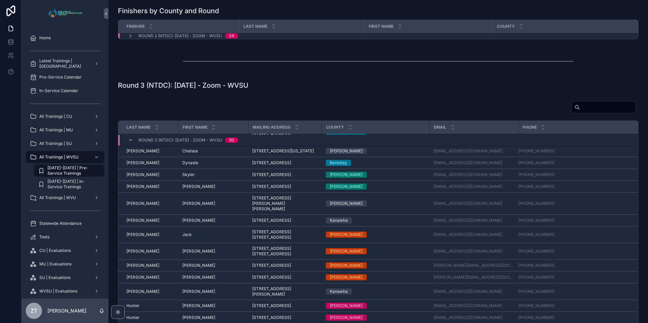
scroll to position [247, 0]
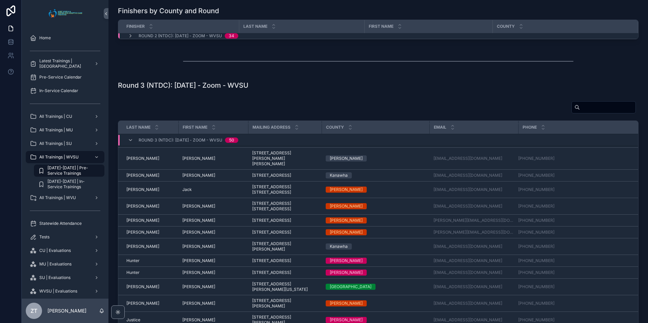
click at [183, 192] on span "Jack" at bounding box center [186, 189] width 9 height 5
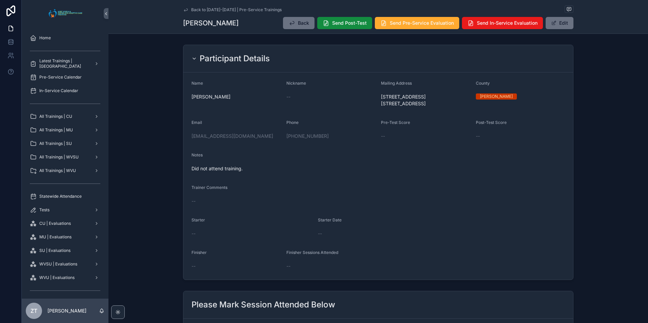
click at [185, 9] on icon "scrollable content" at bounding box center [185, 9] width 5 height 5
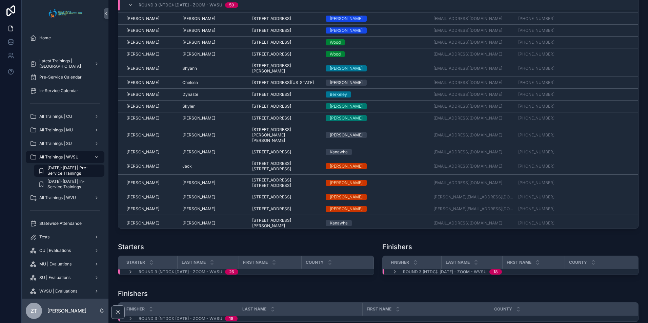
scroll to position [508, 0]
click at [187, 169] on span "Jack" at bounding box center [186, 165] width 9 height 5
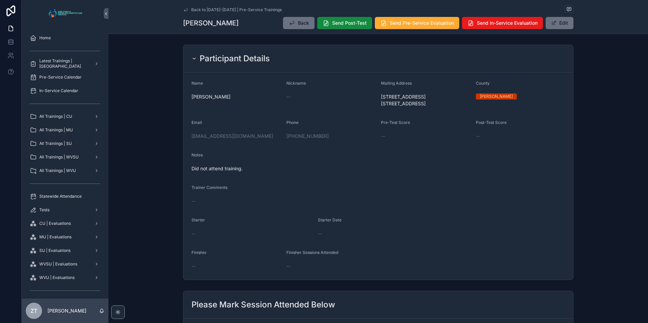
click at [549, 27] on button "Edit" at bounding box center [559, 23] width 28 height 12
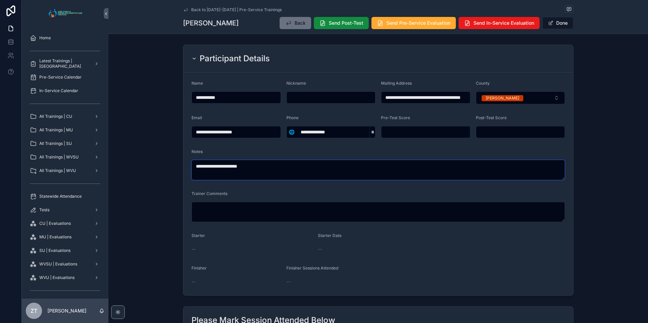
click at [256, 169] on textarea "**********" at bounding box center [377, 170] width 373 height 20
click at [247, 164] on textarea "**********" at bounding box center [377, 170] width 373 height 20
type textarea "**********"
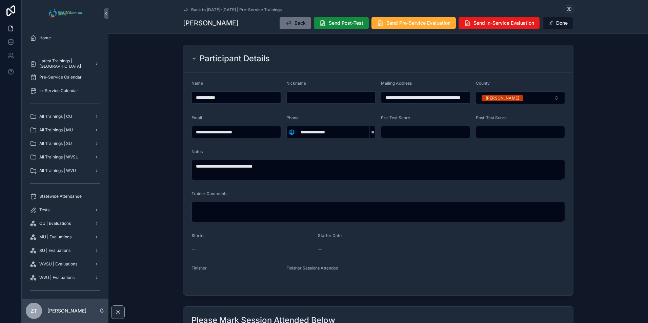
click at [554, 22] on button "Done" at bounding box center [557, 23] width 31 height 12
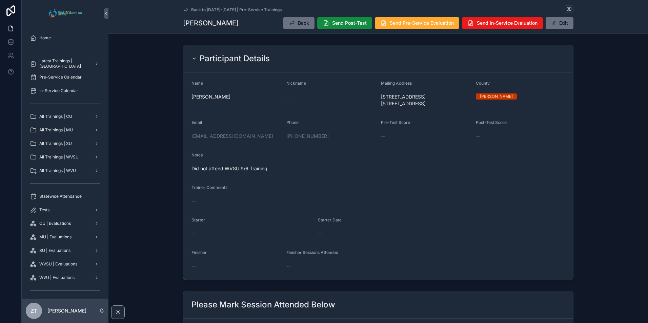
click at [184, 10] on icon "scrollable content" at bounding box center [185, 9] width 3 height 3
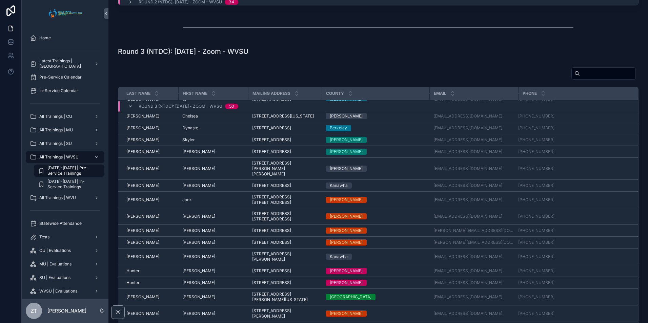
scroll to position [247, 0]
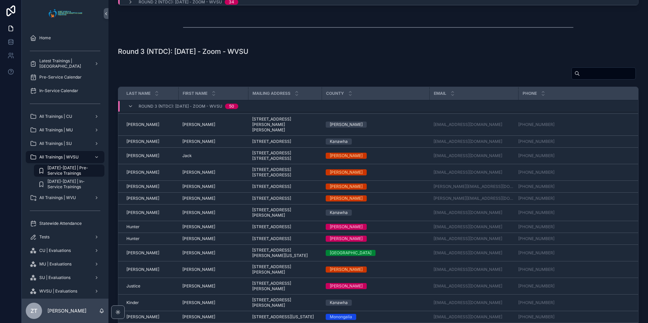
click at [192, 175] on span "[PERSON_NAME]" at bounding box center [198, 172] width 33 height 5
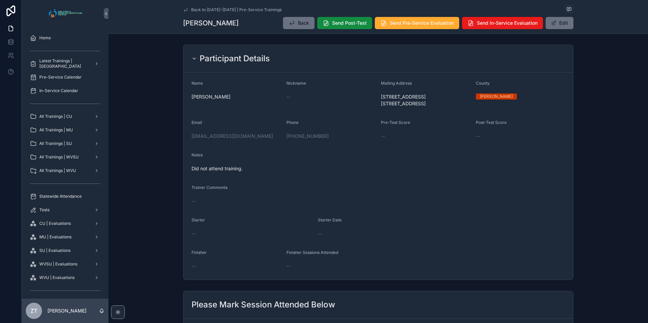
click at [559, 23] on button "Edit" at bounding box center [559, 23] width 28 height 12
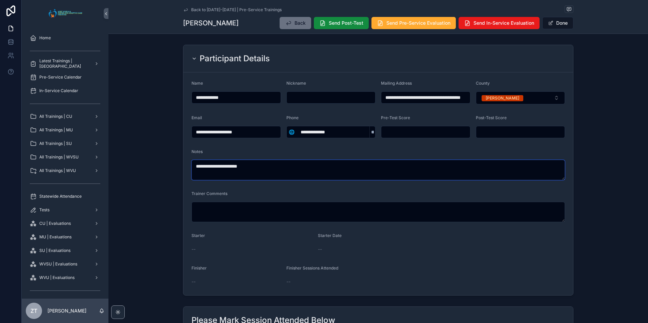
click at [247, 163] on textarea "**********" at bounding box center [377, 170] width 373 height 20
paste textarea "*********"
type textarea "**********"
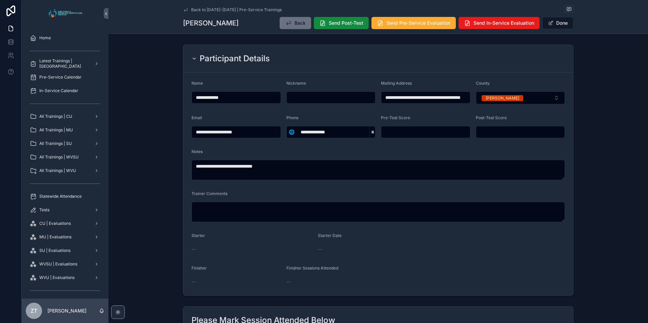
click at [562, 21] on button "Done" at bounding box center [557, 23] width 31 height 12
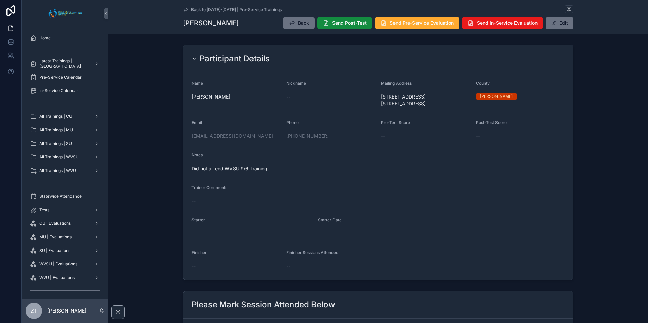
click at [186, 8] on icon "scrollable content" at bounding box center [185, 9] width 5 height 5
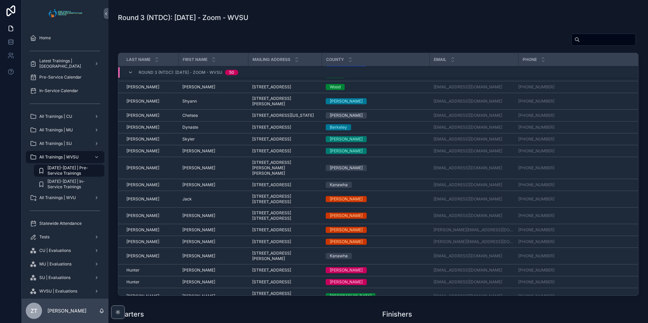
scroll to position [213, 0]
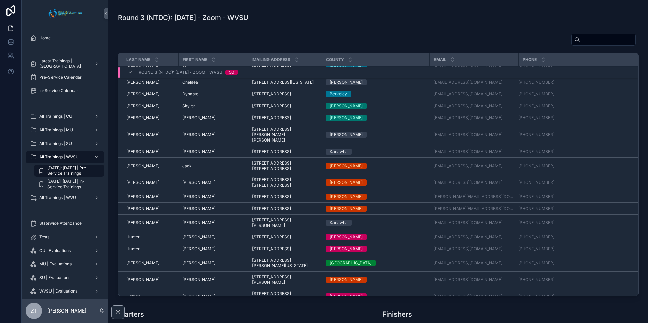
click at [185, 199] on span "[PERSON_NAME]" at bounding box center [198, 196] width 33 height 5
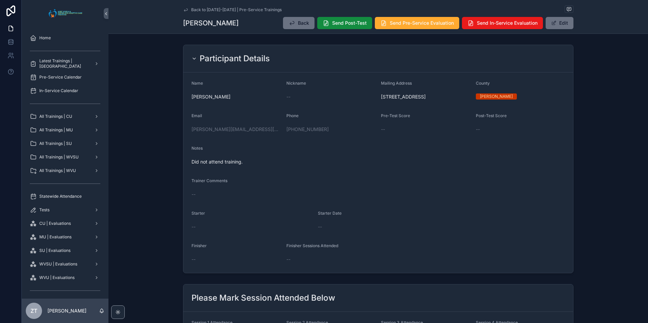
click at [553, 17] on div "Back Send Post-Test Send Pre-Service Evaluation Send In-Service Evaluation Edit" at bounding box center [425, 23] width 296 height 13
click at [553, 26] on button "Edit" at bounding box center [559, 23] width 28 height 12
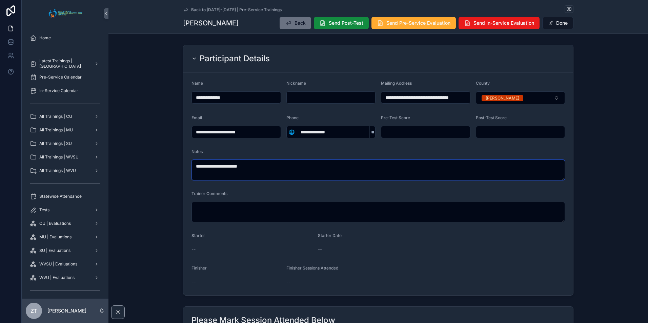
click at [272, 171] on textarea "**********" at bounding box center [377, 170] width 373 height 20
paste textarea "*********"
type textarea "**********"
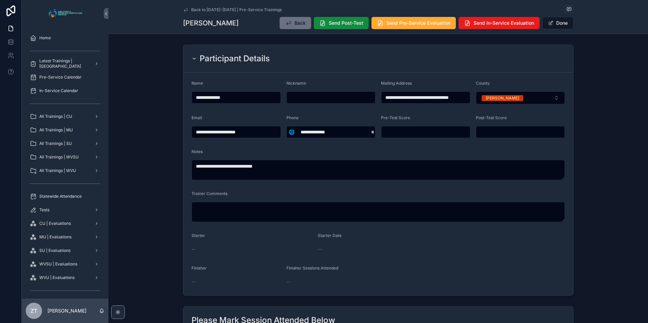
click at [556, 23] on button "Done" at bounding box center [557, 23] width 31 height 12
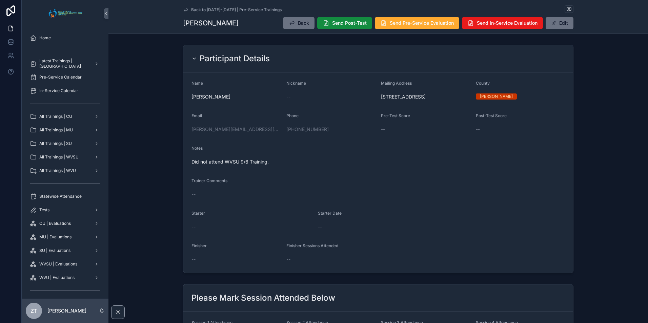
click at [183, 10] on icon "scrollable content" at bounding box center [185, 9] width 5 height 5
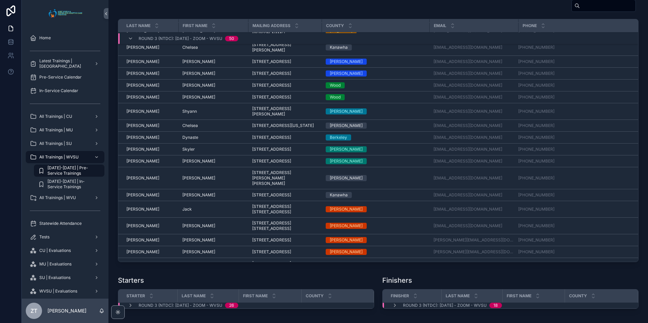
scroll to position [247, 0]
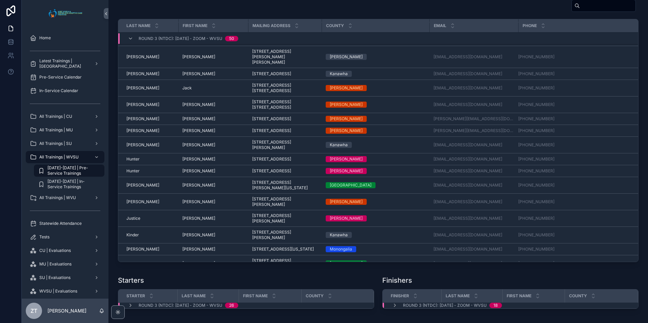
click at [186, 133] on span "[PERSON_NAME]" at bounding box center [198, 130] width 33 height 5
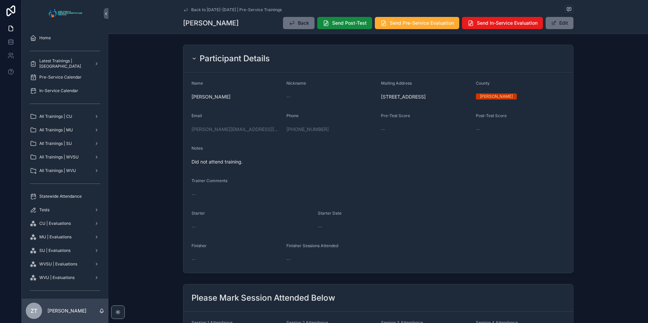
click at [560, 28] on button "Edit" at bounding box center [559, 23] width 28 height 12
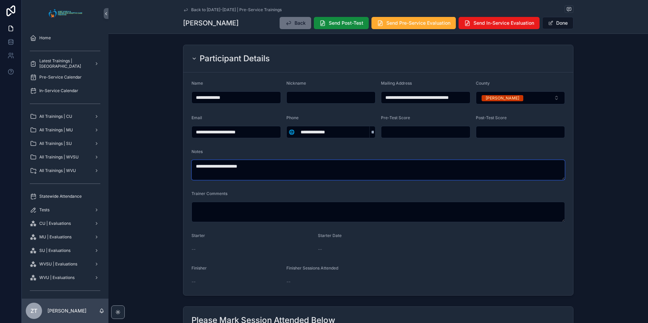
click at [254, 164] on textarea "**********" at bounding box center [377, 170] width 373 height 20
paste textarea "*********"
type textarea "**********"
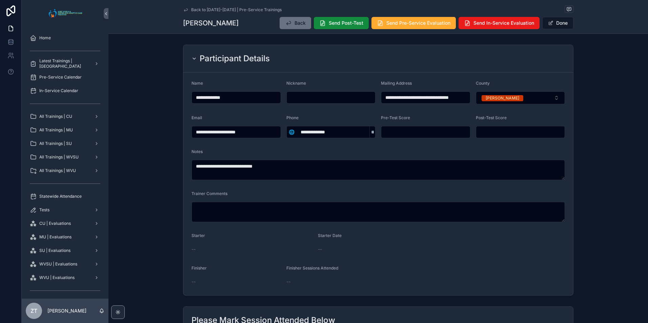
click at [557, 24] on button "Done" at bounding box center [557, 23] width 31 height 12
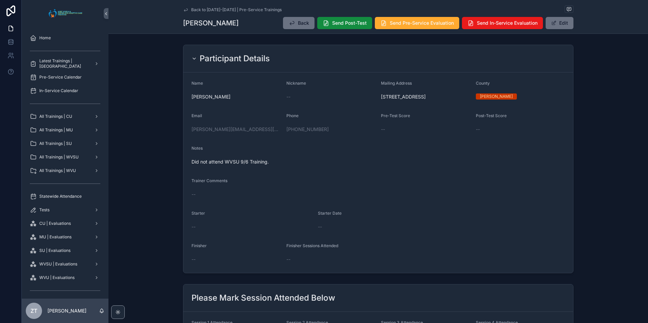
click at [183, 12] on icon "scrollable content" at bounding box center [185, 9] width 5 height 5
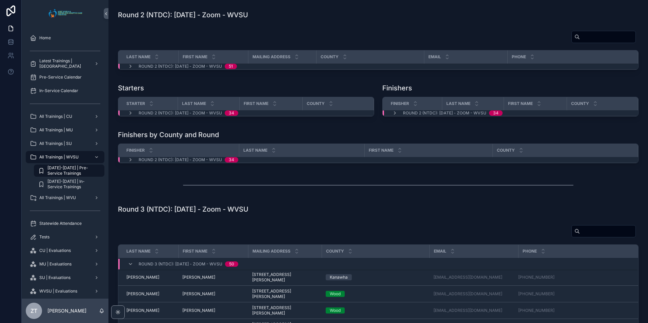
scroll to position [406, 0]
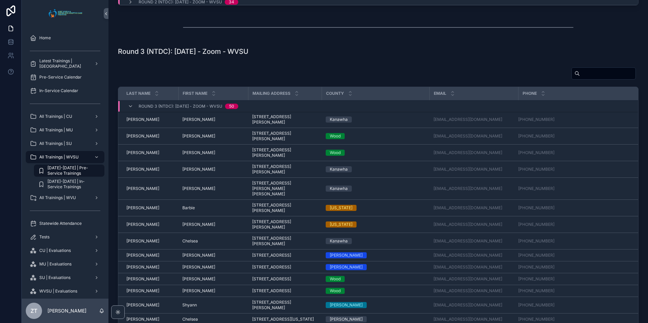
click at [188, 282] on span "[PERSON_NAME]" at bounding box center [198, 278] width 33 height 5
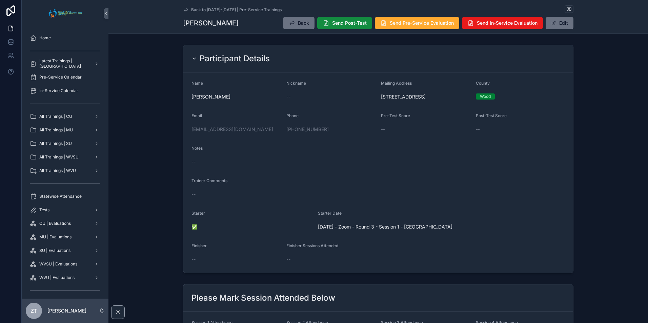
click at [559, 23] on button "Edit" at bounding box center [559, 23] width 28 height 12
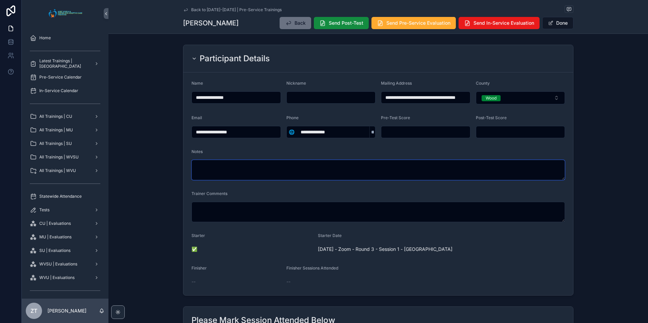
click at [229, 167] on textarea "scrollable content" at bounding box center [377, 170] width 373 height 20
type textarea "**********"
click at [557, 24] on button "Done" at bounding box center [557, 23] width 31 height 12
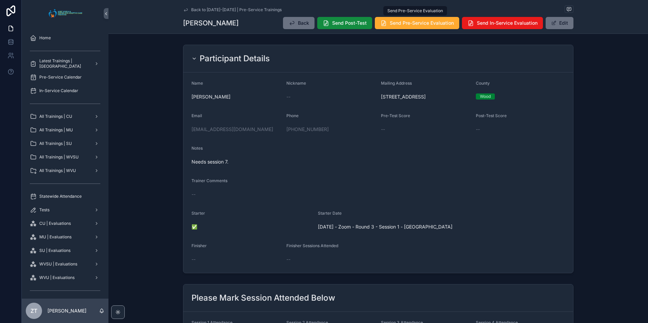
click at [394, 26] on button "Send Pre-Service Evaluation" at bounding box center [417, 23] width 84 height 12
click at [184, 10] on icon "scrollable content" at bounding box center [185, 9] width 3 height 3
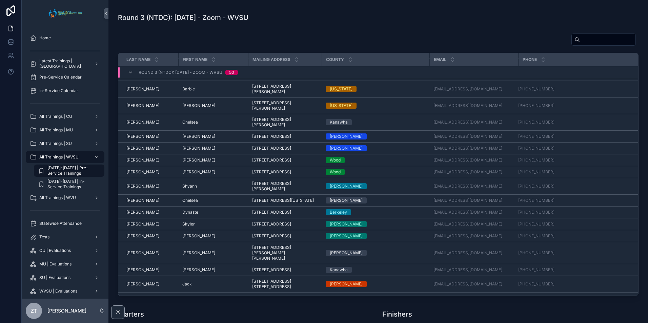
scroll to position [102, 0]
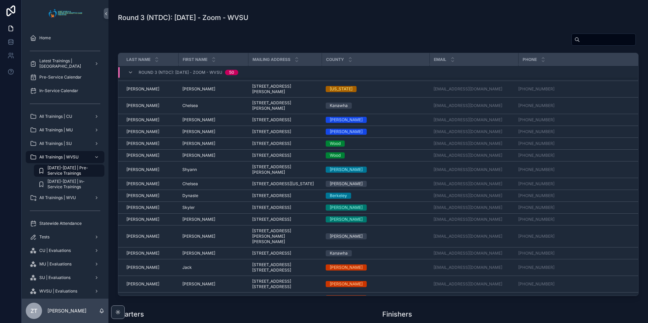
click at [188, 210] on span "Skyler" at bounding box center [188, 207] width 13 height 5
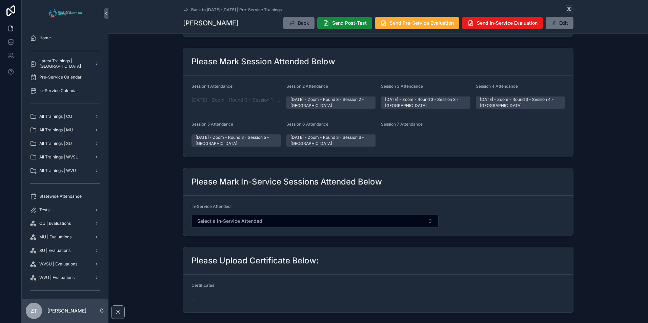
scroll to position [237, 0]
click at [552, 28] on button "Edit" at bounding box center [559, 23] width 28 height 12
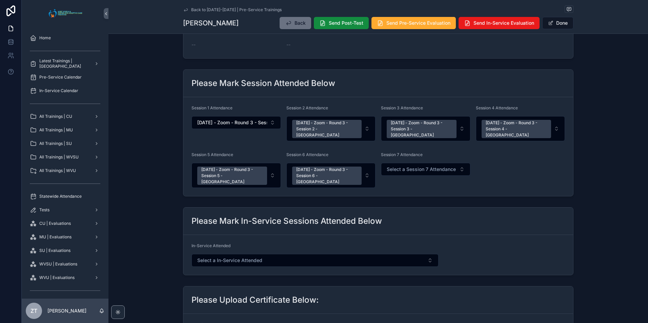
scroll to position [253, 0]
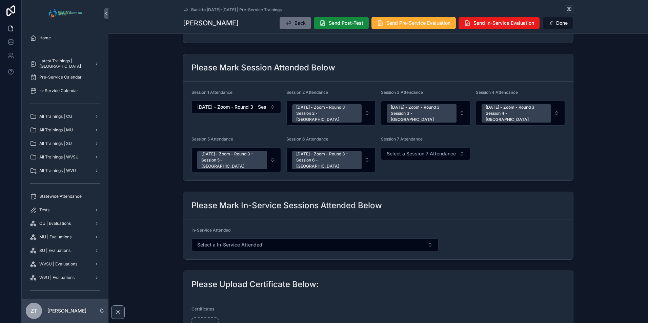
click at [423, 150] on span "Select a Session 7 Attendance" at bounding box center [420, 153] width 69 height 7
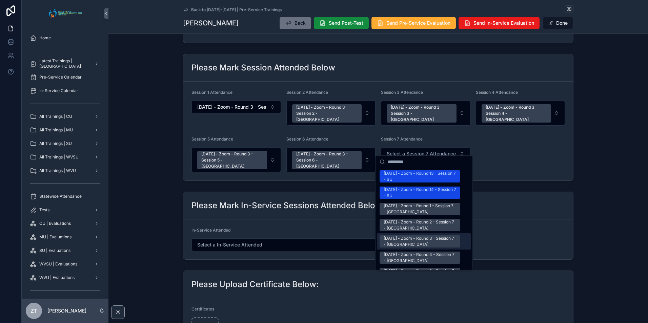
click at [401, 235] on div "[DATE] - Zoom - Round 3 - Session 7 - [GEOGRAPHIC_DATA]" at bounding box center [419, 241] width 72 height 12
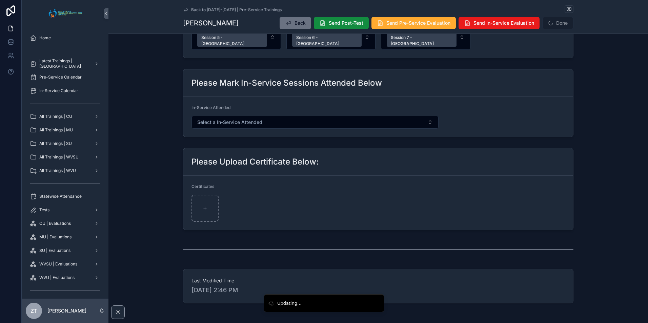
scroll to position [388, 0]
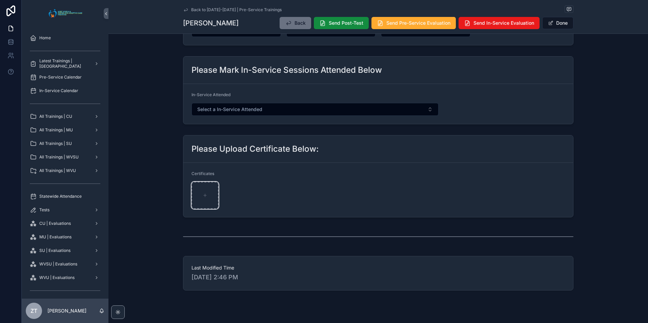
click at [205, 193] on icon "scrollable content" at bounding box center [205, 195] width 5 height 5
type input "**********"
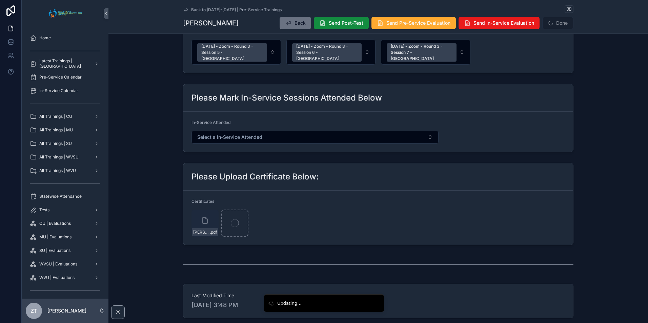
scroll to position [280, 0]
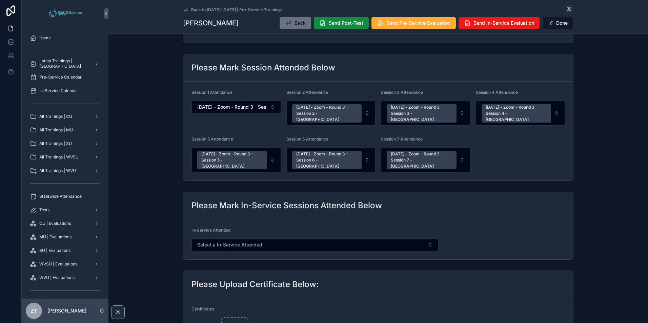
click at [552, 26] on button "Done" at bounding box center [557, 23] width 31 height 12
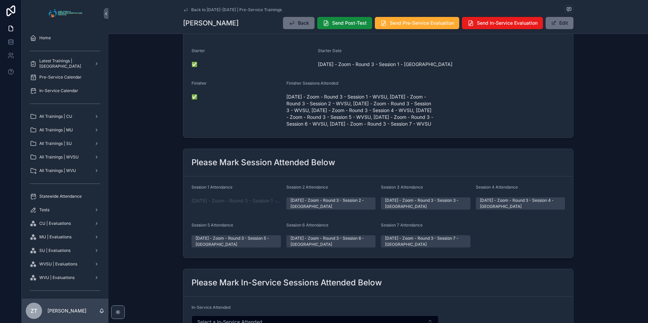
scroll to position [400, 0]
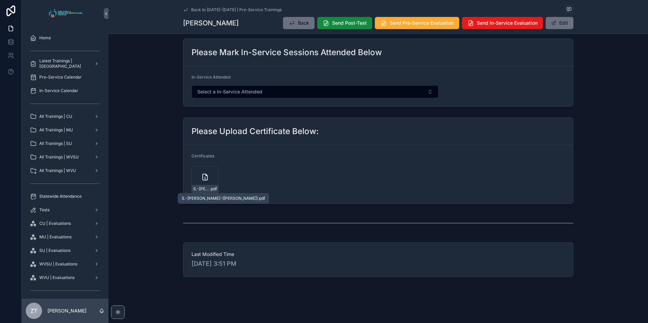
click at [204, 186] on div "S.-[PERSON_NAME]-([PERSON_NAME]) .pdf" at bounding box center [205, 189] width 26 height 8
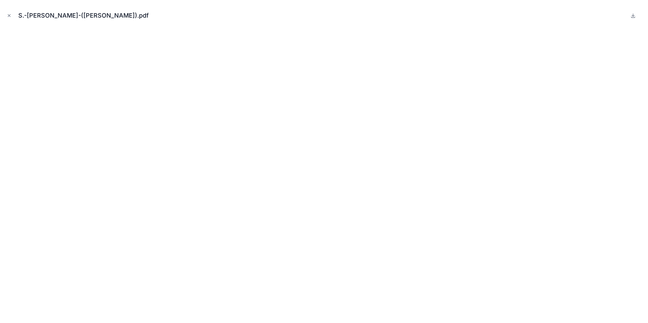
click at [9, 13] on icon "Close modal" at bounding box center [9, 15] width 5 height 5
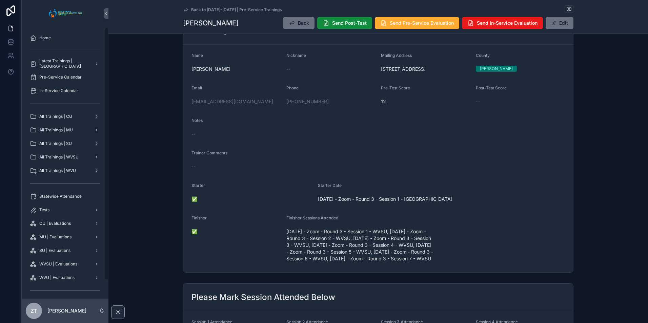
scroll to position [27, 0]
click at [337, 24] on span "Send Post-Test" at bounding box center [349, 23] width 35 height 7
click at [405, 26] on span "Send Pre-Service Evaluation" at bounding box center [422, 23] width 64 height 7
click at [183, 9] on icon "scrollable content" at bounding box center [185, 9] width 5 height 5
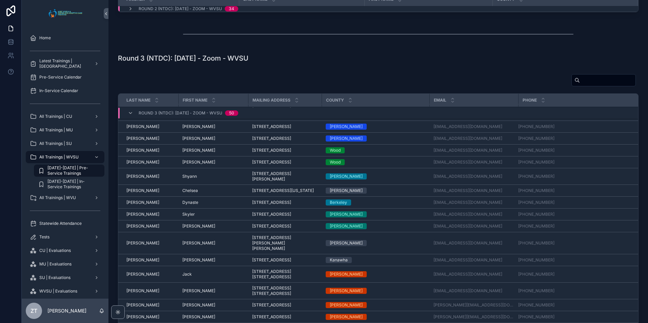
scroll to position [179, 0]
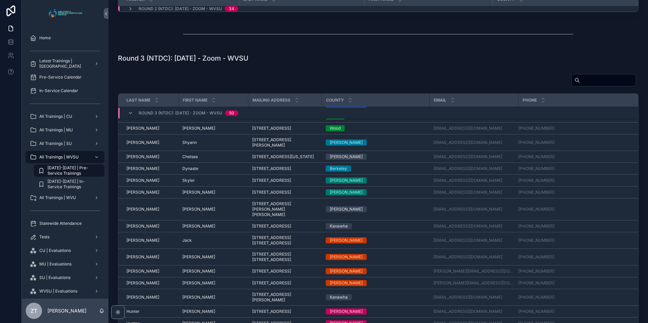
click at [193, 195] on span "[PERSON_NAME]" at bounding box center [198, 192] width 33 height 5
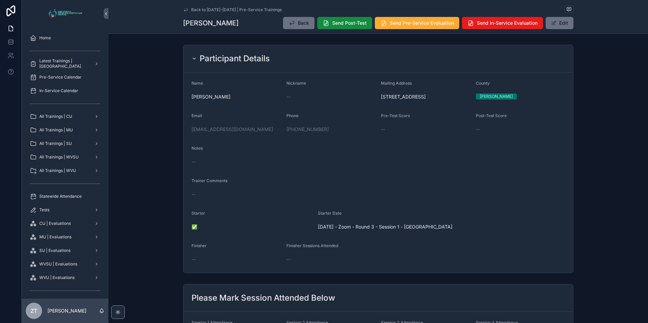
click at [563, 22] on button "Edit" at bounding box center [559, 23] width 28 height 12
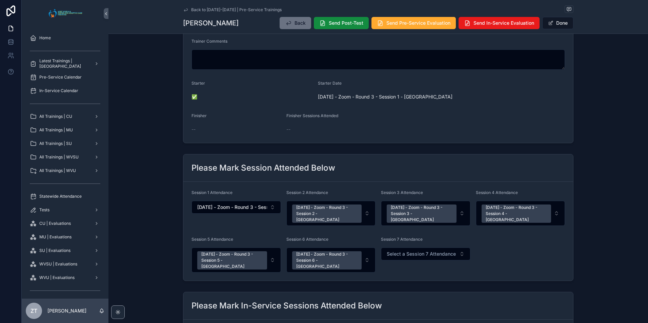
scroll to position [203, 0]
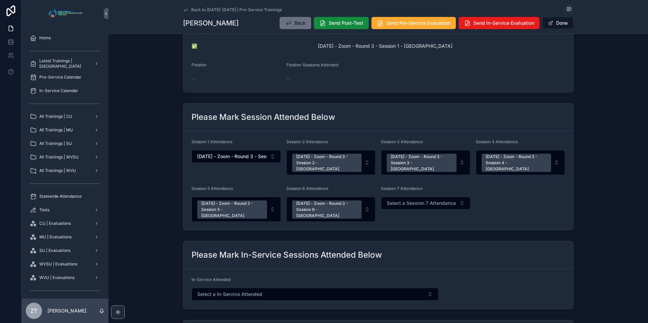
click at [415, 200] on span "Select a Session 7 Attendance" at bounding box center [420, 203] width 69 height 7
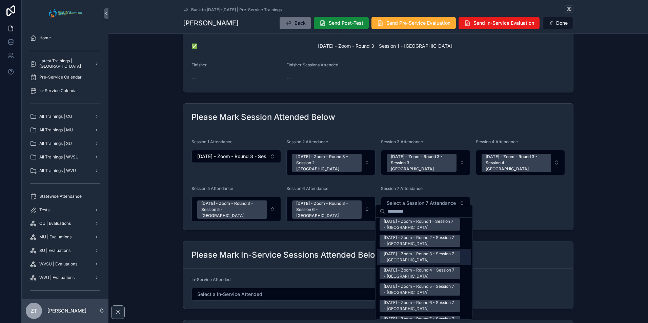
click at [406, 253] on div "[DATE] - Zoom - Round 3 - Session 7 - [GEOGRAPHIC_DATA]" at bounding box center [419, 257] width 72 height 12
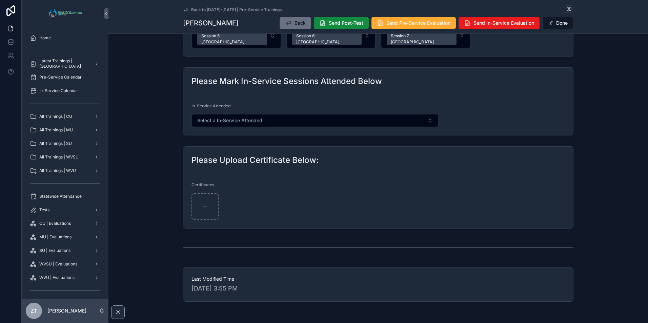
scroll to position [406, 0]
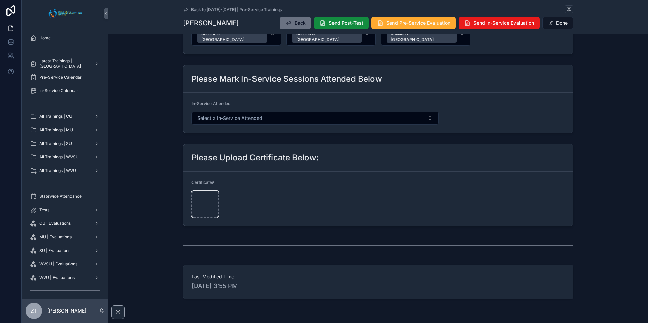
click at [203, 202] on icon "scrollable content" at bounding box center [205, 204] width 5 height 5
type input "**********"
click at [557, 25] on button "Done" at bounding box center [557, 23] width 31 height 12
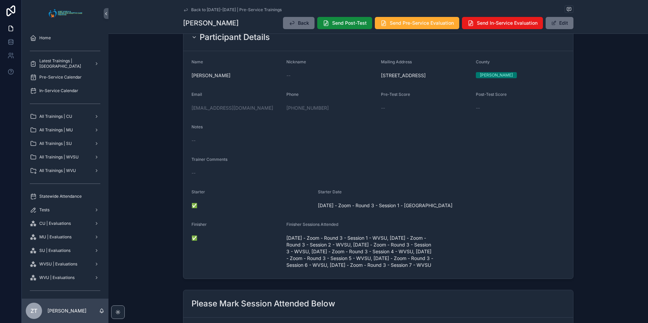
scroll to position [0, 0]
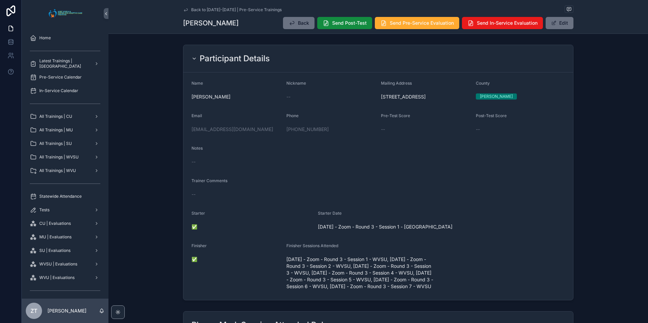
click at [341, 27] on button "Send Post-Test" at bounding box center [344, 23] width 55 height 12
click at [403, 23] on span "Send Pre-Service Evaluation" at bounding box center [422, 23] width 64 height 7
click at [185, 8] on icon "scrollable content" at bounding box center [185, 9] width 3 height 3
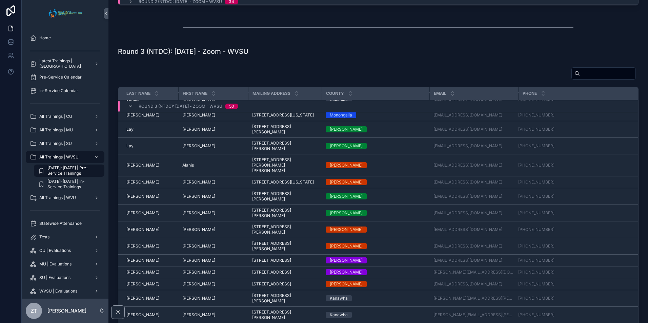
scroll to position [484, 0]
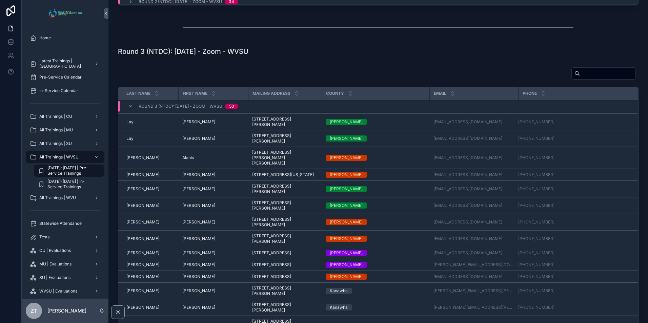
click at [193, 177] on span "[PERSON_NAME]" at bounding box center [198, 174] width 33 height 5
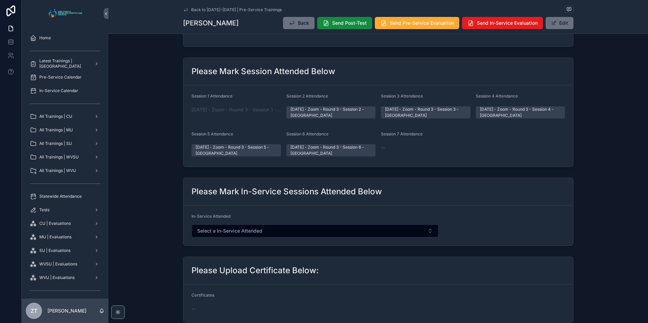
scroll to position [237, 0]
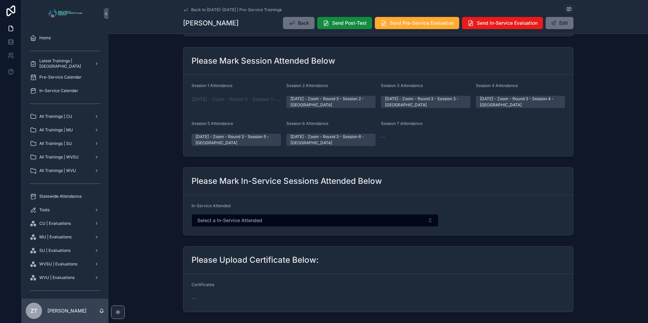
click at [551, 23] on span "scrollable content" at bounding box center [553, 22] width 5 height 5
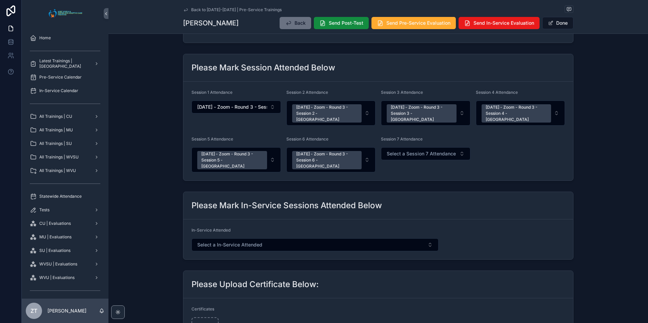
click at [405, 150] on span "Select a Session 7 Attendance" at bounding box center [420, 153] width 69 height 7
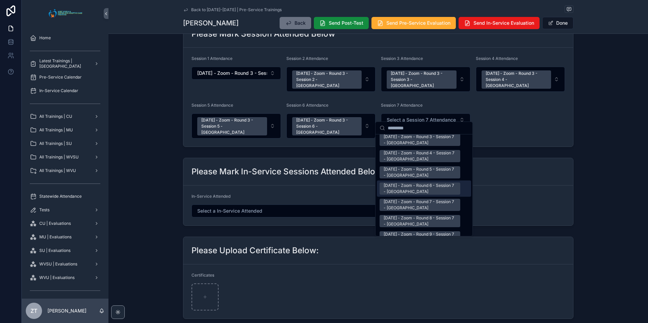
scroll to position [881, 0]
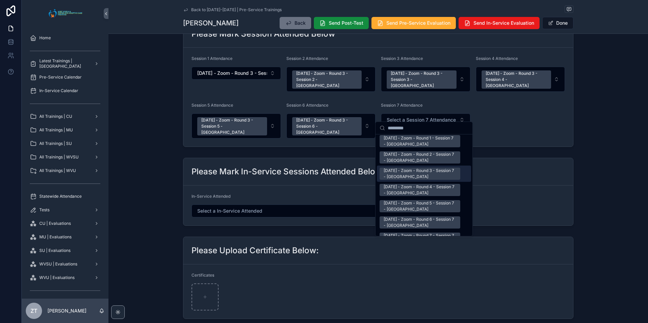
click at [404, 169] on div "[DATE] - Zoom - Round 3 - Session 7 - [GEOGRAPHIC_DATA]" at bounding box center [419, 174] width 72 height 12
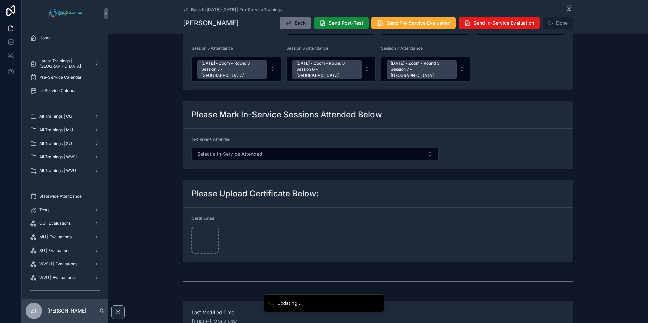
scroll to position [354, 0]
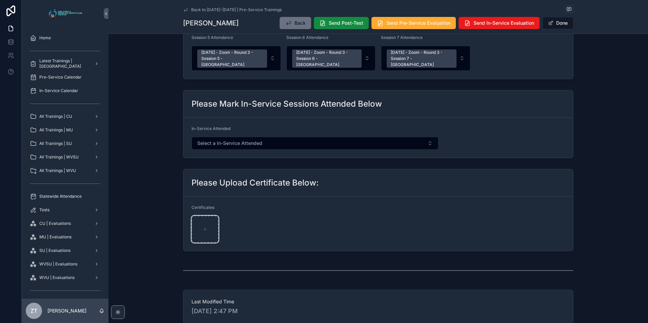
click at [203, 220] on div "scrollable content" at bounding box center [204, 229] width 27 height 27
type input "**********"
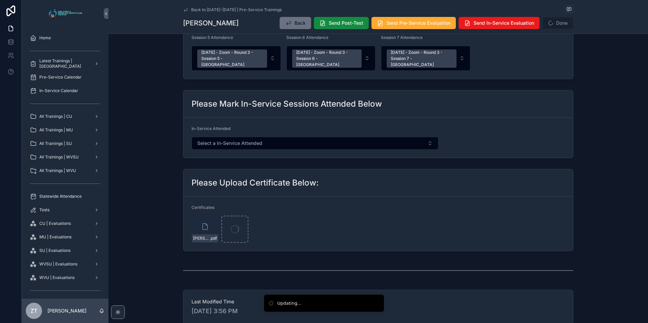
scroll to position [280, 0]
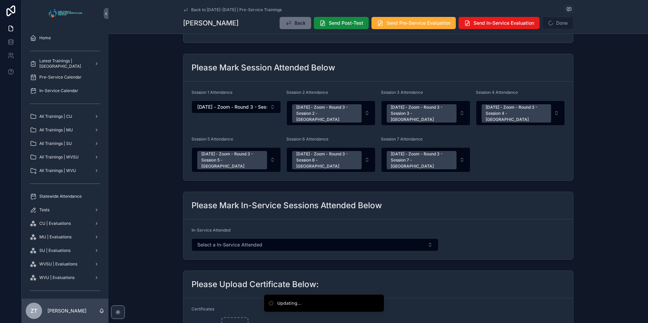
click at [339, 27] on button "Send Post-Test" at bounding box center [341, 23] width 55 height 12
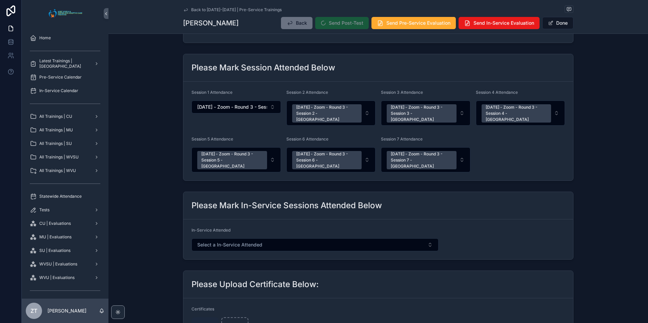
click at [561, 27] on button "Done" at bounding box center [557, 23] width 31 height 12
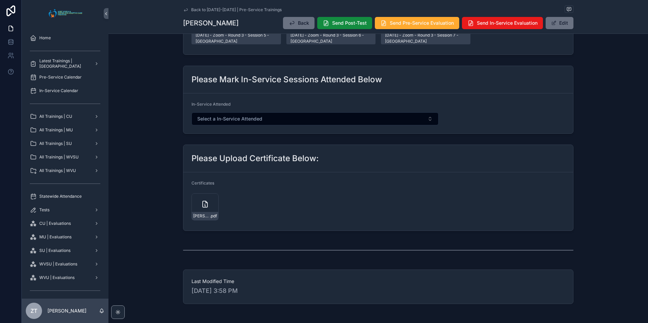
scroll to position [95, 0]
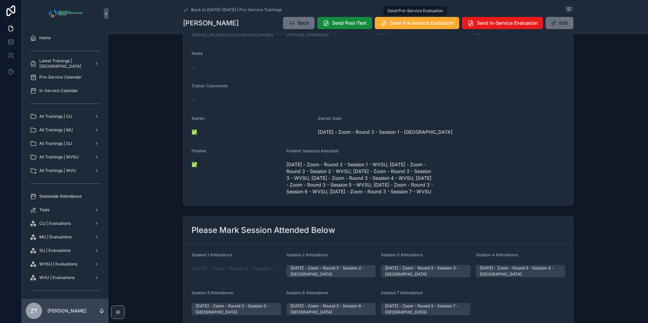
click at [408, 26] on button "Send Pre-Service Evaluation" at bounding box center [417, 23] width 84 height 12
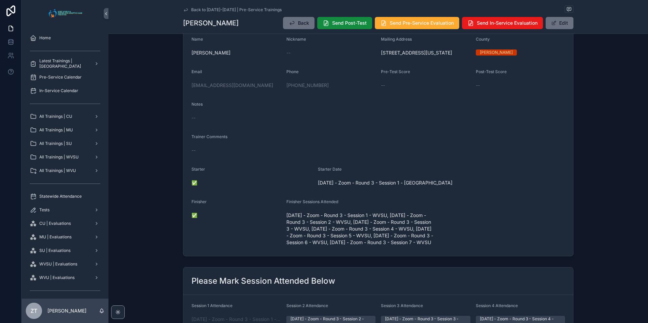
scroll to position [0, 0]
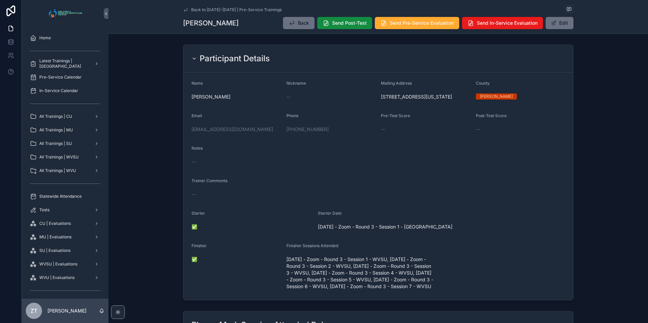
drag, startPoint x: 187, startPoint y: 8, endPoint x: 8, endPoint y: 104, distance: 202.9
click at [187, 8] on link "Back to [DATE]-[DATE] | Pre-Service Trainings" at bounding box center [232, 9] width 99 height 5
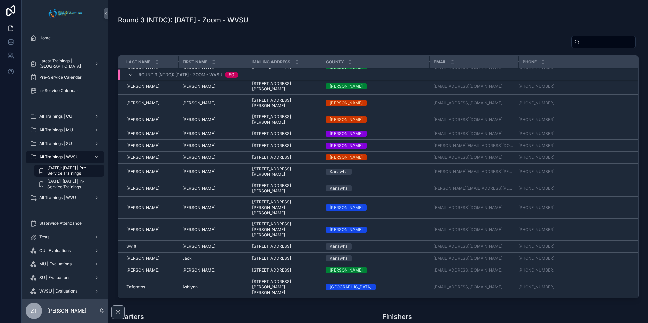
scroll to position [440, 0]
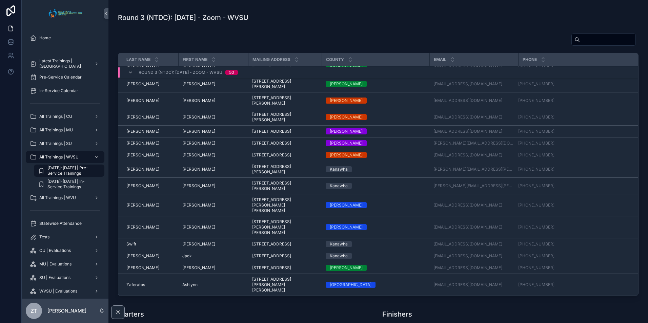
click at [187, 259] on span "Jack" at bounding box center [186, 255] width 9 height 5
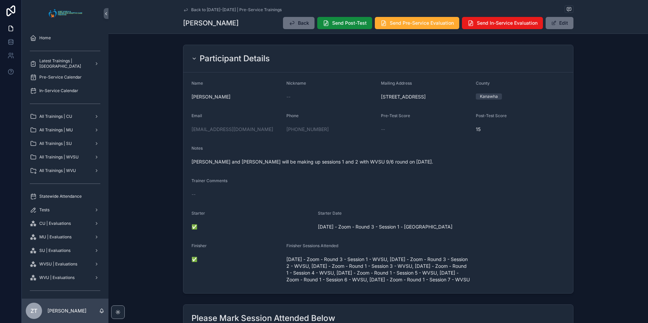
click at [183, 10] on icon "scrollable content" at bounding box center [185, 9] width 5 height 5
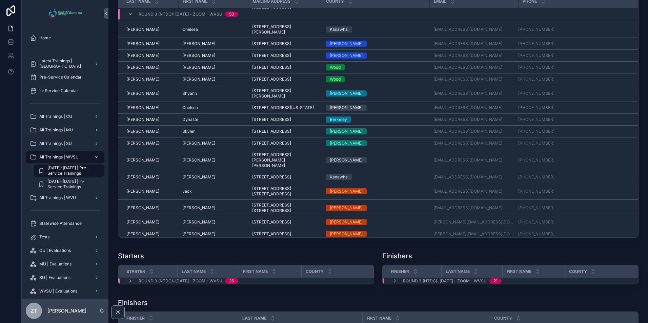
scroll to position [135, 0]
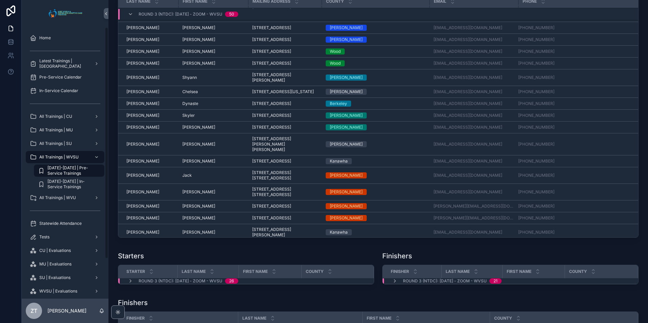
click at [69, 223] on span "Statewide Attendance" at bounding box center [60, 223] width 42 height 5
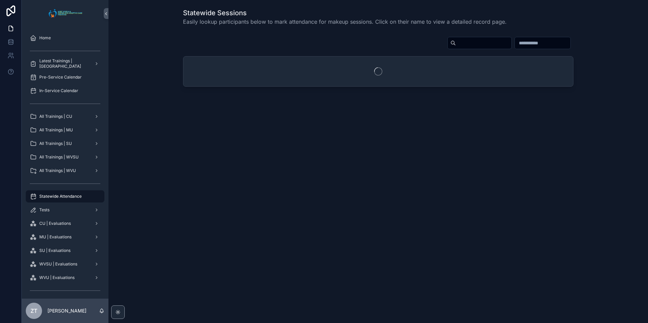
click at [456, 44] on input "scrollable content" at bounding box center [484, 42] width 56 height 9
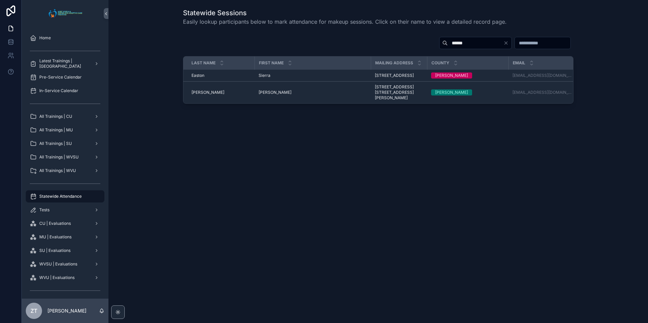
type input "******"
click at [267, 78] on span "Sierra" at bounding box center [264, 75] width 12 height 5
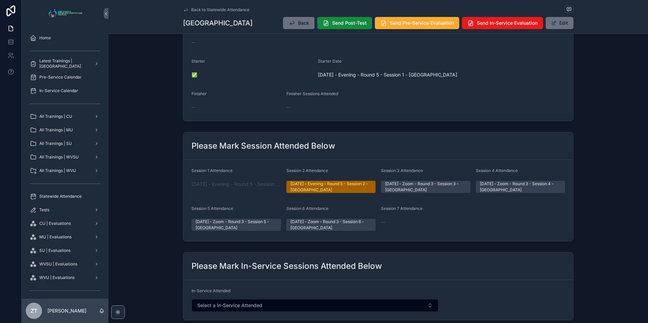
scroll to position [169, 0]
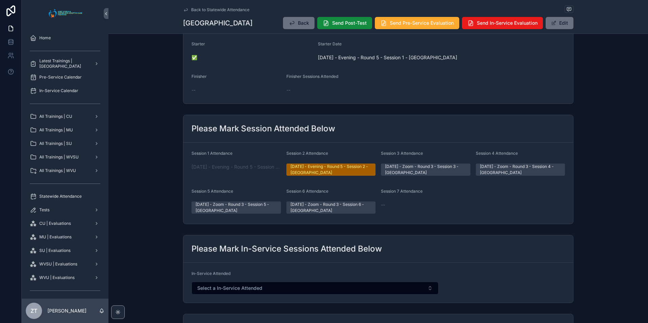
click at [548, 24] on button "Edit" at bounding box center [559, 23] width 28 height 12
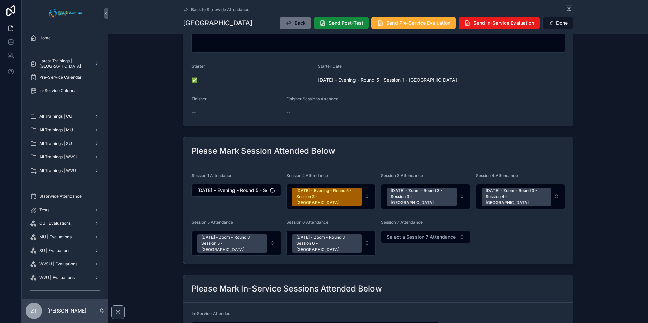
scroll to position [182, 0]
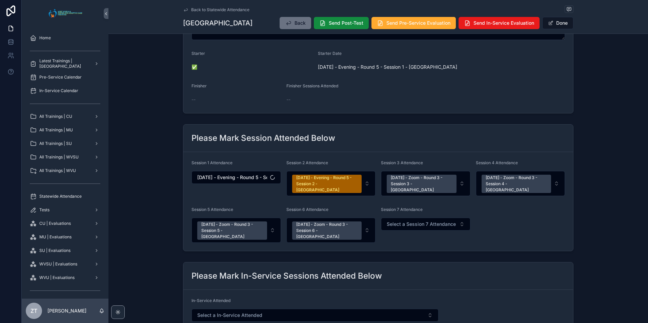
click at [405, 221] on span "Select a Session 7 Attendance" at bounding box center [420, 224] width 69 height 7
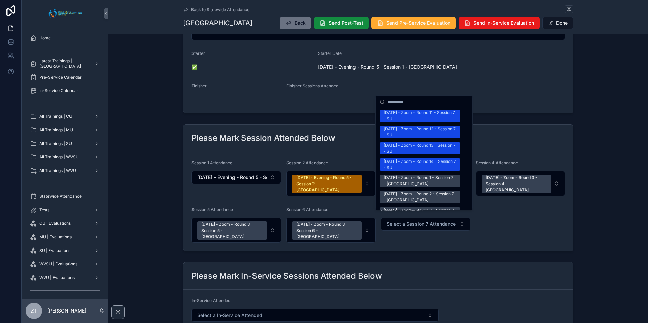
scroll to position [847, 0]
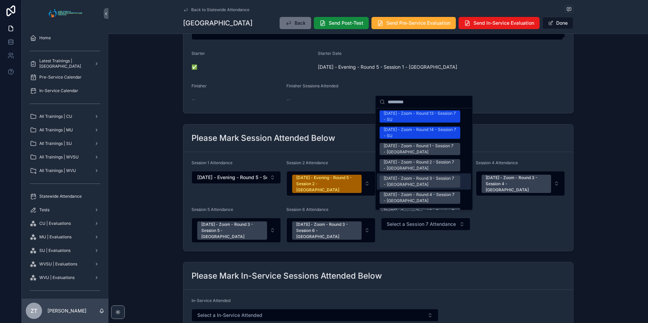
click at [403, 179] on div "[DATE] - Zoom - Round 3 - Session 7 - [GEOGRAPHIC_DATA]" at bounding box center [419, 181] width 72 height 12
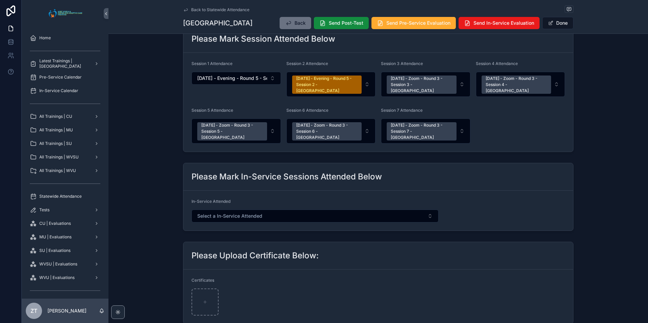
scroll to position [318, 0]
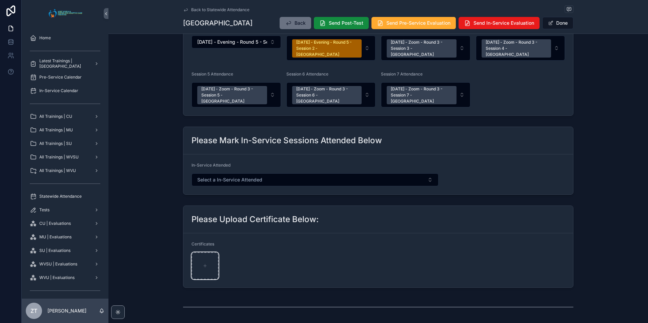
click at [209, 255] on div "scrollable content" at bounding box center [204, 265] width 27 height 27
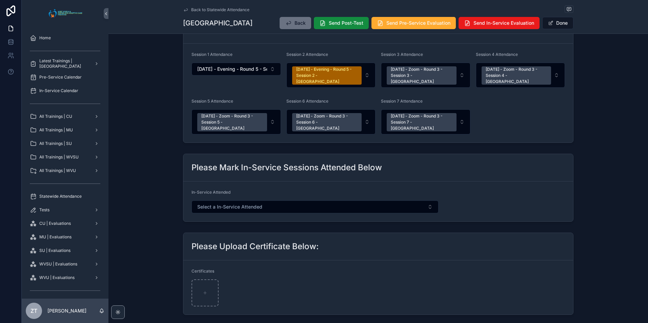
scroll to position [345, 0]
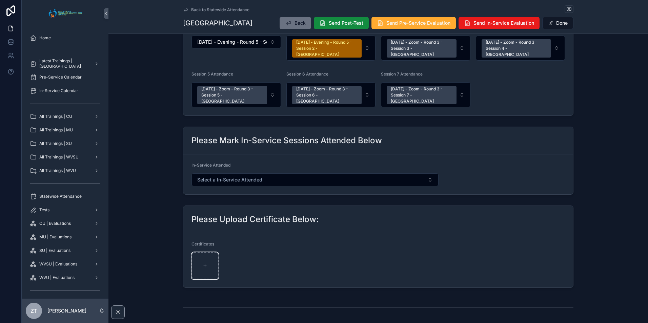
type input "**********"
click at [560, 21] on button "Done" at bounding box center [557, 23] width 31 height 12
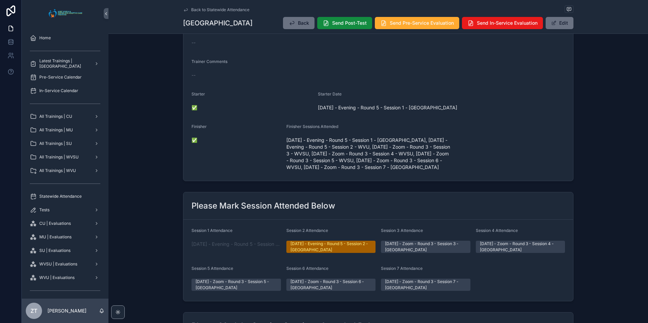
scroll to position [0, 0]
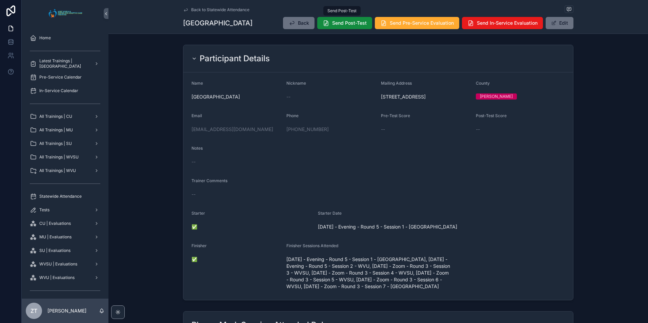
click at [336, 19] on button "Send Post-Test" at bounding box center [344, 23] width 55 height 12
click at [397, 26] on span "Send Pre-Service Evaluation" at bounding box center [422, 23] width 64 height 7
click at [185, 12] on icon "scrollable content" at bounding box center [185, 9] width 5 height 5
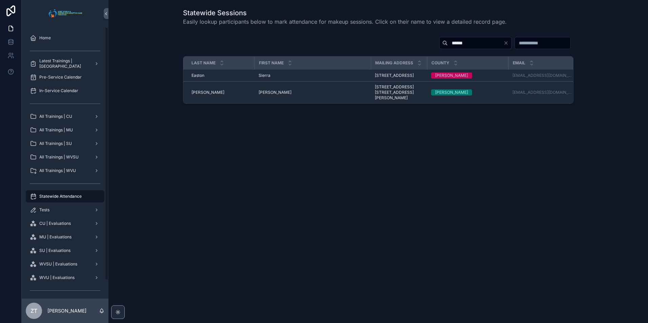
click at [77, 155] on span "All Trainings | WVSU" at bounding box center [58, 156] width 39 height 5
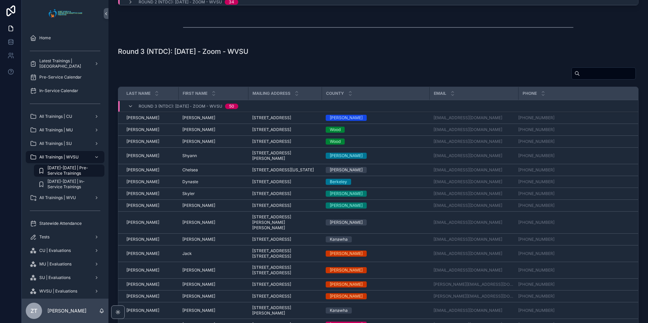
scroll to position [213, 0]
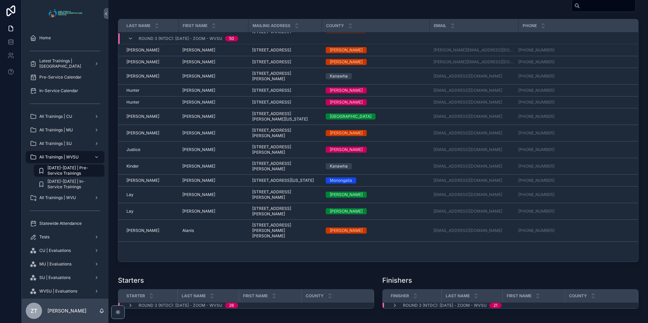
scroll to position [135, 0]
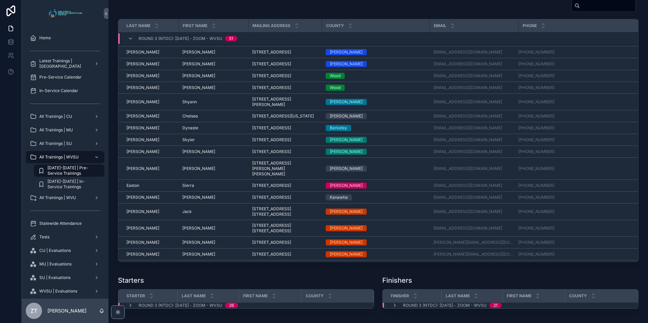
click at [191, 188] on span "Sierra" at bounding box center [188, 185] width 12 height 5
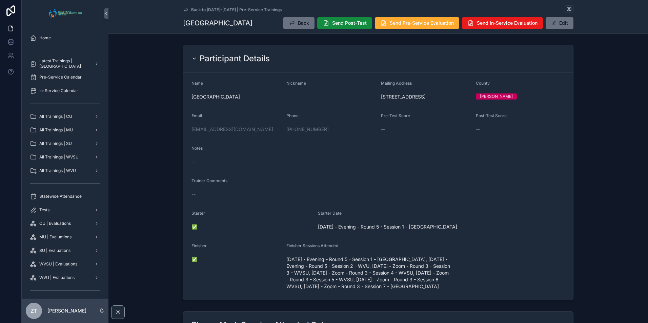
click at [184, 9] on icon "scrollable content" at bounding box center [185, 9] width 5 height 5
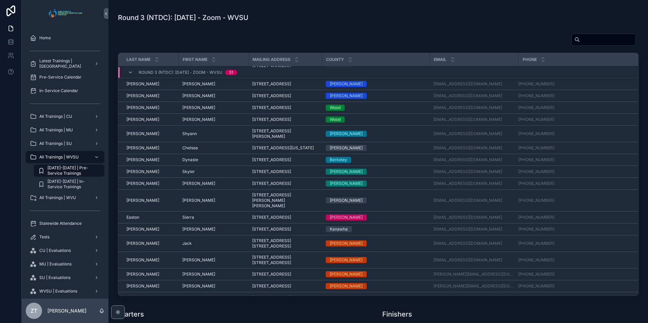
scroll to position [135, 0]
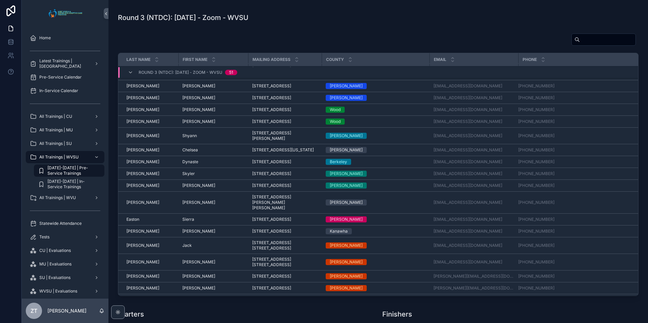
click at [190, 139] on span "Shyann" at bounding box center [189, 135] width 15 height 5
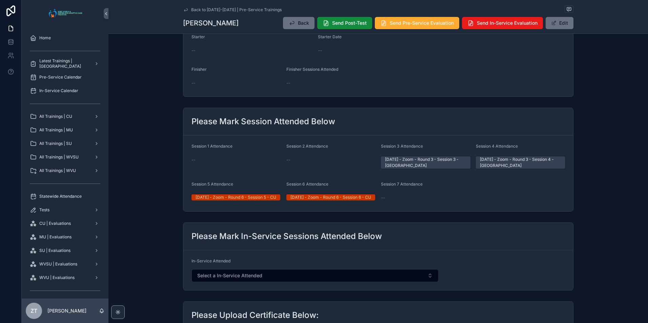
scroll to position [237, 0]
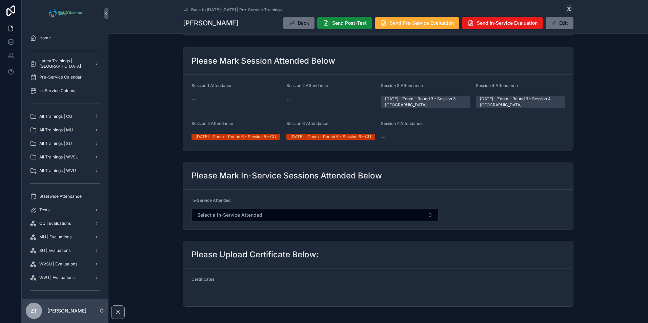
click at [560, 24] on button "Edit" at bounding box center [559, 23] width 28 height 12
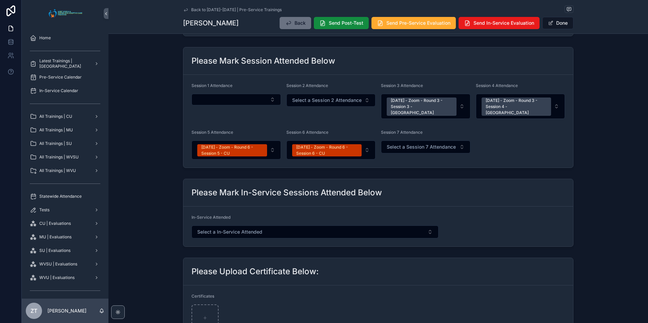
click at [413, 144] on span "Select a Session 7 Attendance" at bounding box center [420, 147] width 69 height 7
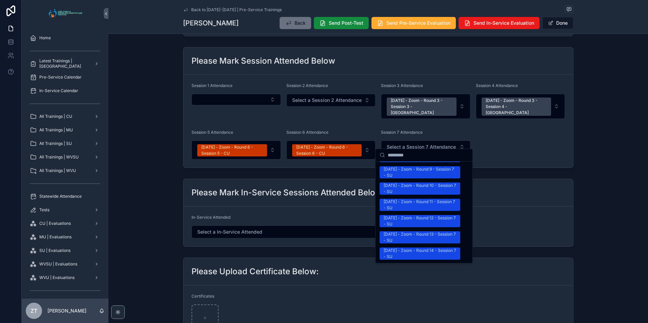
scroll to position [881, 0]
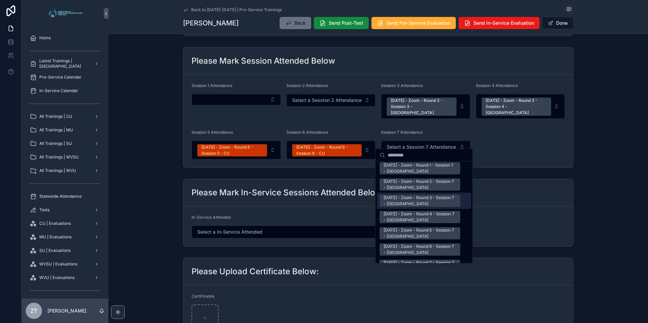
click at [407, 195] on div "[DATE] - Zoom - Round 3 - Session 7 - [GEOGRAPHIC_DATA]" at bounding box center [419, 201] width 72 height 12
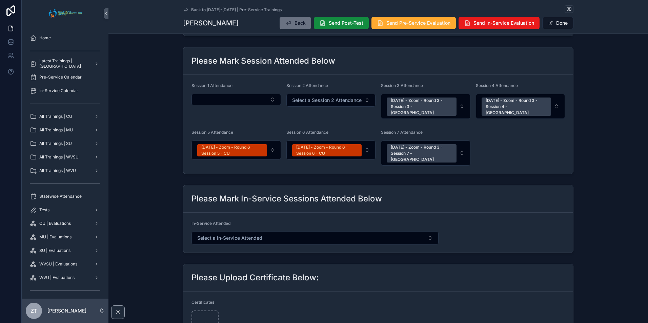
click at [558, 23] on button "Done" at bounding box center [557, 23] width 31 height 12
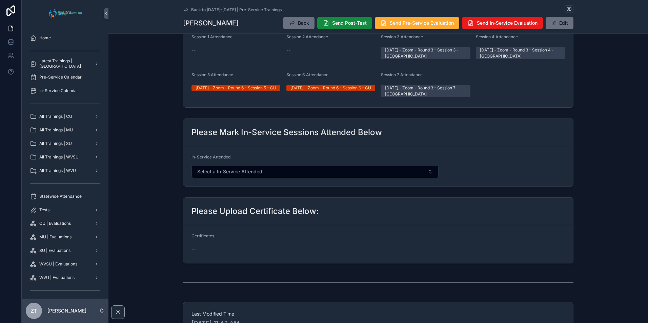
scroll to position [237, 0]
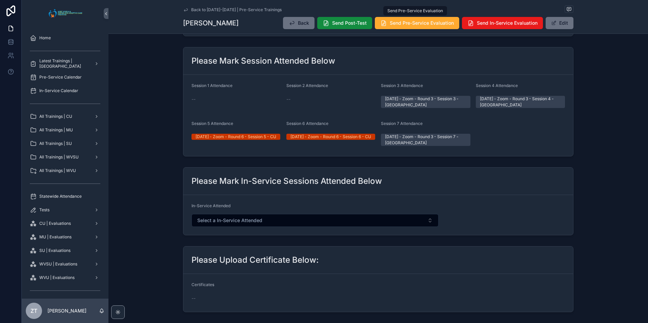
click at [397, 24] on span "Send Pre-Service Evaluation" at bounding box center [422, 23] width 64 height 7
click at [184, 9] on icon "scrollable content" at bounding box center [185, 9] width 3 height 3
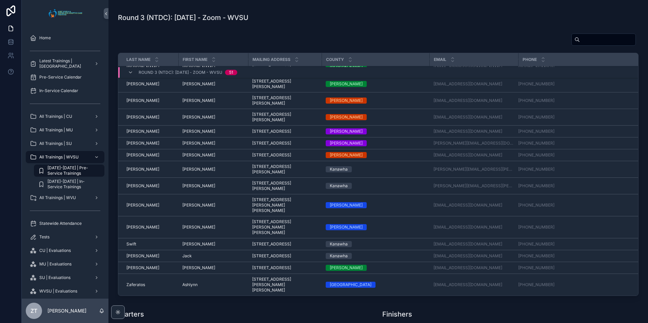
scroll to position [619, 0]
click at [189, 189] on span "[PERSON_NAME]" at bounding box center [198, 185] width 33 height 5
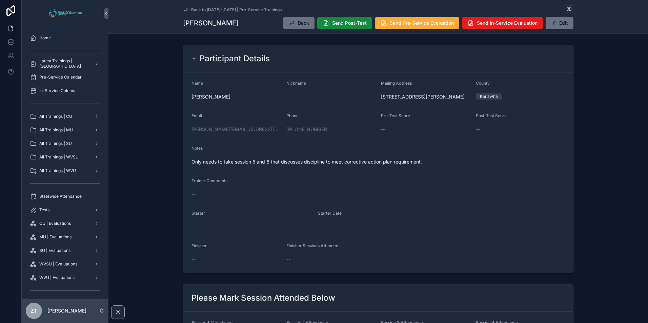
click at [548, 28] on button "Edit" at bounding box center [559, 23] width 28 height 12
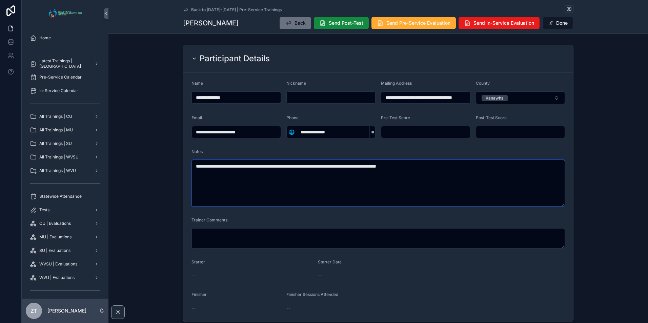
click at [272, 167] on textarea "**********" at bounding box center [377, 183] width 373 height 47
type textarea "**********"
click at [553, 24] on button "Done" at bounding box center [557, 23] width 31 height 12
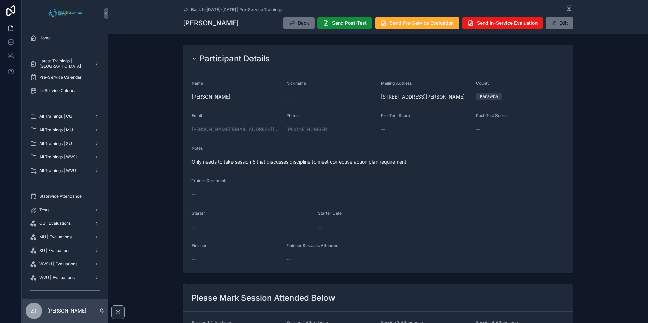
click at [186, 10] on icon "scrollable content" at bounding box center [185, 9] width 3 height 3
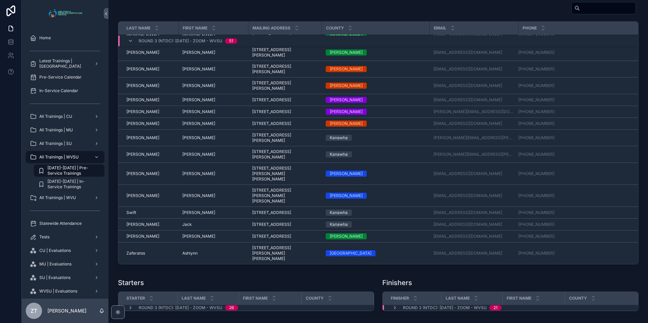
scroll to position [474, 0]
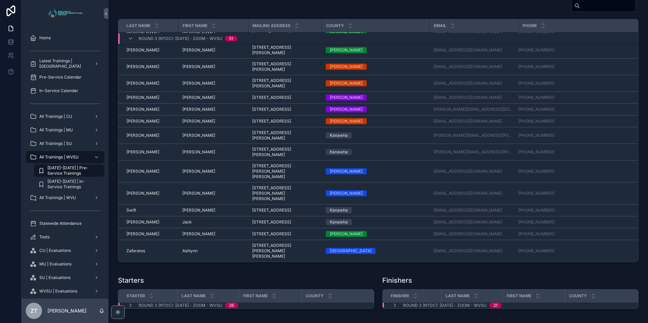
click at [187, 138] on span "[PERSON_NAME]" at bounding box center [198, 135] width 33 height 5
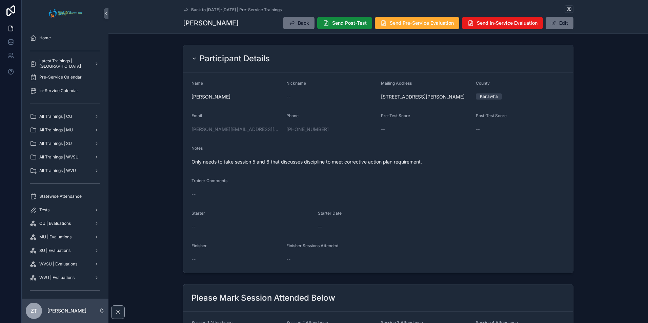
click at [567, 18] on button "Edit" at bounding box center [559, 23] width 28 height 12
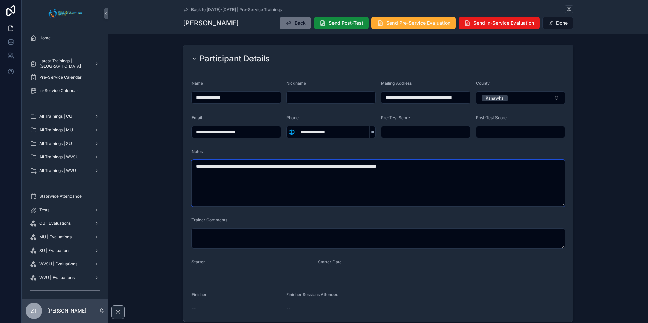
click at [274, 166] on textarea "**********" at bounding box center [377, 183] width 373 height 47
type textarea "**********"
click at [558, 23] on button "Done" at bounding box center [557, 23] width 31 height 12
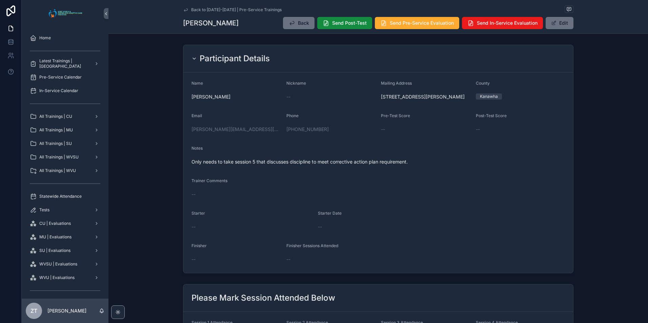
drag, startPoint x: 185, startPoint y: 10, endPoint x: 38, endPoint y: 92, distance: 168.0
click at [185, 10] on icon "scrollable content" at bounding box center [185, 9] width 5 height 5
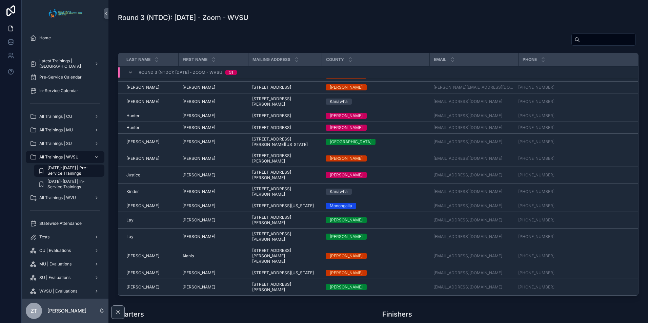
scroll to position [382, 0]
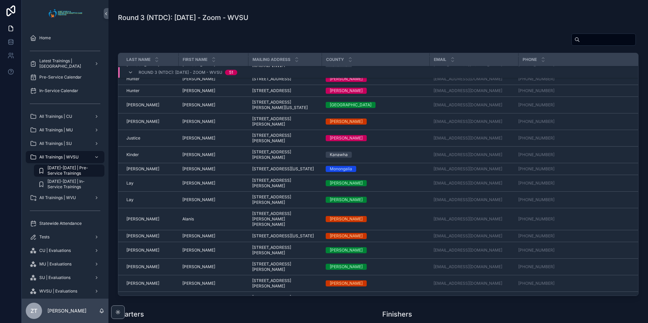
click at [187, 124] on span "[PERSON_NAME]" at bounding box center [198, 121] width 33 height 5
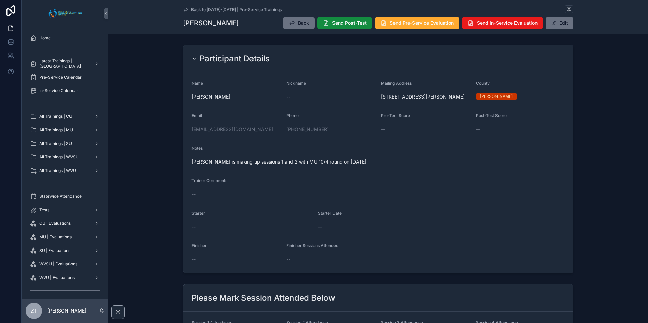
click at [551, 24] on span "scrollable content" at bounding box center [553, 22] width 5 height 5
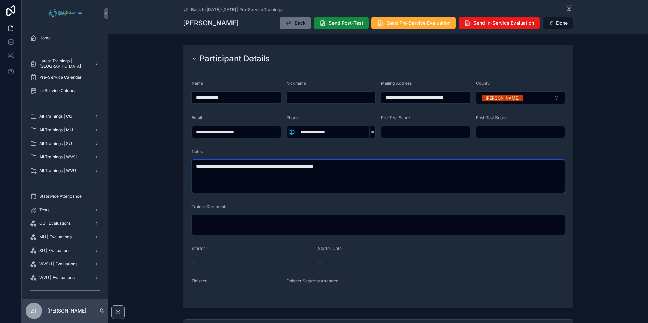
click at [316, 163] on textarea "**********" at bounding box center [377, 176] width 373 height 33
click at [317, 163] on textarea "**********" at bounding box center [377, 176] width 373 height 33
click at [318, 162] on textarea "**********" at bounding box center [377, 176] width 373 height 33
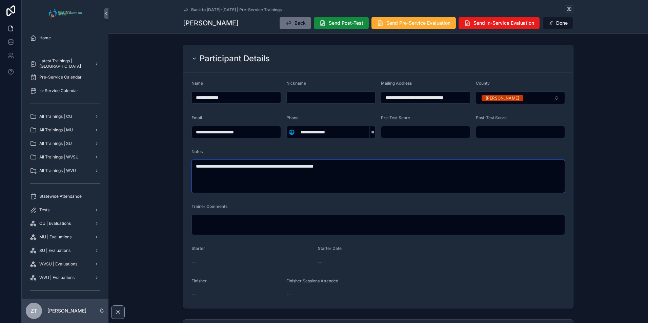
click at [318, 162] on textarea "**********" at bounding box center [377, 176] width 373 height 33
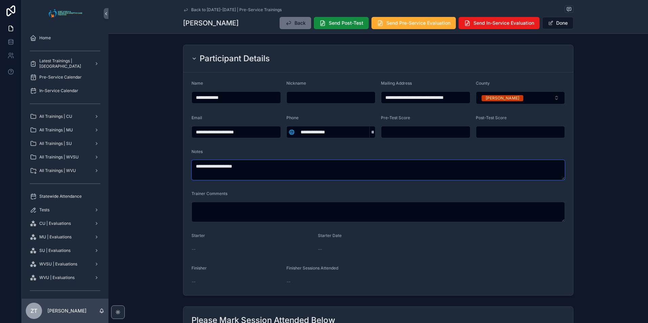
type textarea "**********"
click at [559, 24] on button "Done" at bounding box center [557, 23] width 31 height 12
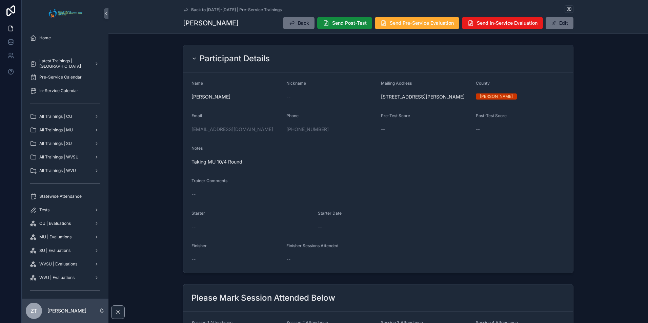
click at [185, 9] on icon "scrollable content" at bounding box center [185, 9] width 5 height 5
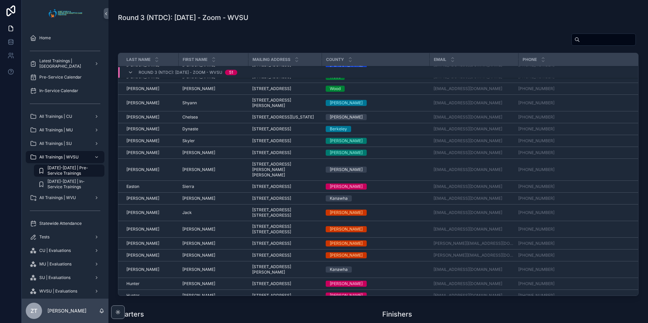
scroll to position [179, 0]
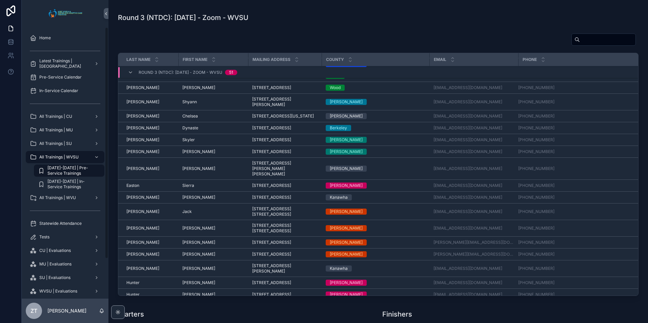
click at [60, 225] on span "Statewide Attendance" at bounding box center [60, 223] width 42 height 5
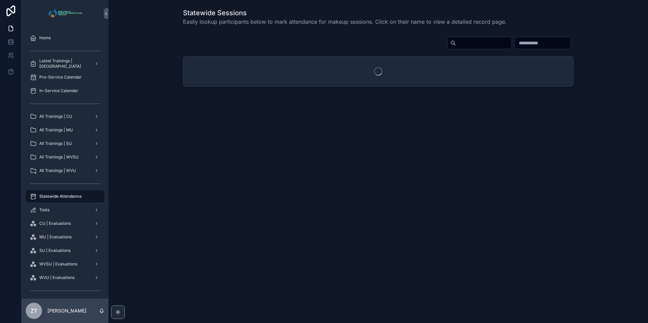
click at [456, 42] on input "scrollable content" at bounding box center [484, 42] width 56 height 9
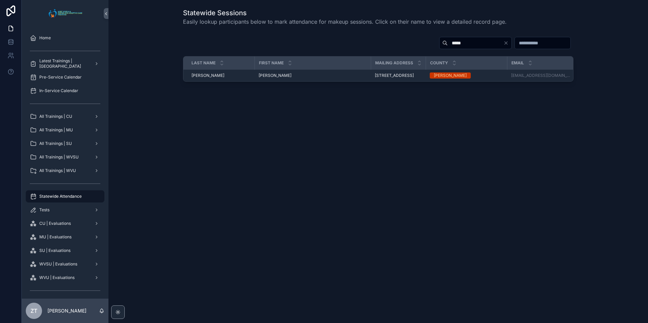
type input "*****"
click at [268, 77] on span "Leilani" at bounding box center [274, 75] width 33 height 5
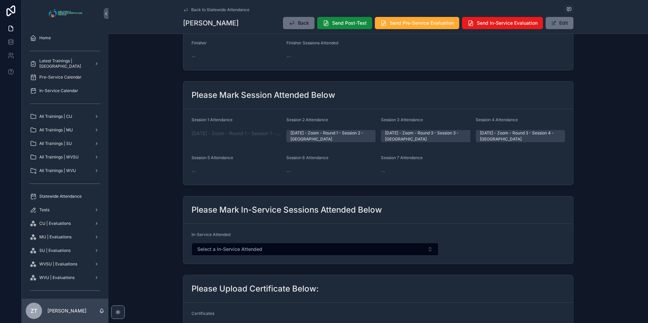
scroll to position [203, 0]
click at [552, 30] on div "Back to Statewide Attendance Leilani Combs Back Send Post-Test Send Pre-Service…" at bounding box center [378, 17] width 390 height 34
click at [553, 27] on button "Edit" at bounding box center [559, 23] width 28 height 12
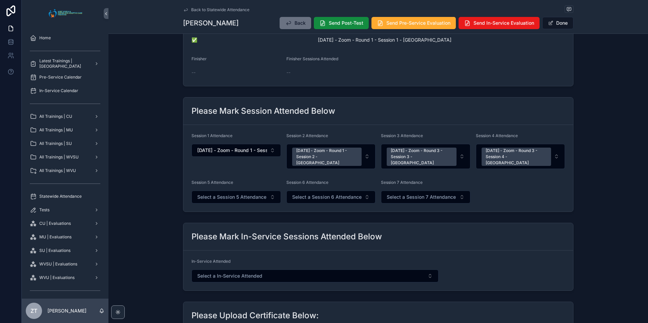
click at [251, 194] on span "Select a Session 5 Attendance" at bounding box center [231, 197] width 69 height 7
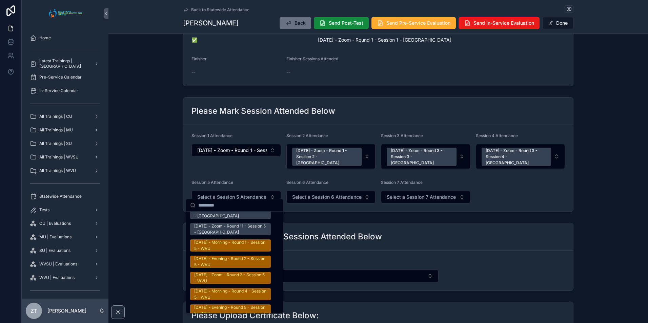
scroll to position [1050, 0]
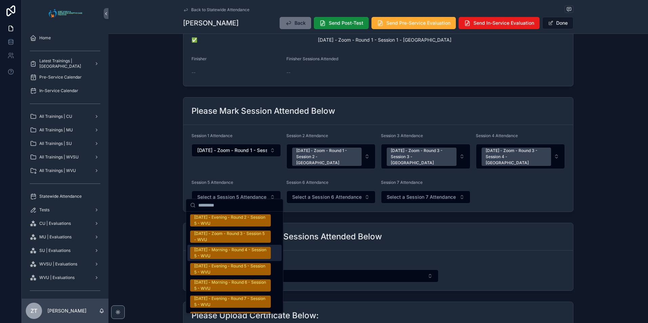
click at [230, 247] on div "[DATE] - Morning - Round 4 - Session 5 - WVU" at bounding box center [230, 253] width 72 height 12
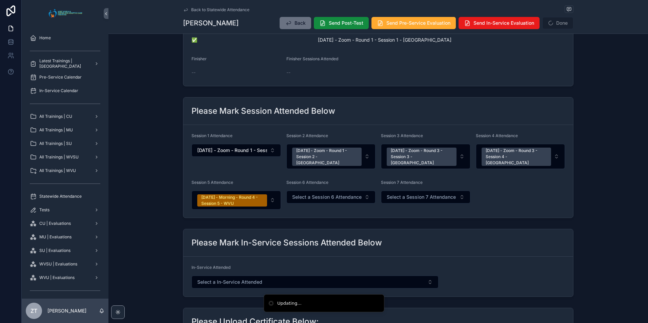
click at [497, 155] on div "[DATE] - Zoom - Round 3 - Session 4 - [GEOGRAPHIC_DATA]" at bounding box center [516, 157] width 62 height 18
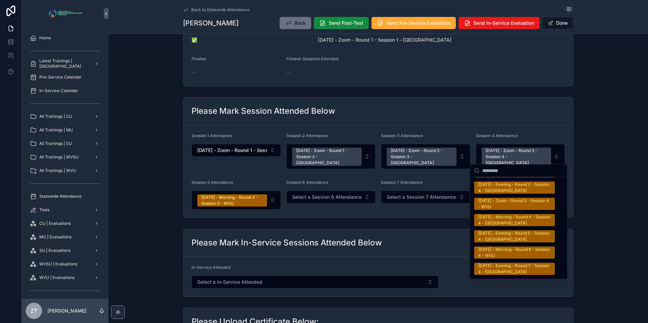
scroll to position [1152, 0]
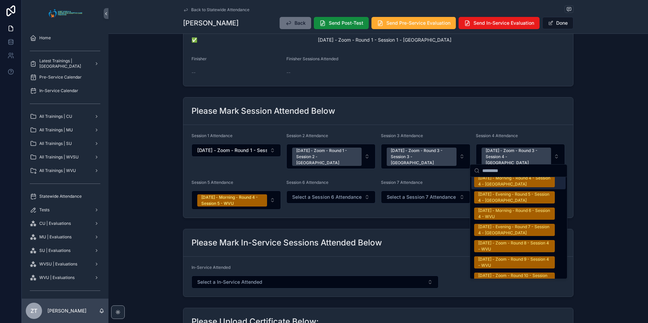
click at [508, 183] on div "8/27/2025 - Morning - Round 4 - Session 4 - WVU" at bounding box center [514, 181] width 72 height 12
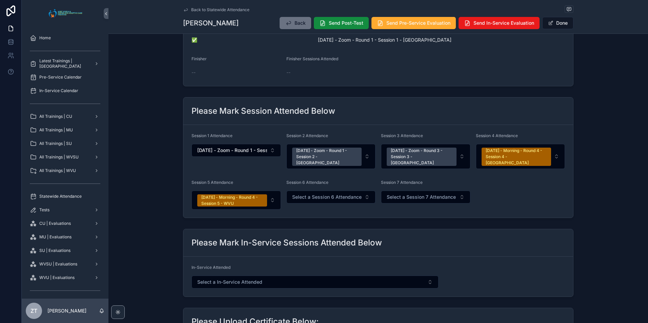
click at [548, 21] on span "scrollable content" at bounding box center [550, 22] width 5 height 5
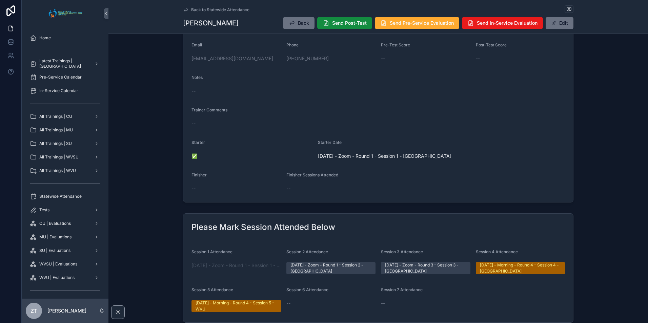
scroll to position [0, 0]
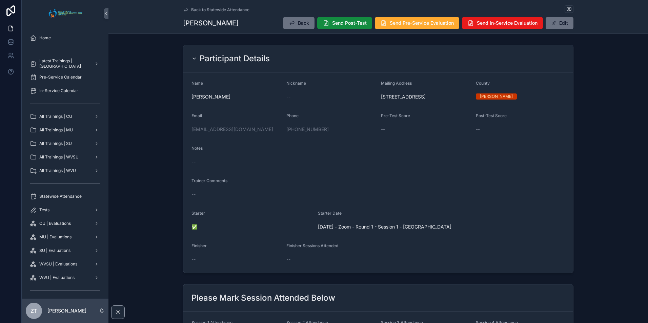
click at [184, 9] on icon "scrollable content" at bounding box center [185, 9] width 5 height 5
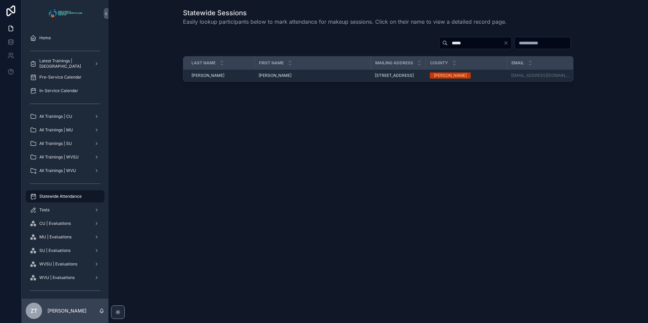
click at [504, 42] on icon "Clear" at bounding box center [505, 43] width 3 height 3
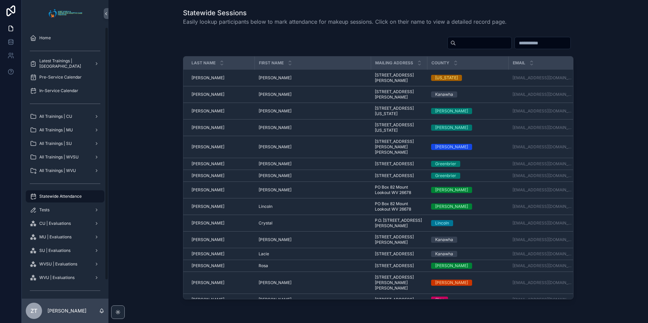
click at [67, 154] on div "All Trainings | WVSU" at bounding box center [65, 157] width 70 height 11
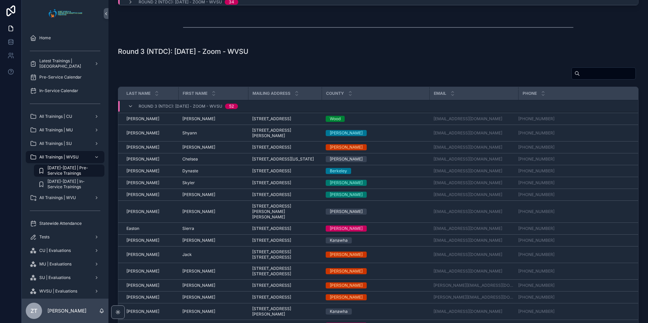
scroll to position [179, 0]
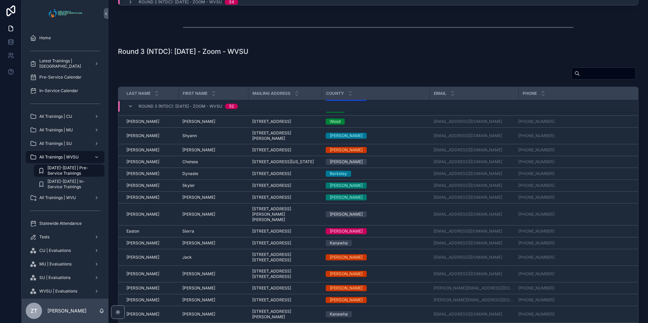
click at [188, 153] on span "Leilani" at bounding box center [198, 149] width 33 height 5
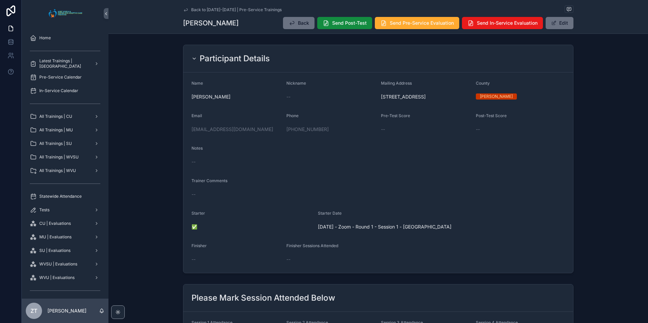
click at [183, 10] on icon "scrollable content" at bounding box center [185, 9] width 5 height 5
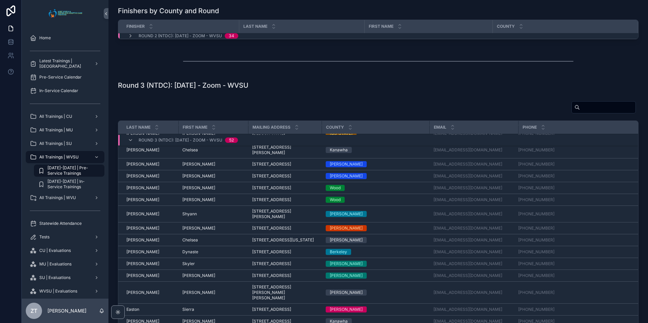
scroll to position [135, 0]
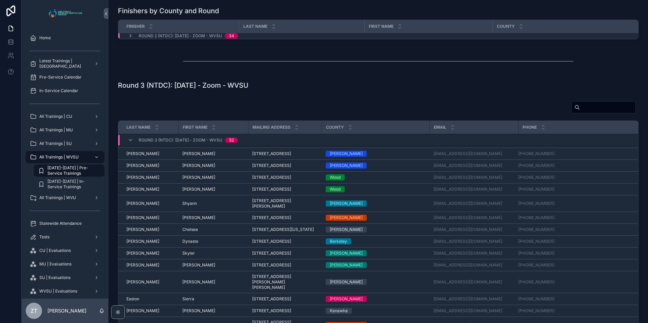
click at [190, 192] on span "[PERSON_NAME]" at bounding box center [198, 189] width 33 height 5
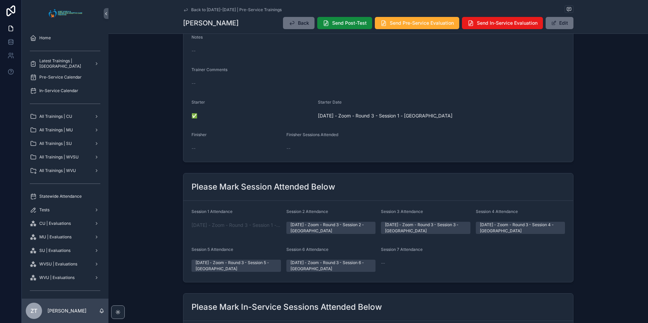
scroll to position [34, 0]
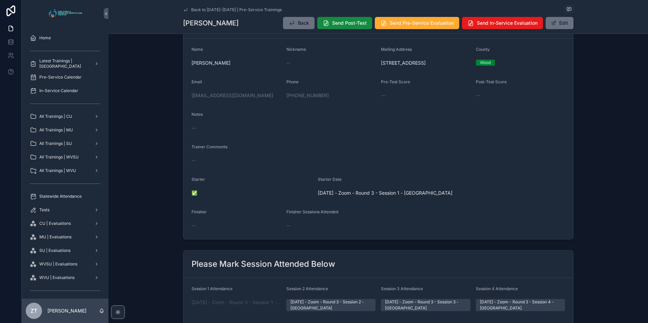
click at [553, 28] on button "Edit" at bounding box center [559, 23] width 28 height 12
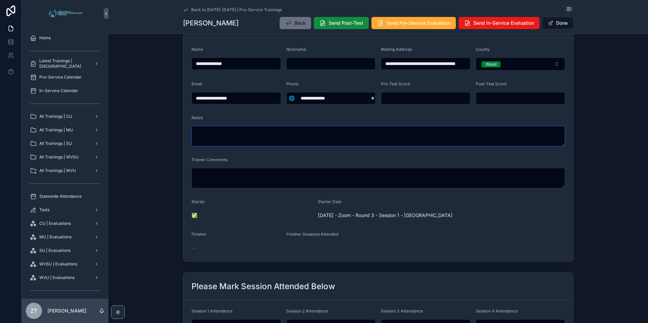
click at [258, 141] on textarea "scrollable content" at bounding box center [377, 136] width 373 height 20
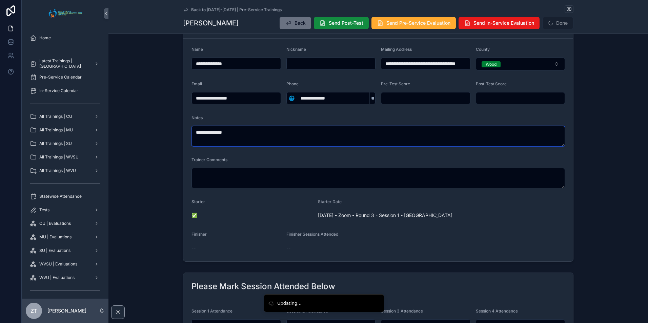
type textarea "**********"
click at [554, 24] on button "Done" at bounding box center [557, 23] width 31 height 12
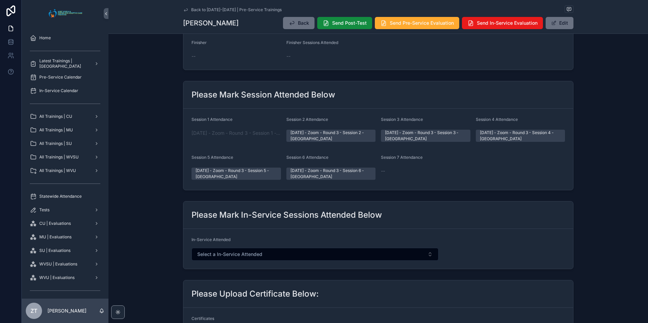
scroll to position [0, 0]
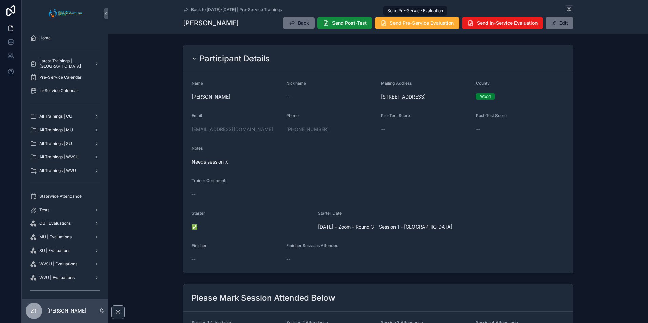
click at [408, 23] on span "Send Pre-Service Evaluation" at bounding box center [422, 23] width 64 height 7
click at [183, 9] on icon "scrollable content" at bounding box center [185, 9] width 5 height 5
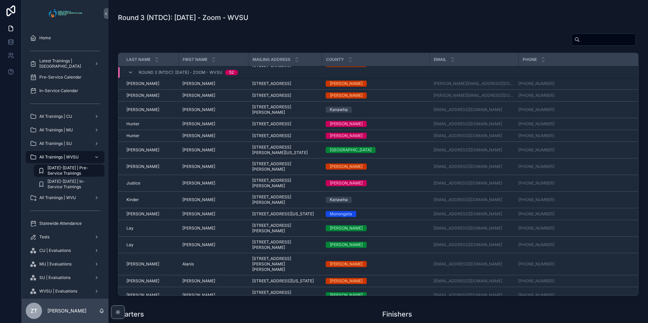
scroll to position [348, 0]
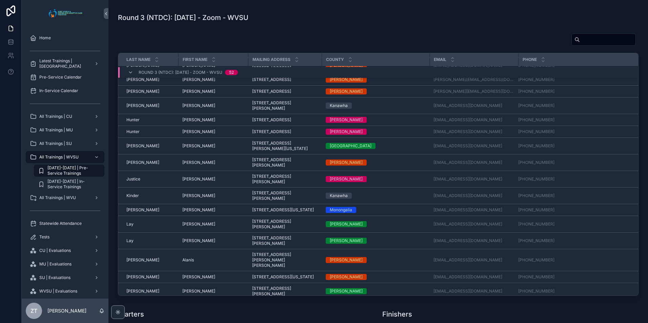
click at [187, 182] on span "[PERSON_NAME]" at bounding box center [198, 178] width 33 height 5
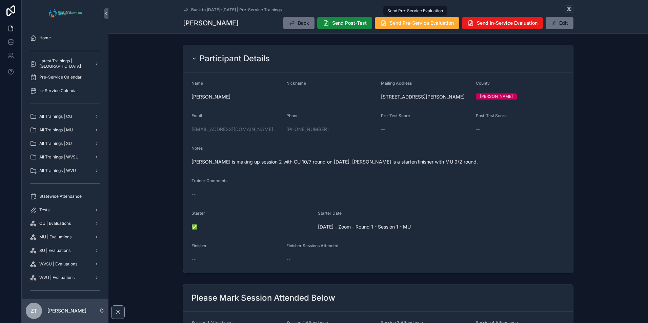
click at [395, 26] on span "Send Pre-Service Evaluation" at bounding box center [422, 23] width 64 height 7
click at [185, 9] on icon "scrollable content" at bounding box center [185, 9] width 3 height 3
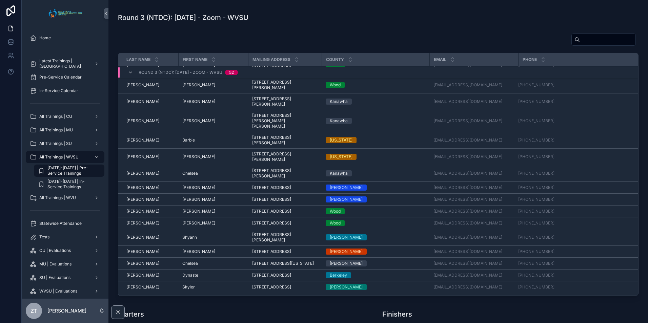
scroll to position [102, 0]
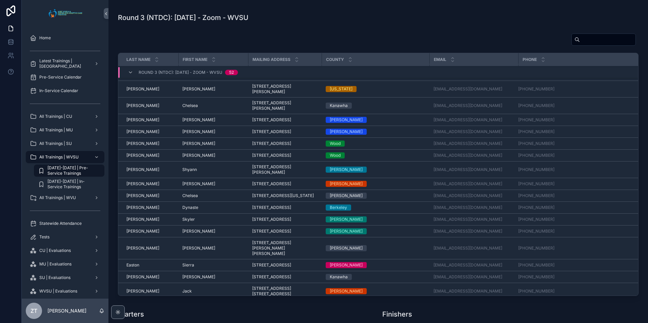
click at [190, 210] on span "Dynaste" at bounding box center [190, 207] width 16 height 5
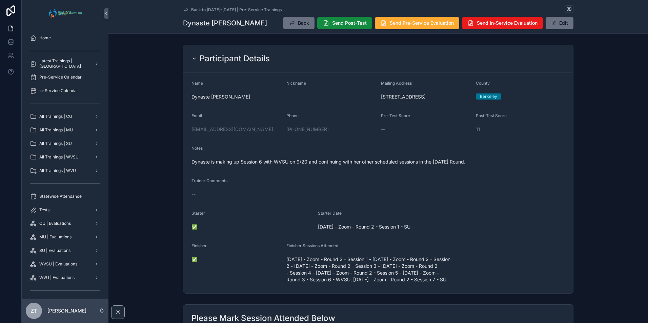
drag, startPoint x: 183, startPoint y: 11, endPoint x: 5, endPoint y: 150, distance: 225.6
click at [183, 11] on icon "scrollable content" at bounding box center [185, 9] width 5 height 5
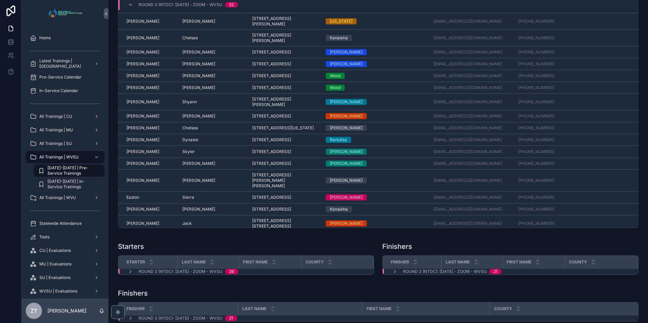
scroll to position [135, 0]
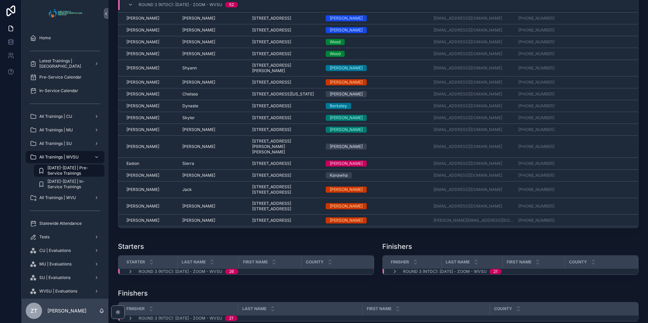
click at [185, 149] on span "[PERSON_NAME]" at bounding box center [198, 146] width 33 height 5
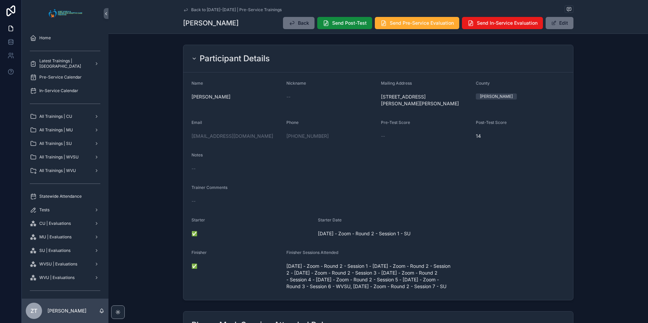
drag, startPoint x: 184, startPoint y: 10, endPoint x: 10, endPoint y: 106, distance: 197.7
click at [184, 10] on icon "scrollable content" at bounding box center [185, 9] width 3 height 3
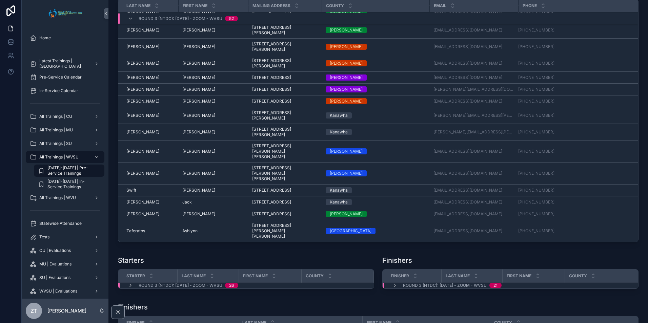
scroll to position [508, 0]
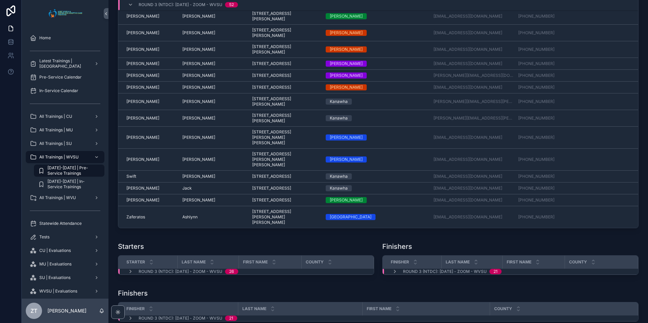
click at [191, 220] on span "Ashlynn" at bounding box center [189, 216] width 15 height 5
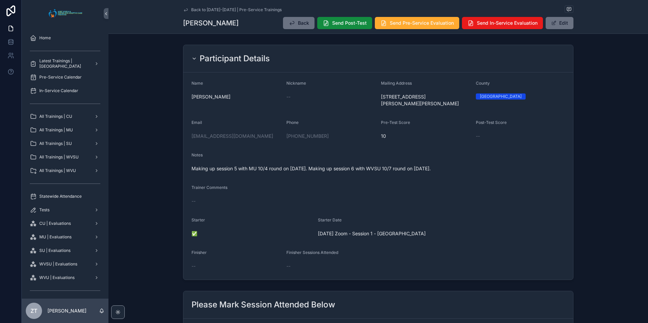
click at [184, 10] on icon "scrollable content" at bounding box center [185, 9] width 5 height 5
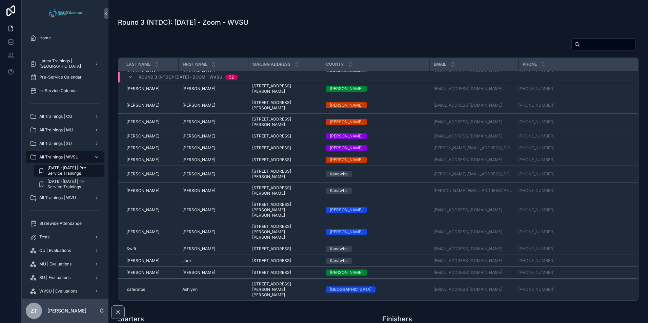
scroll to position [508, 0]
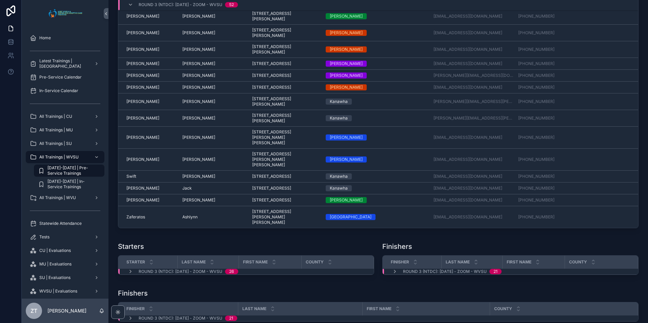
click at [189, 203] on span "[PERSON_NAME]" at bounding box center [198, 199] width 33 height 5
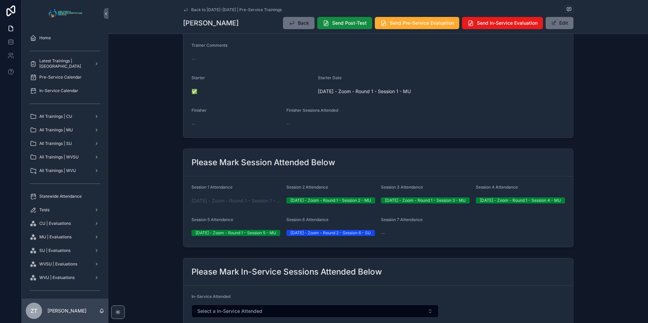
scroll to position [169, 0]
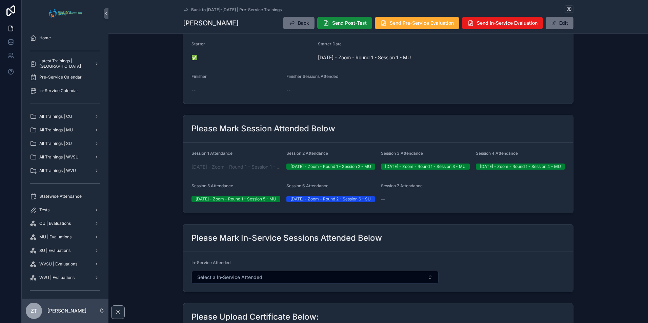
click at [563, 26] on button "Edit" at bounding box center [559, 23] width 28 height 12
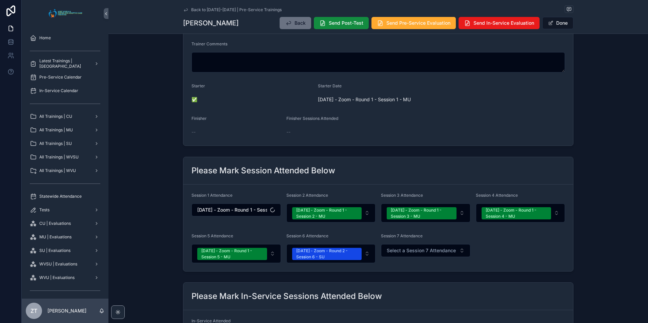
scroll to position [166, 0]
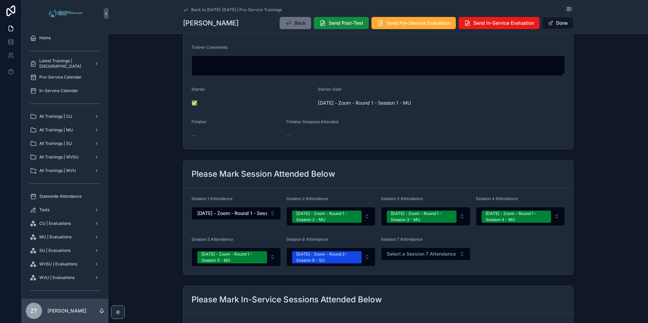
click at [429, 256] on span "Select a Session 7 Attendance" at bounding box center [420, 254] width 69 height 7
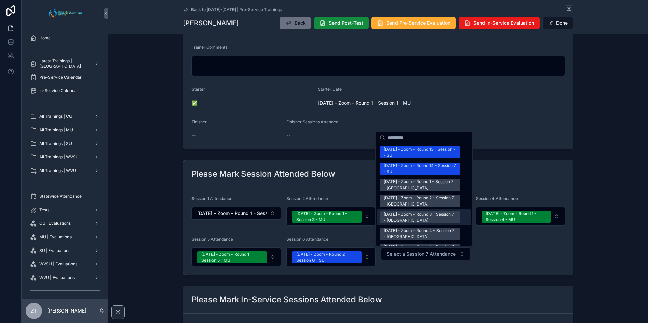
click at [415, 214] on div "[DATE] - Zoom - Round 3 - Session 7 - [GEOGRAPHIC_DATA]" at bounding box center [419, 217] width 72 height 12
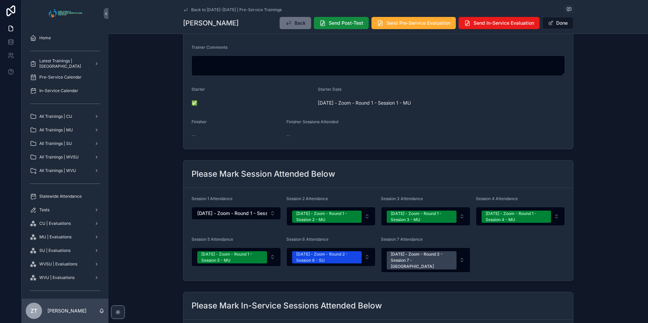
click at [554, 24] on button "Done" at bounding box center [557, 23] width 31 height 12
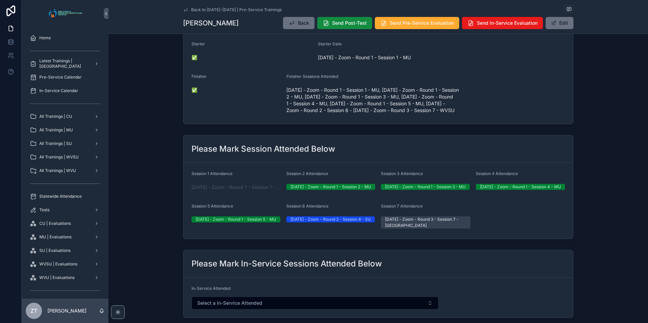
scroll to position [0, 0]
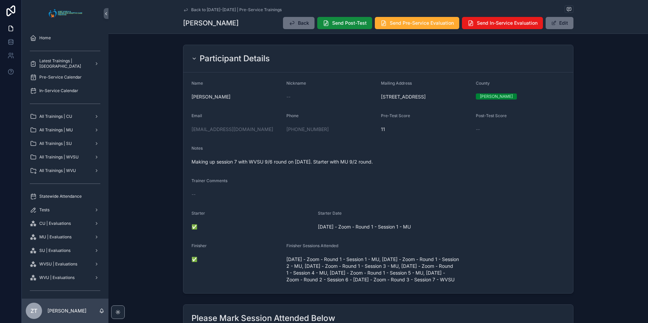
click at [336, 21] on span "Send Post-Test" at bounding box center [349, 23] width 35 height 7
click at [561, 22] on button "Edit" at bounding box center [559, 23] width 28 height 12
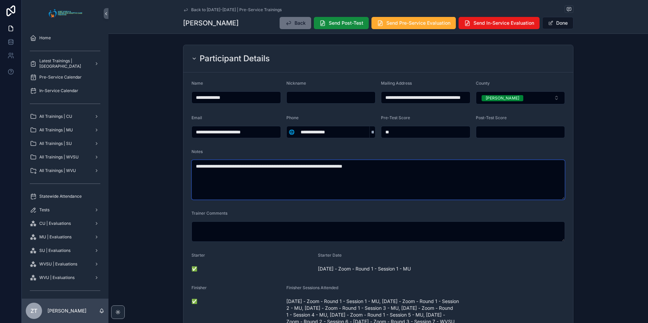
click at [412, 167] on textarea "**********" at bounding box center [377, 180] width 373 height 40
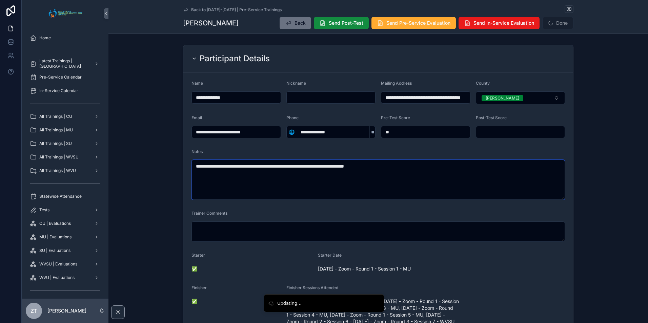
click at [412, 167] on textarea "**********" at bounding box center [377, 180] width 373 height 40
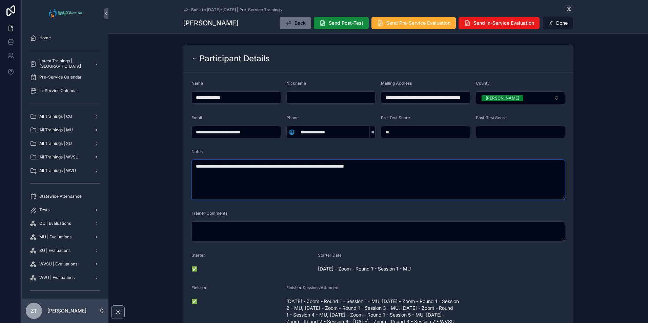
click at [412, 167] on textarea "**********" at bounding box center [377, 180] width 373 height 40
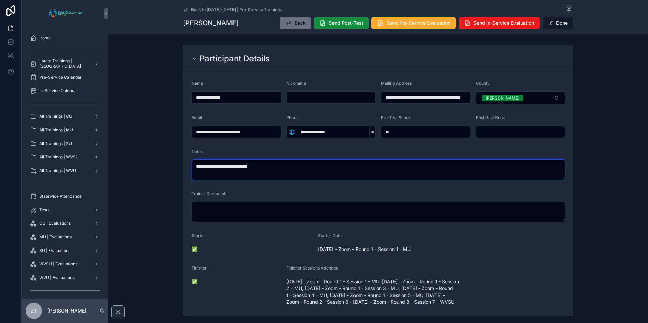
type textarea "**********"
click at [561, 22] on button "Done" at bounding box center [557, 23] width 31 height 12
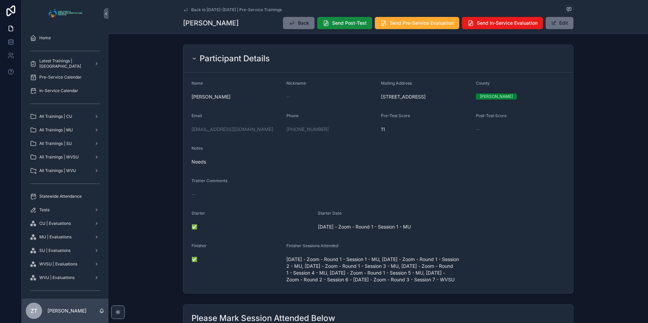
click at [561, 24] on button "Edit" at bounding box center [559, 23] width 28 height 12
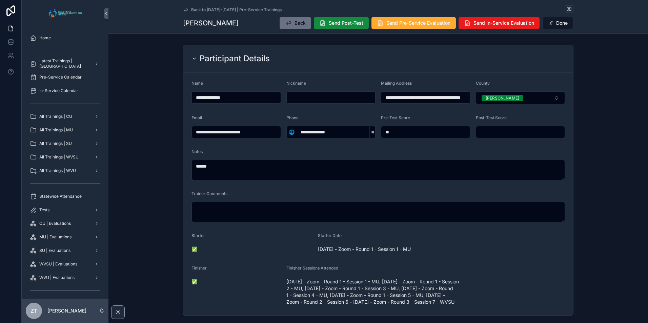
click at [549, 24] on span "scrollable content" at bounding box center [550, 22] width 5 height 5
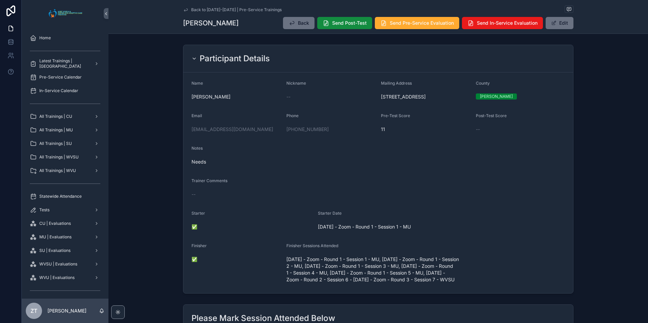
click at [545, 26] on button "Edit" at bounding box center [559, 23] width 28 height 12
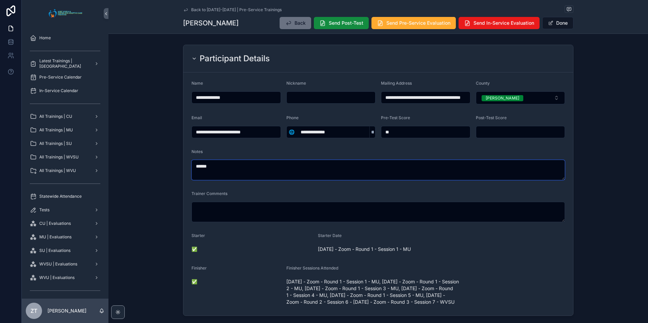
click at [232, 170] on textarea "*****" at bounding box center [377, 170] width 373 height 20
type textarea "**********"
click at [552, 24] on button "Done" at bounding box center [557, 23] width 31 height 12
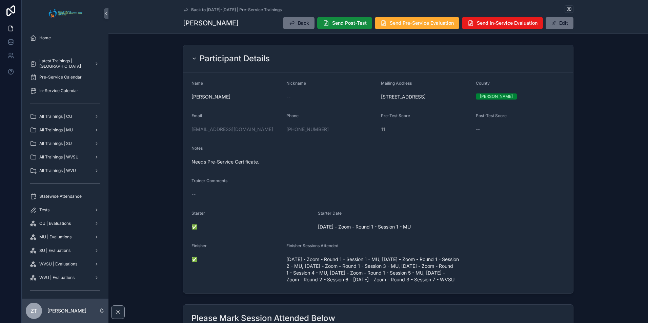
click at [183, 8] on icon "scrollable content" at bounding box center [185, 9] width 5 height 5
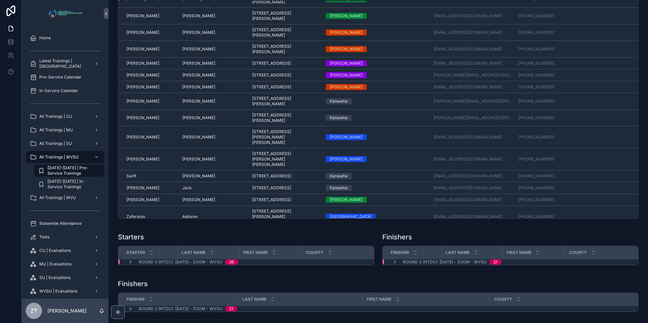
scroll to position [640, 0]
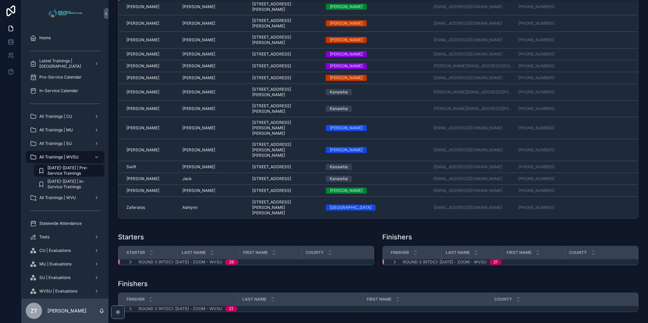
click at [186, 193] on span "[PERSON_NAME]" at bounding box center [198, 190] width 33 height 5
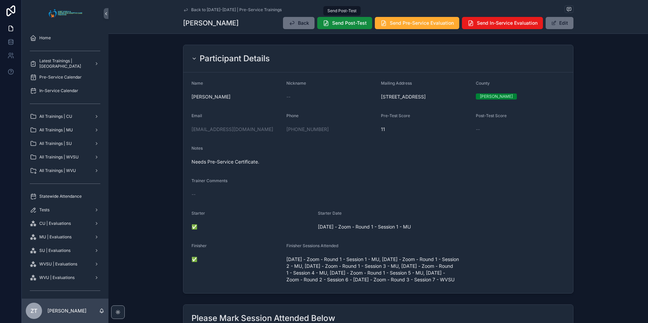
click at [340, 22] on span "Send Post-Test" at bounding box center [349, 23] width 35 height 7
click at [396, 26] on span "Send Pre-Service Evaluation" at bounding box center [422, 23] width 64 height 7
click at [184, 10] on icon "scrollable content" at bounding box center [185, 9] width 3 height 3
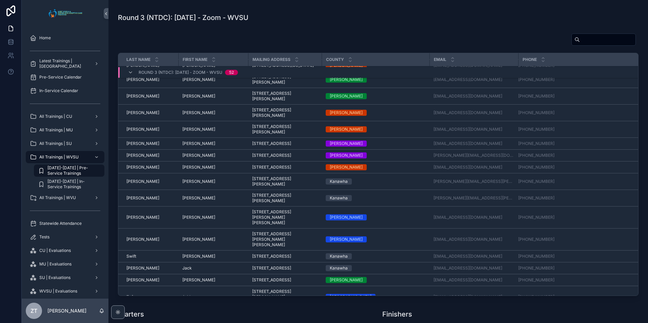
scroll to position [640, 0]
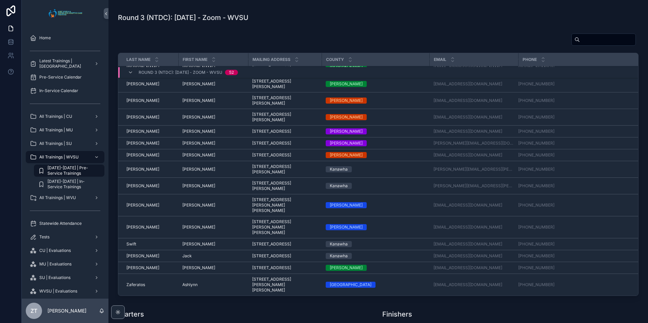
click at [186, 208] on span "[PERSON_NAME]" at bounding box center [198, 205] width 33 height 5
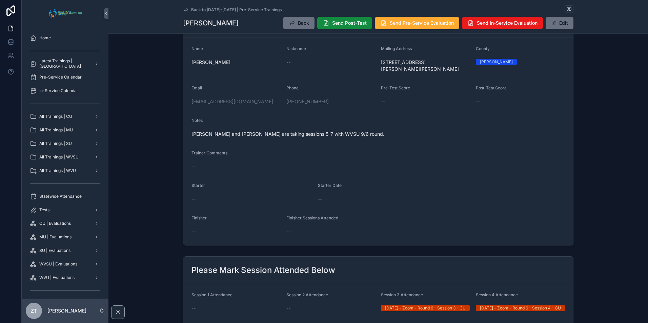
scroll to position [34, 0]
click at [407, 26] on span "Send Pre-Service Evaluation" at bounding box center [422, 23] width 64 height 7
click at [185, 10] on icon "scrollable content" at bounding box center [185, 9] width 5 height 5
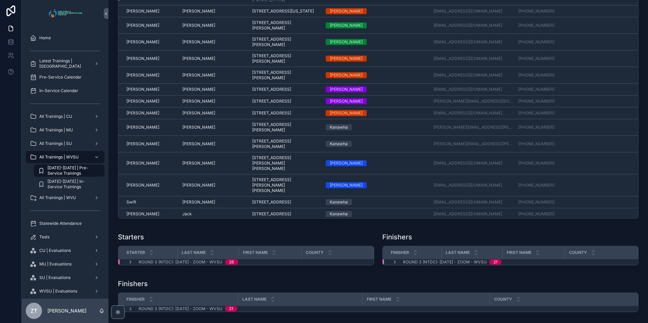
scroll to position [619, 0]
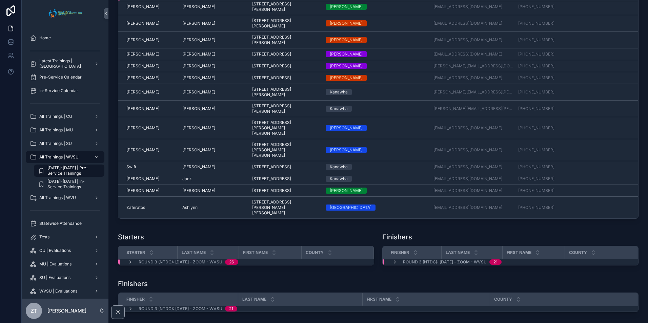
click at [188, 153] on span "[PERSON_NAME]" at bounding box center [198, 149] width 33 height 5
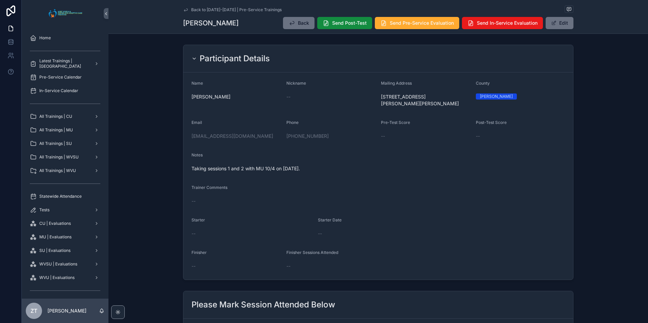
click at [400, 26] on span "Send Pre-Service Evaluation" at bounding box center [422, 23] width 64 height 7
drag, startPoint x: 184, startPoint y: 10, endPoint x: 14, endPoint y: 140, distance: 213.9
click at [184, 10] on icon "scrollable content" at bounding box center [185, 9] width 5 height 5
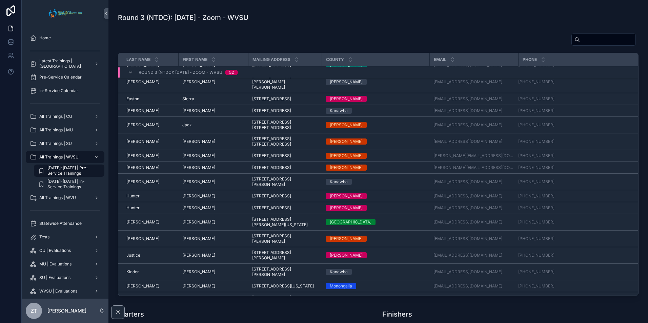
scroll to position [233, 0]
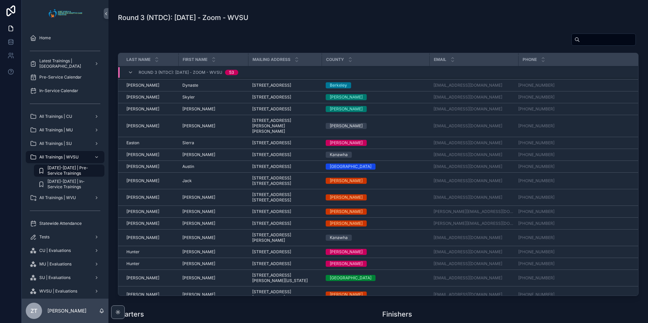
click at [186, 169] on span "Austin" at bounding box center [188, 166] width 12 height 5
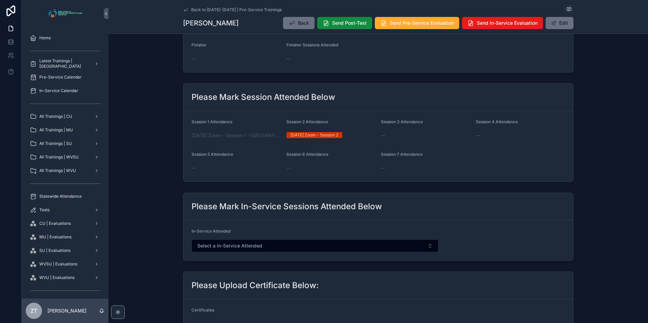
scroll to position [203, 0]
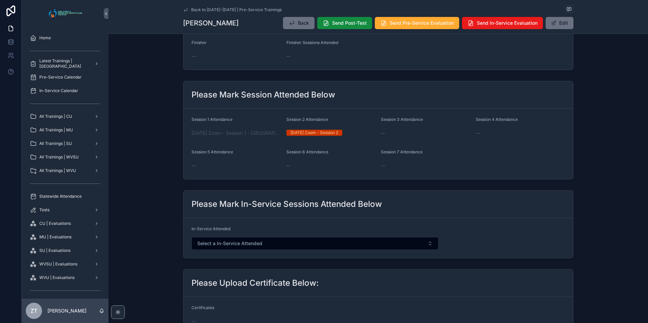
click at [564, 25] on button "Edit" at bounding box center [559, 23] width 28 height 12
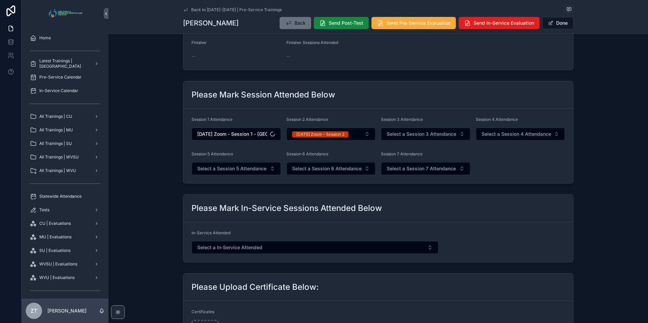
click at [417, 168] on span "Select a Session 7 Attendance" at bounding box center [420, 168] width 69 height 7
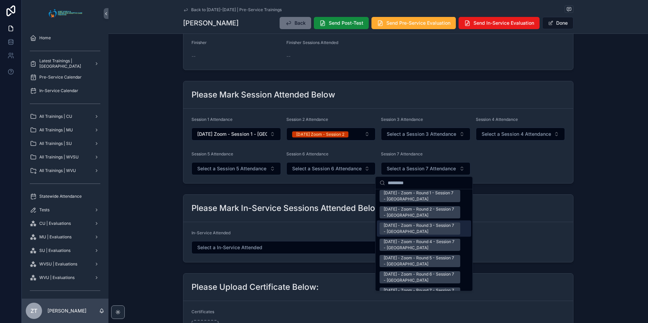
click at [404, 223] on div "[DATE] - Zoom - Round 3 - Session 7 - [GEOGRAPHIC_DATA]" at bounding box center [419, 229] width 72 height 12
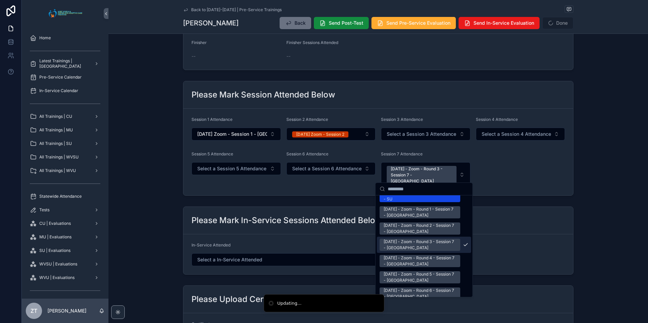
scroll to position [891, 0]
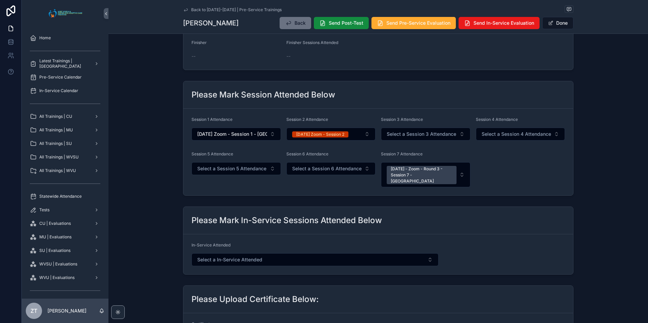
click at [549, 26] on button "Done" at bounding box center [557, 23] width 31 height 12
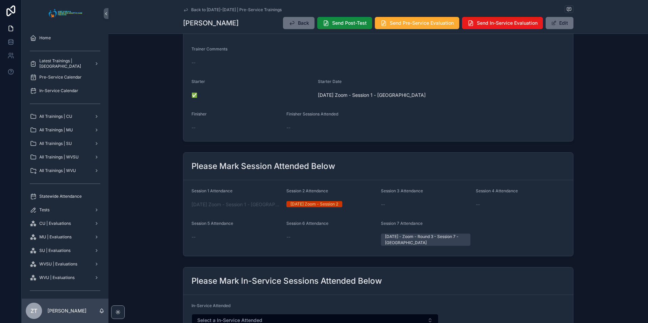
scroll to position [0, 0]
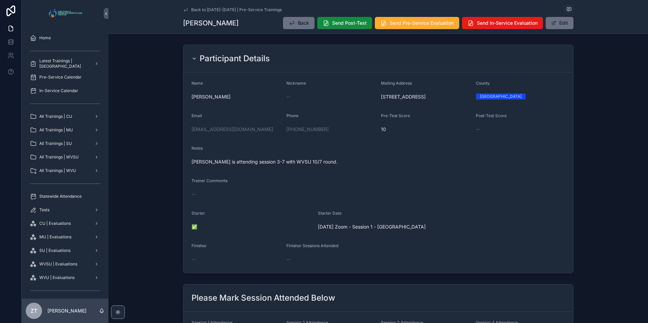
click at [185, 9] on icon "scrollable content" at bounding box center [185, 9] width 5 height 5
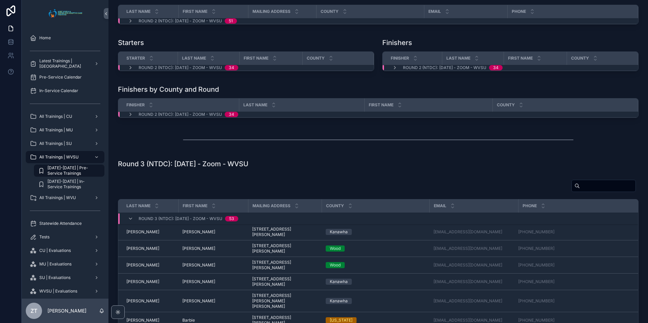
scroll to position [305, 0]
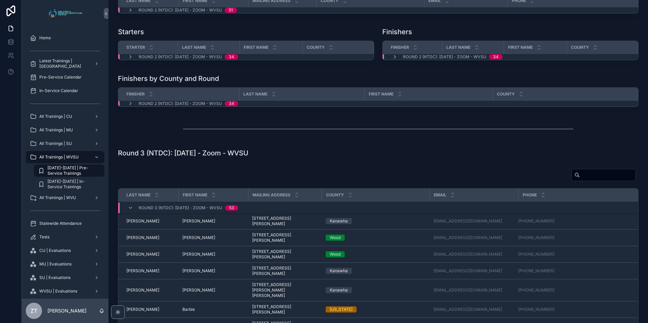
drag, startPoint x: 130, startPoint y: 221, endPoint x: 180, endPoint y: 177, distance: 66.0
click at [130, 211] on icon "scrollable content" at bounding box center [130, 207] width 5 height 5
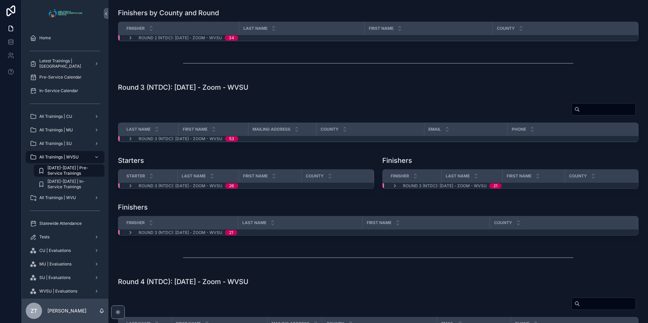
scroll to position [373, 0]
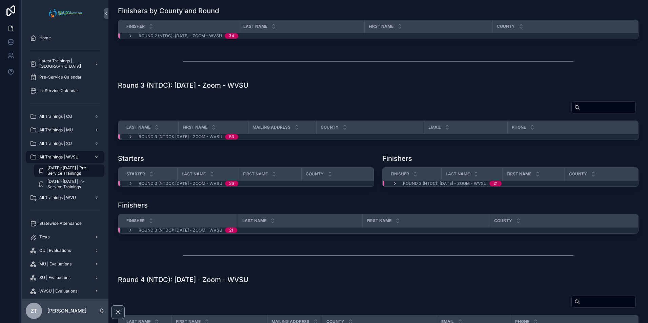
click at [71, 129] on span "All Trainings | MU" at bounding box center [56, 129] width 34 height 5
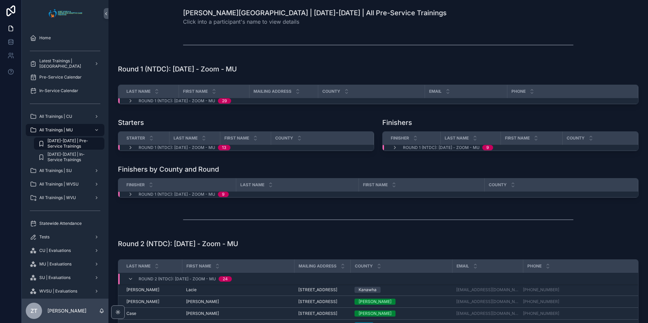
click at [129, 100] on icon "scrollable content" at bounding box center [130, 100] width 5 height 5
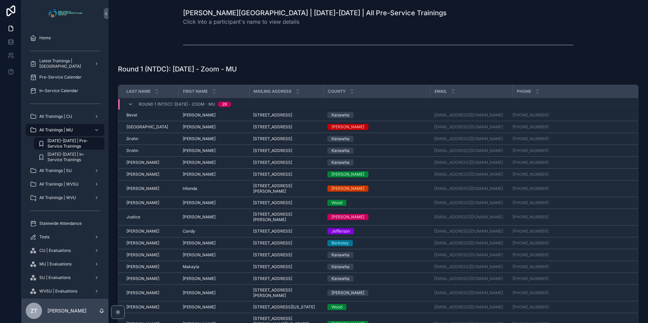
click at [189, 130] on span "Jessica" at bounding box center [199, 126] width 33 height 5
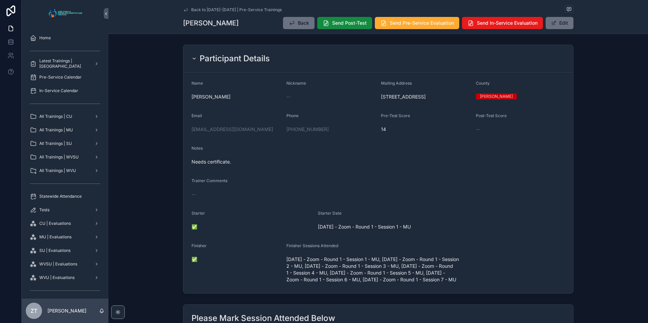
click at [183, 9] on icon "scrollable content" at bounding box center [185, 9] width 5 height 5
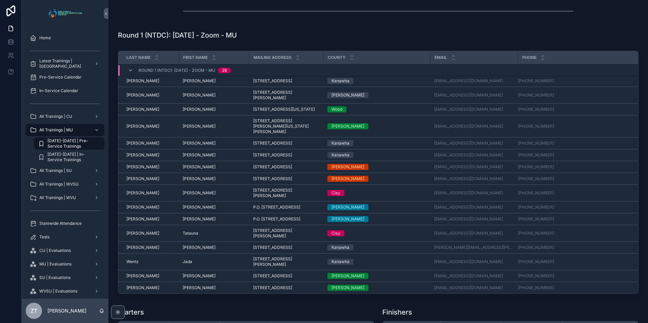
scroll to position [272, 0]
click at [192, 285] on span "[PERSON_NAME]" at bounding box center [199, 287] width 33 height 5
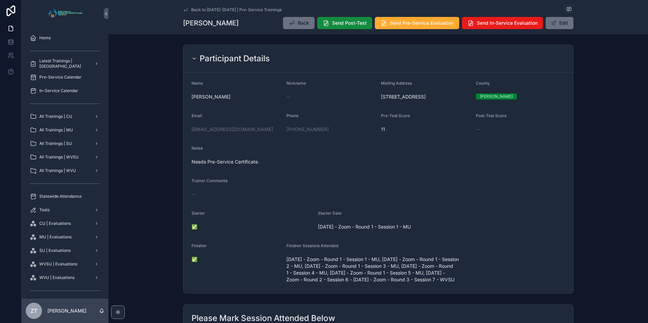
click at [184, 11] on icon "scrollable content" at bounding box center [185, 9] width 3 height 3
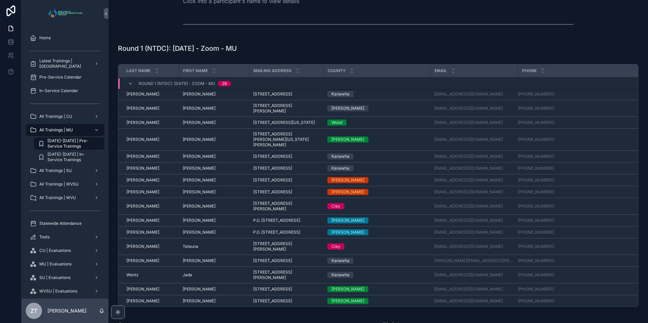
scroll to position [102, 0]
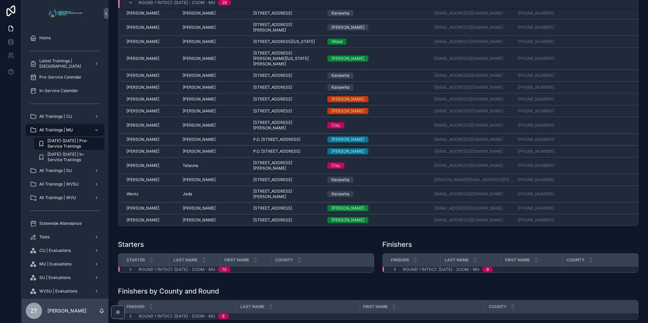
click at [187, 206] on span "Todd" at bounding box center [199, 208] width 33 height 5
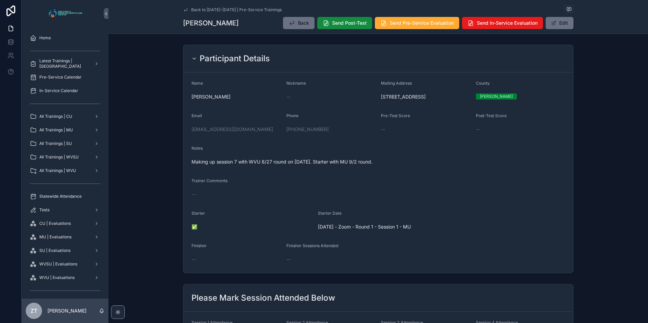
click at [184, 8] on icon "scrollable content" at bounding box center [185, 9] width 5 height 5
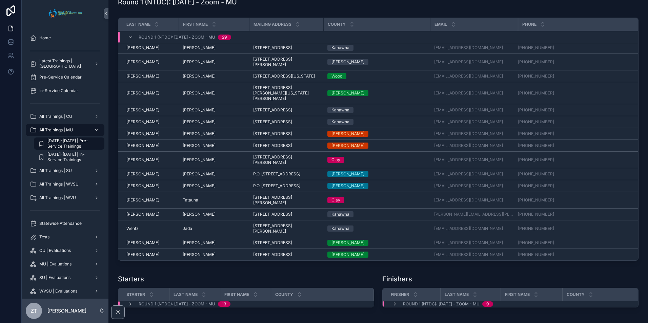
scroll to position [68, 0]
click at [189, 252] on span "[PERSON_NAME]" at bounding box center [199, 253] width 33 height 5
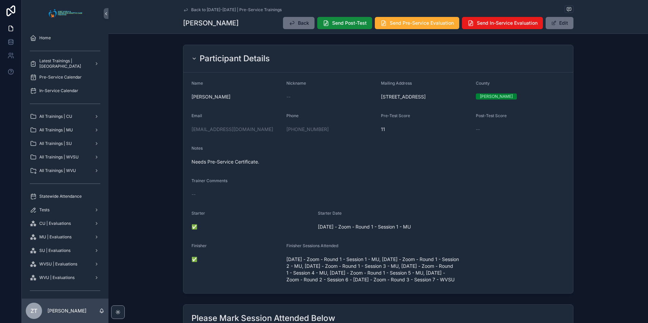
scroll to position [203, 0]
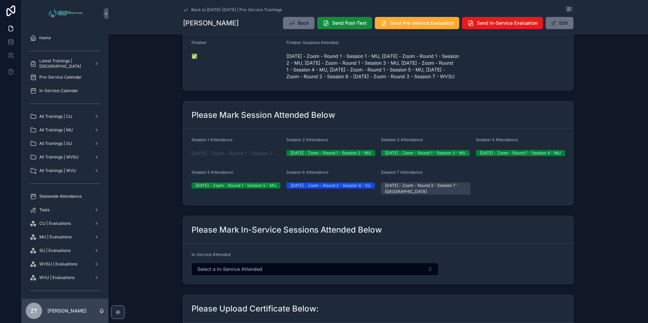
click at [184, 9] on icon "scrollable content" at bounding box center [185, 9] width 3 height 3
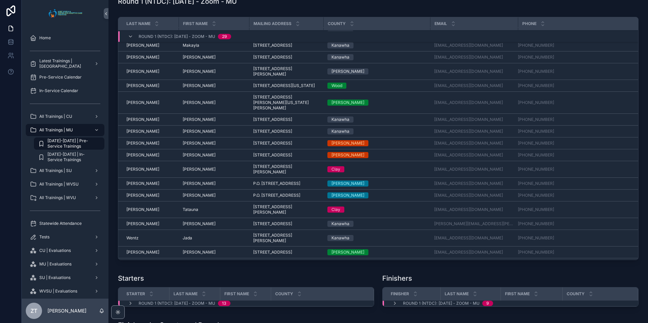
scroll to position [213, 0]
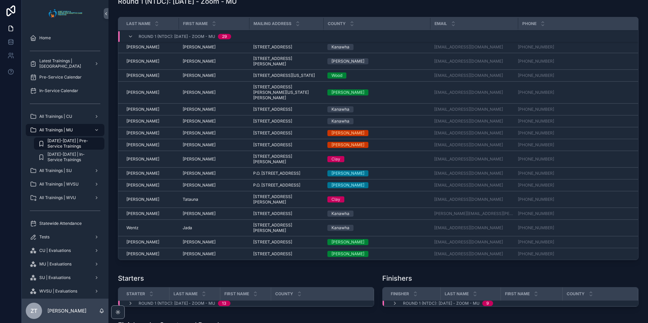
click at [134, 148] on span "[PERSON_NAME]" at bounding box center [142, 144] width 33 height 5
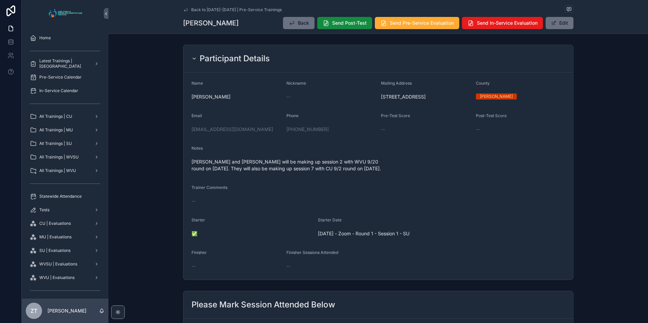
click at [184, 10] on icon "scrollable content" at bounding box center [185, 9] width 3 height 3
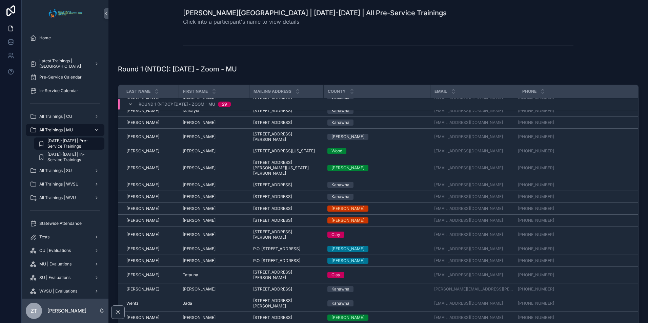
scroll to position [213, 0]
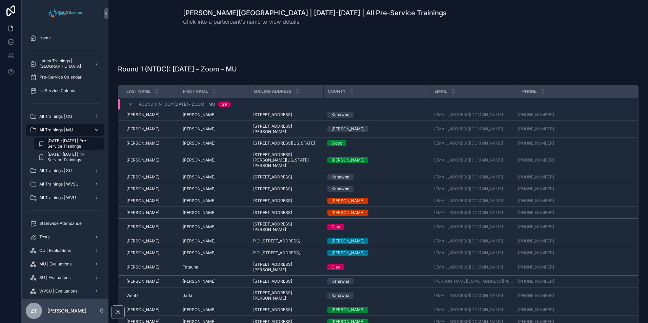
click at [185, 204] on span "Chester" at bounding box center [199, 200] width 33 height 5
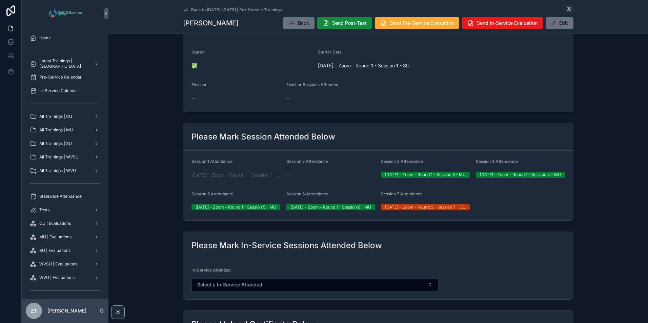
scroll to position [237, 0]
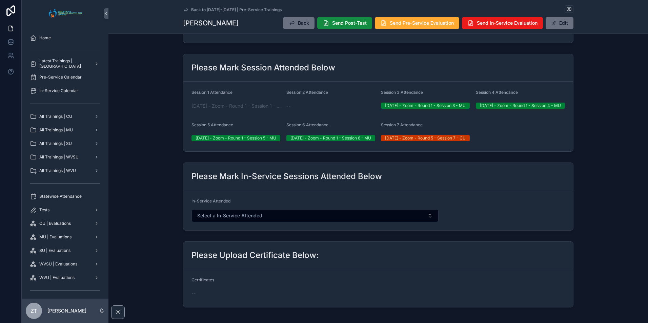
click at [185, 8] on icon "scrollable content" at bounding box center [185, 9] width 5 height 5
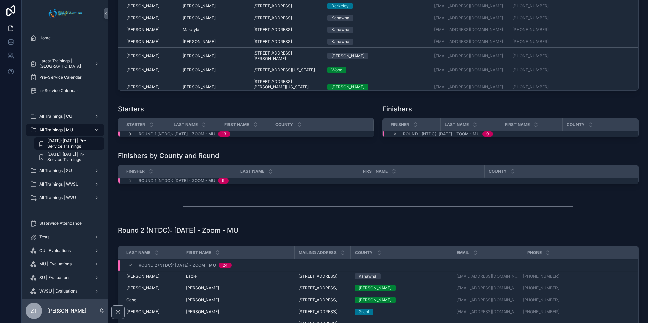
click at [129, 268] on icon "scrollable content" at bounding box center [130, 264] width 5 height 5
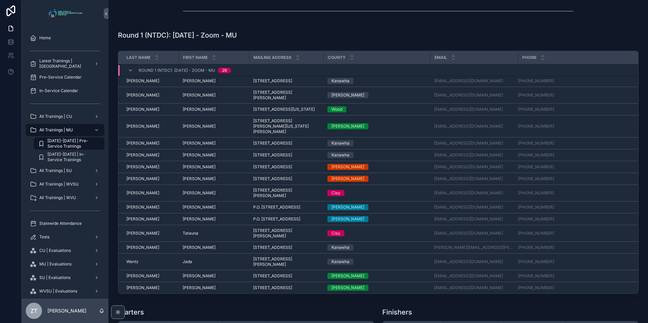
scroll to position [272, 0]
click at [189, 205] on span "Marsha" at bounding box center [199, 207] width 33 height 5
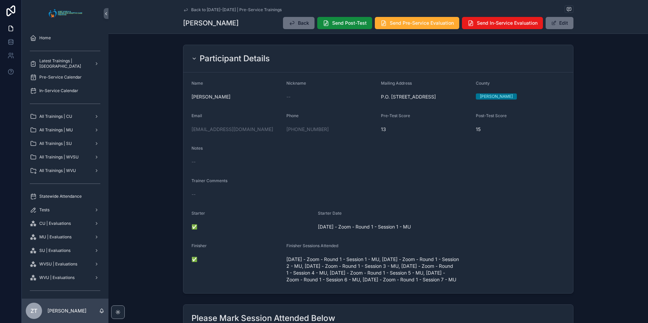
click at [186, 10] on icon "scrollable content" at bounding box center [185, 9] width 5 height 5
